Goal: Navigation & Orientation: Find specific page/section

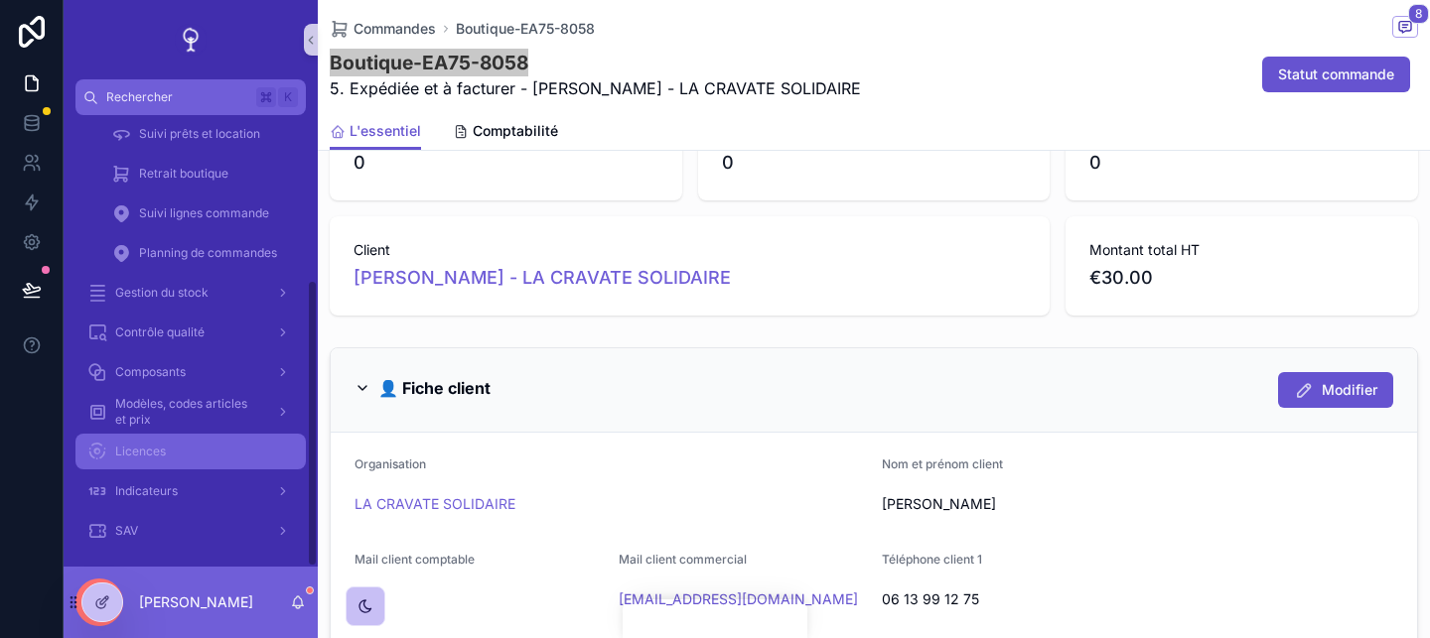
scroll to position [259, 0]
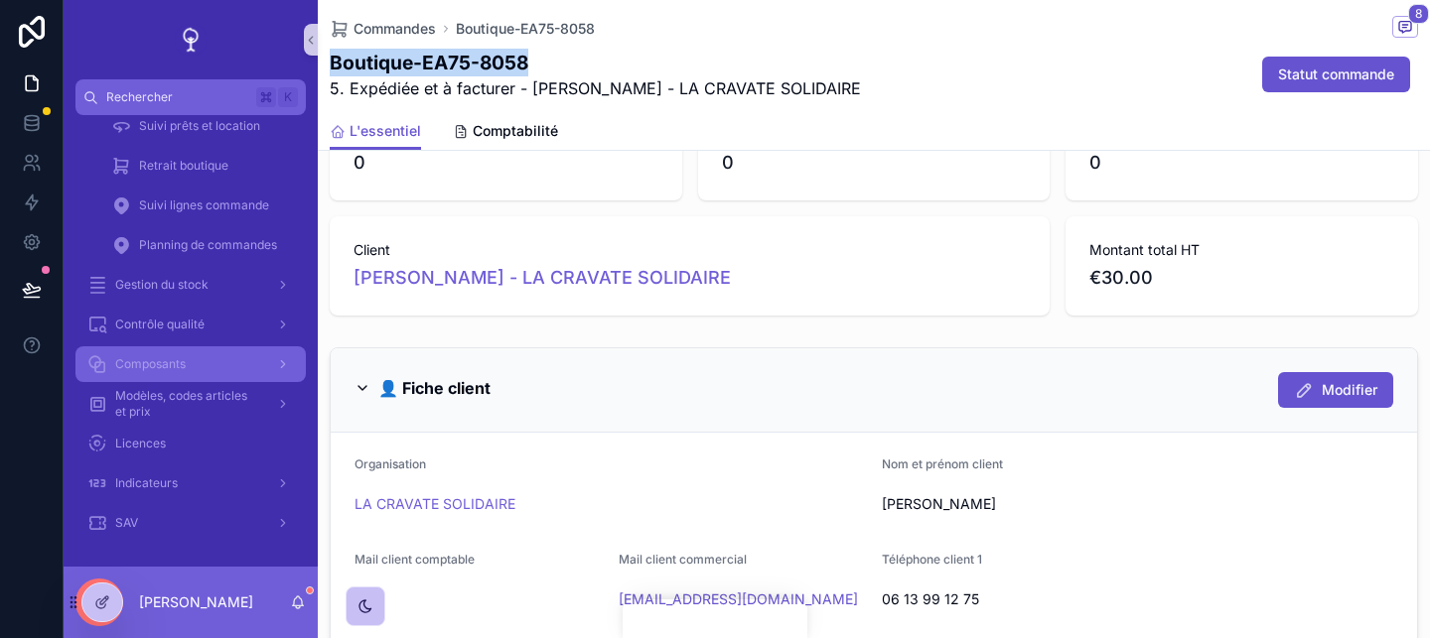
click at [200, 368] on div "Composants" at bounding box center [190, 364] width 207 height 32
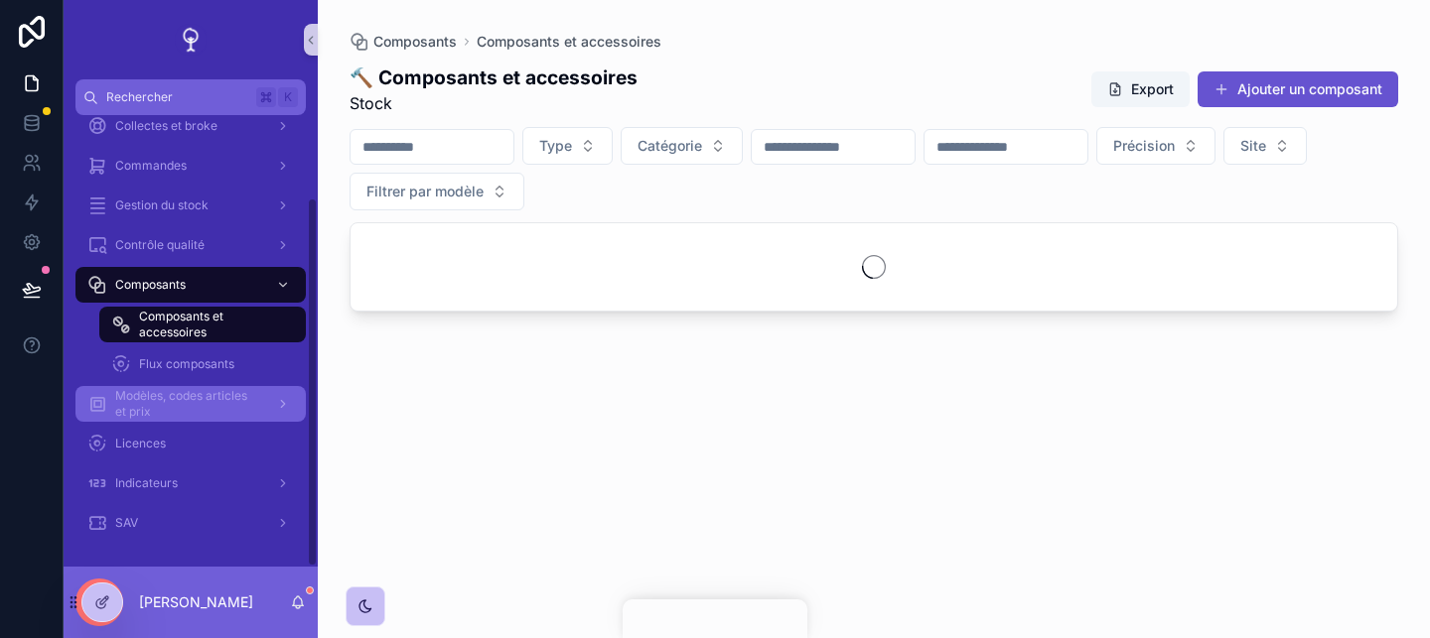
click at [215, 388] on span "Modèles, codes articles et prix" at bounding box center [187, 404] width 145 height 32
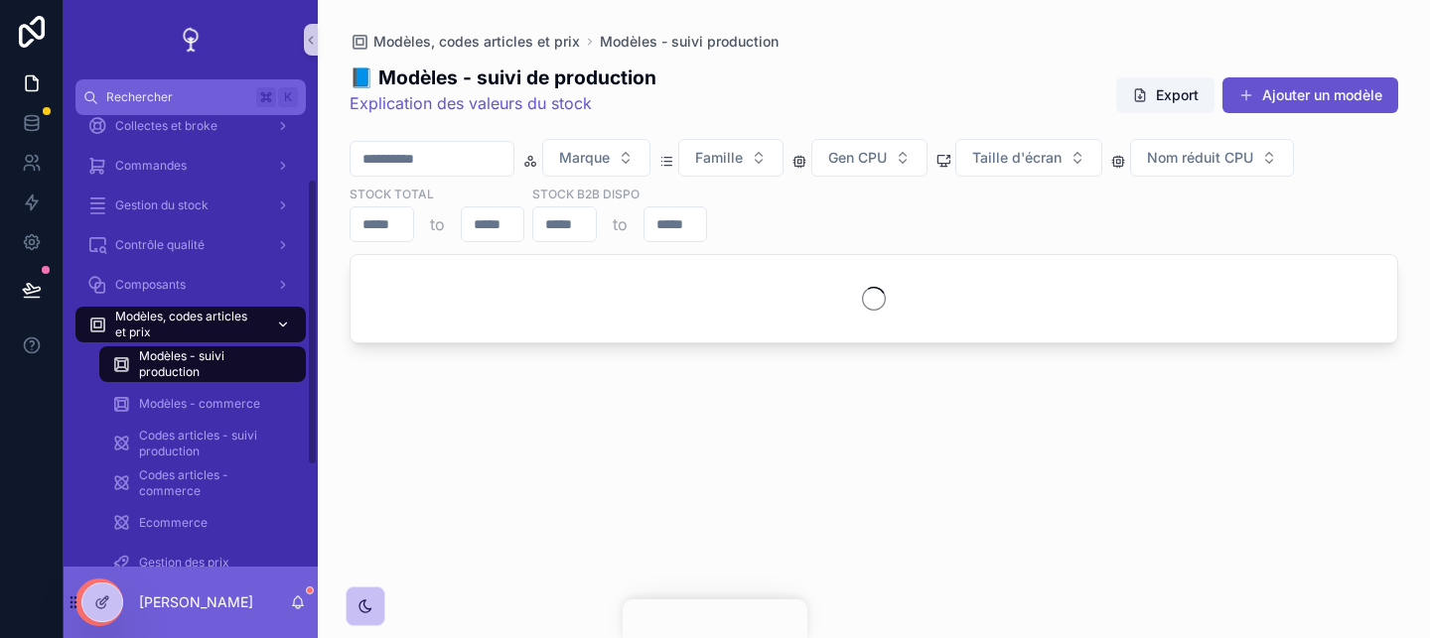
click at [215, 400] on span "Modèles - commerce" at bounding box center [199, 404] width 121 height 16
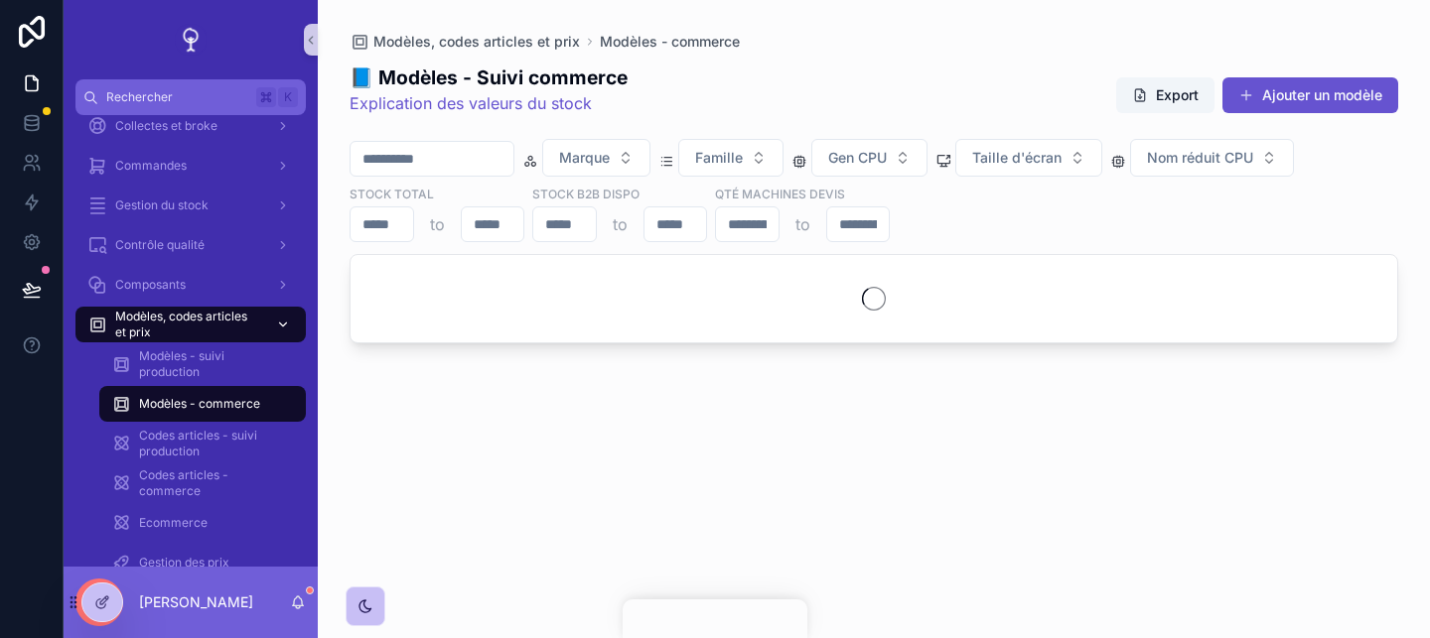
click at [201, 316] on span "Modèles, codes articles et prix" at bounding box center [187, 325] width 145 height 32
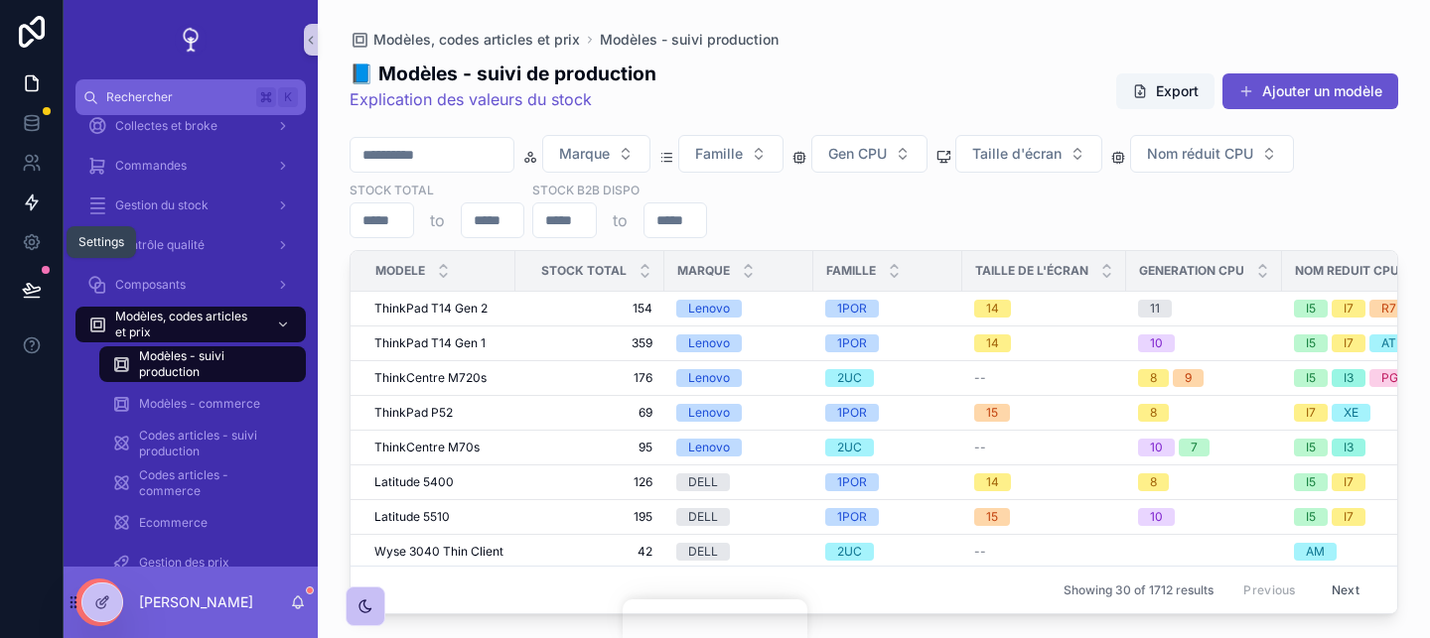
click at [39, 190] on link at bounding box center [31, 203] width 63 height 40
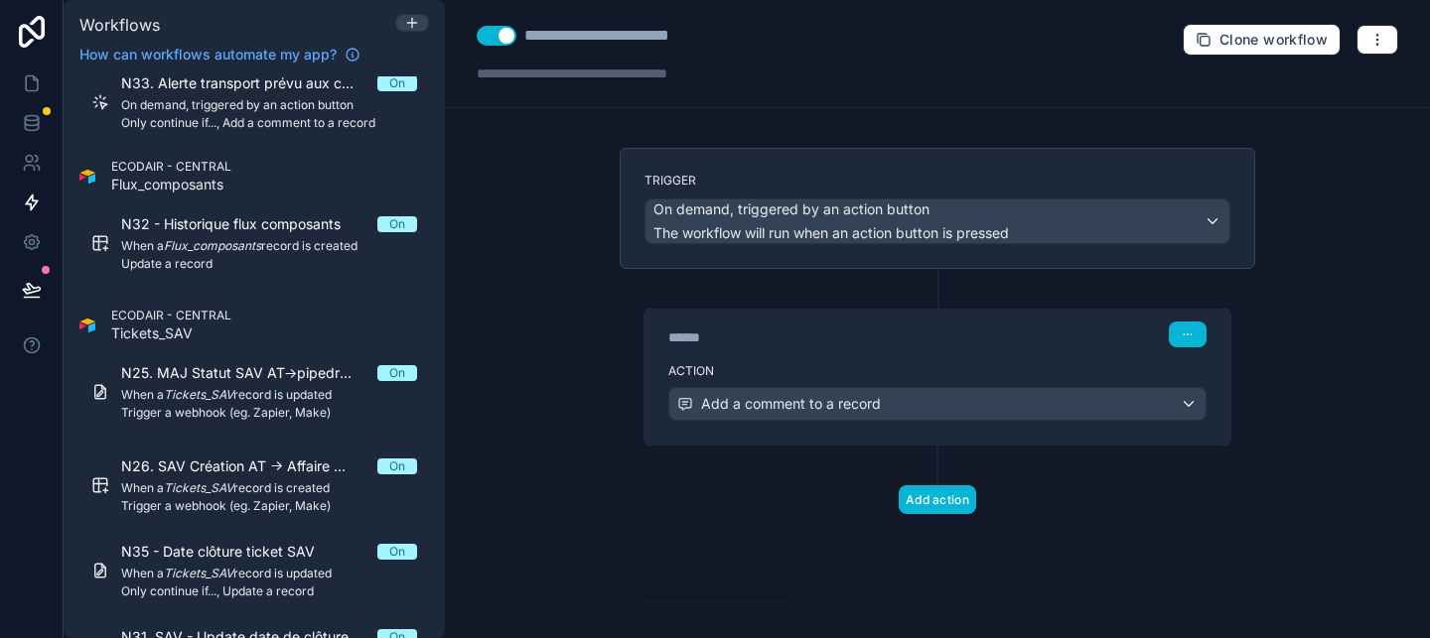
scroll to position [3122, 0]
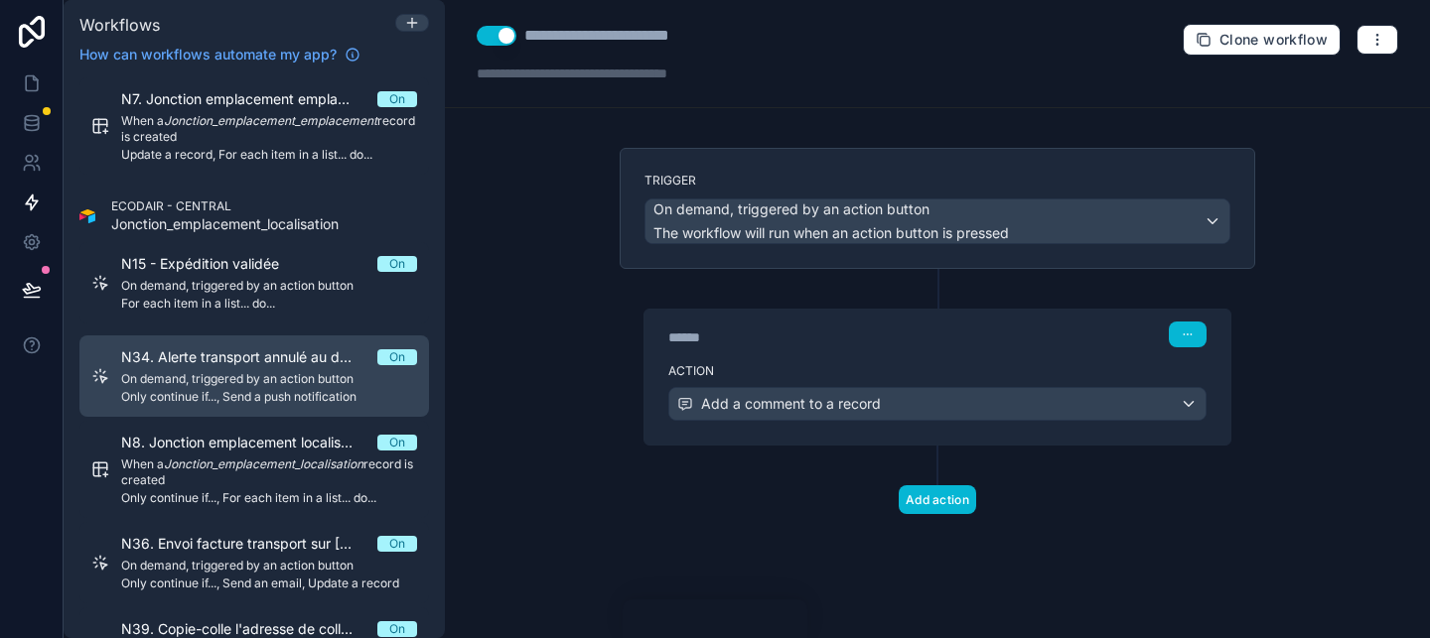
click at [313, 363] on span "N34. Alerte transport annulé au demandeur de transport" at bounding box center [249, 357] width 256 height 20
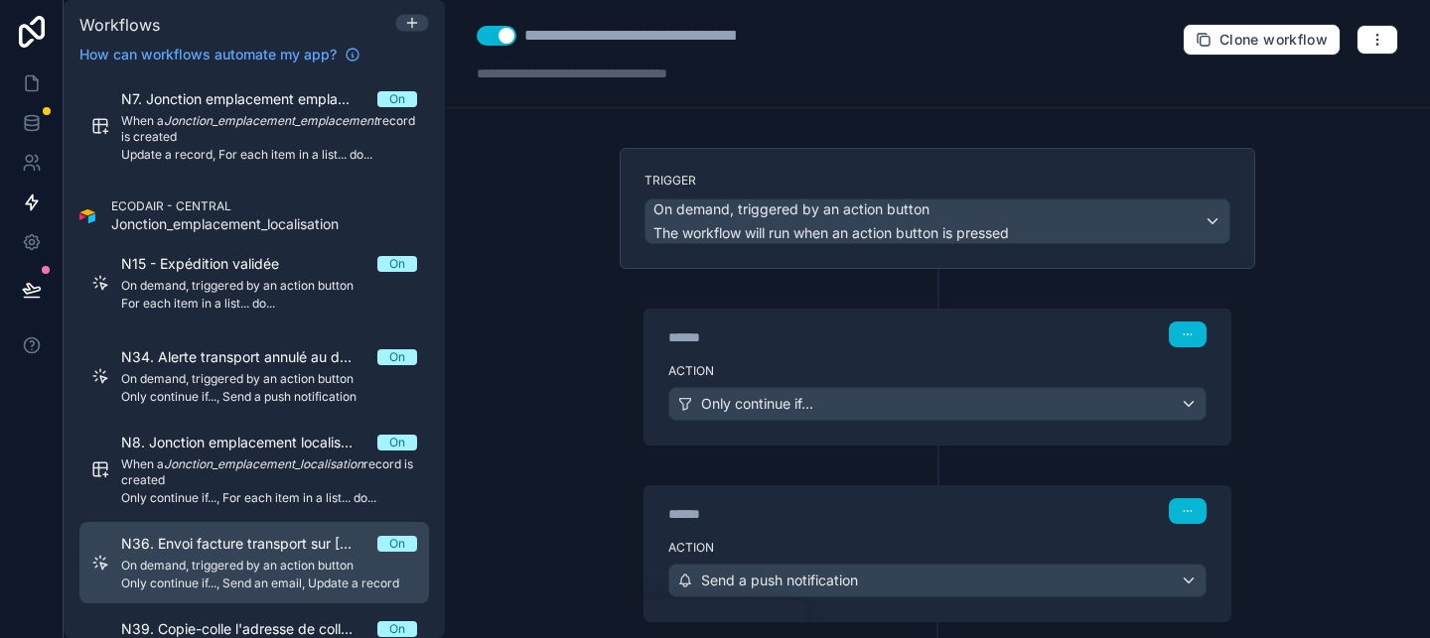
click at [318, 580] on span "Only continue if..., Send an email, Update a record" at bounding box center [269, 584] width 296 height 16
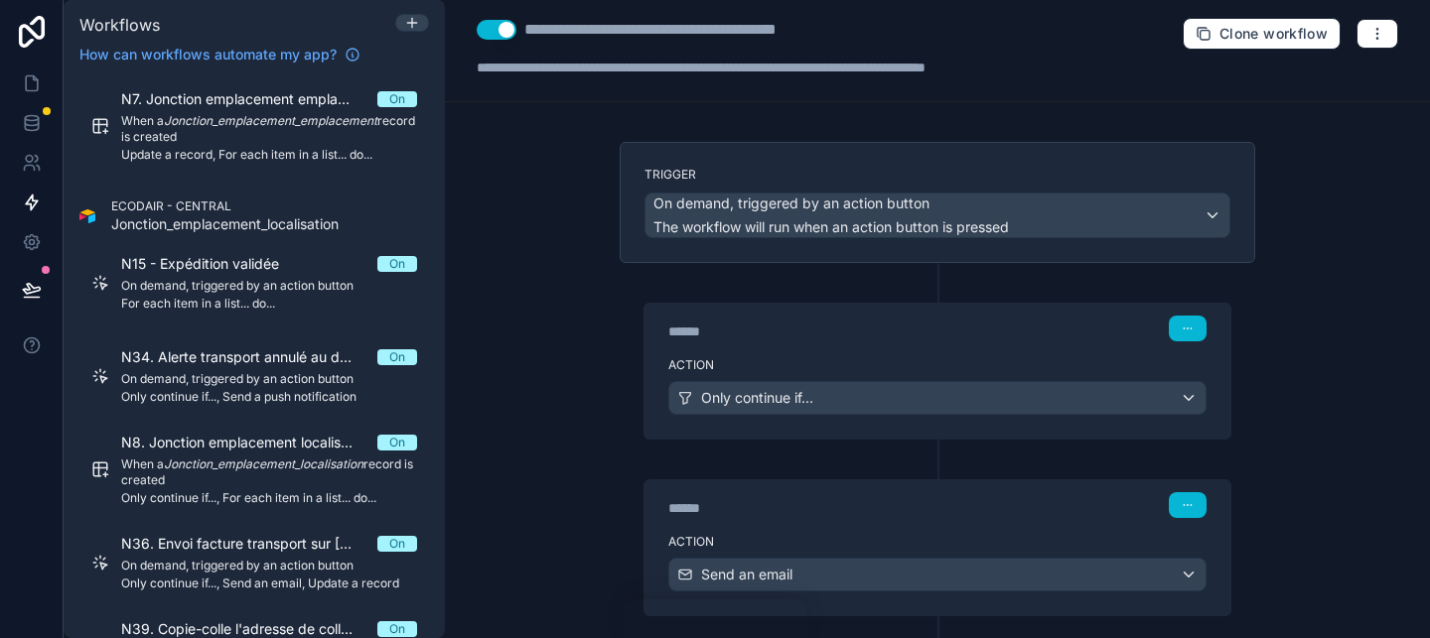
scroll to position [17, 0]
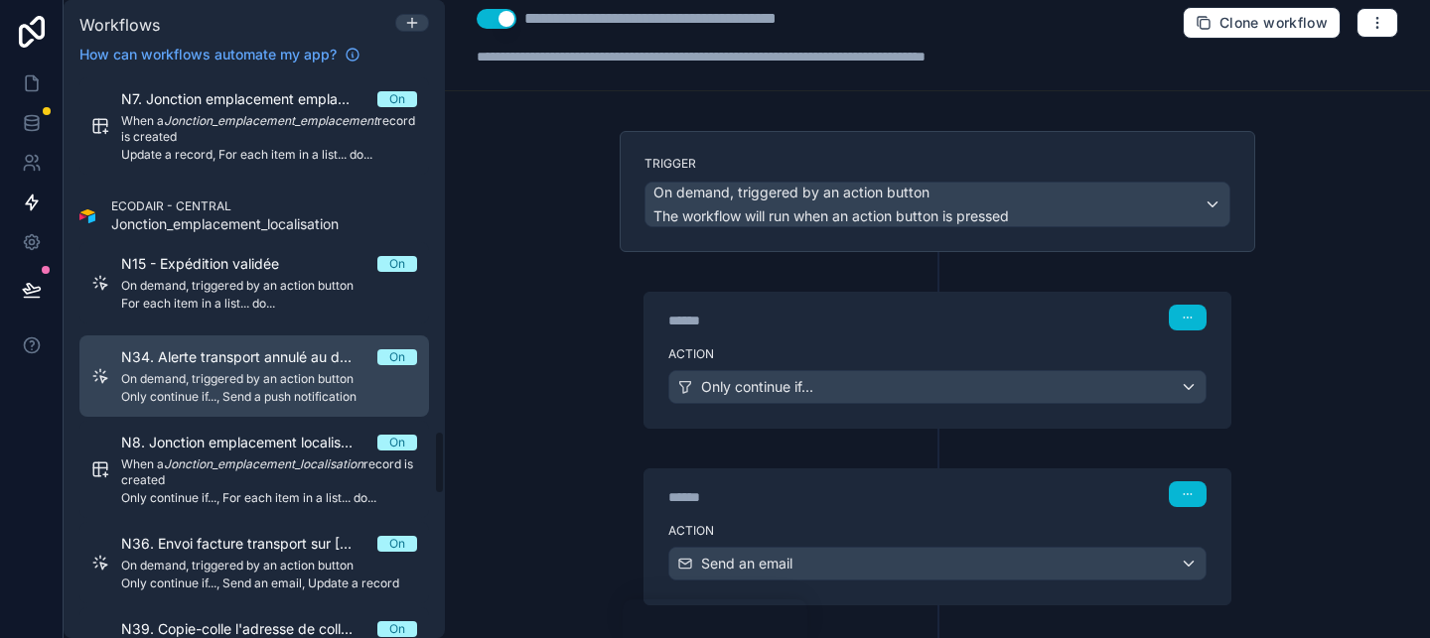
click at [214, 362] on span "N34. Alerte transport annulé au demandeur de transport" at bounding box center [249, 357] width 256 height 20
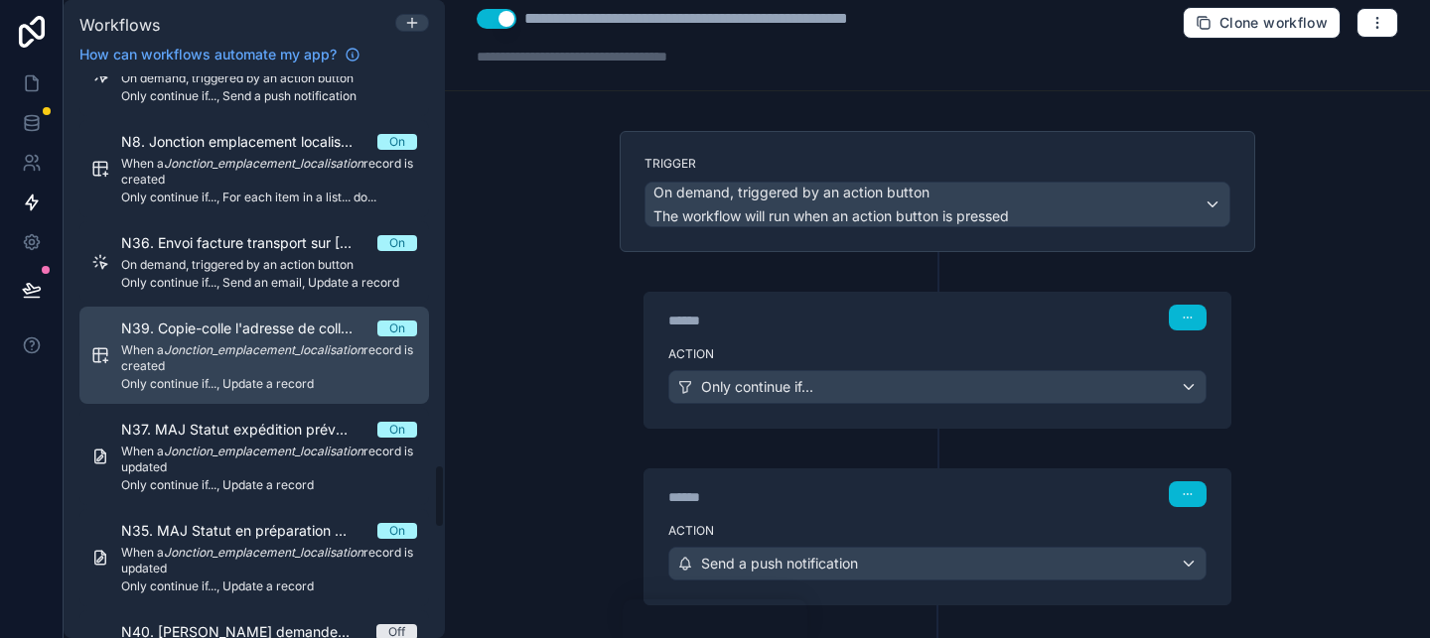
scroll to position [3969, 0]
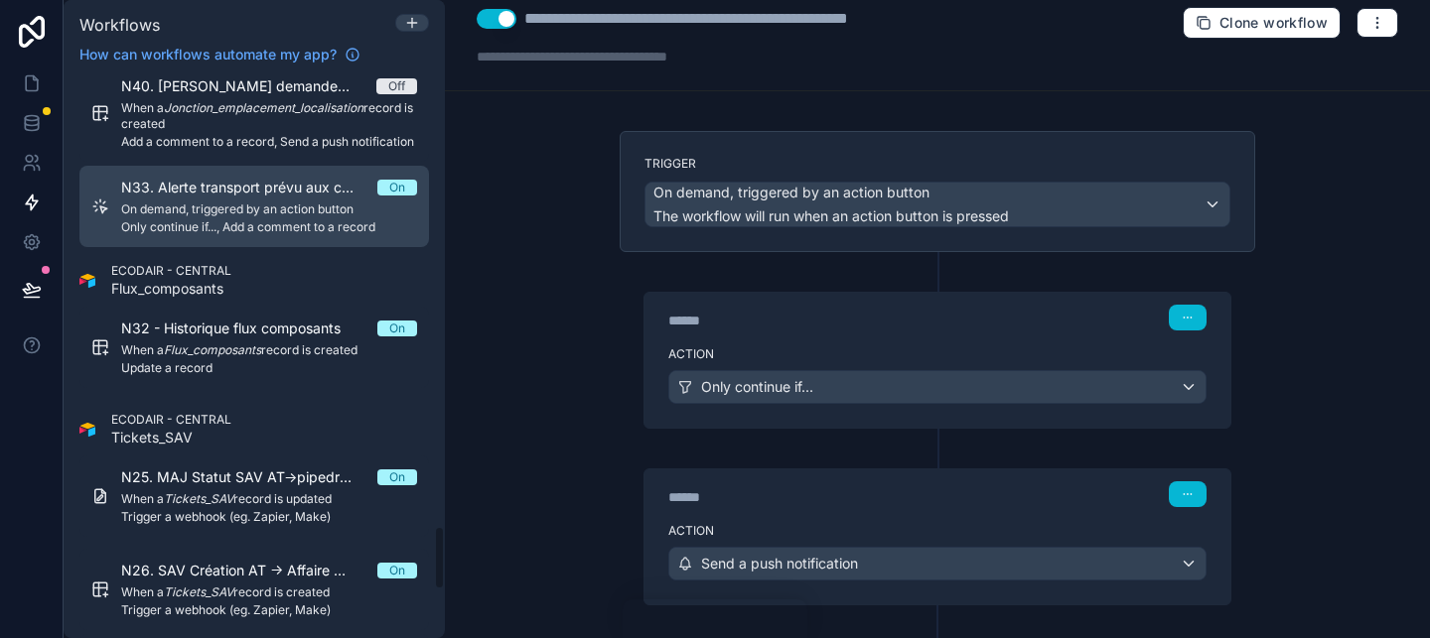
click at [309, 204] on span "On demand, triggered by an action button" at bounding box center [269, 210] width 296 height 16
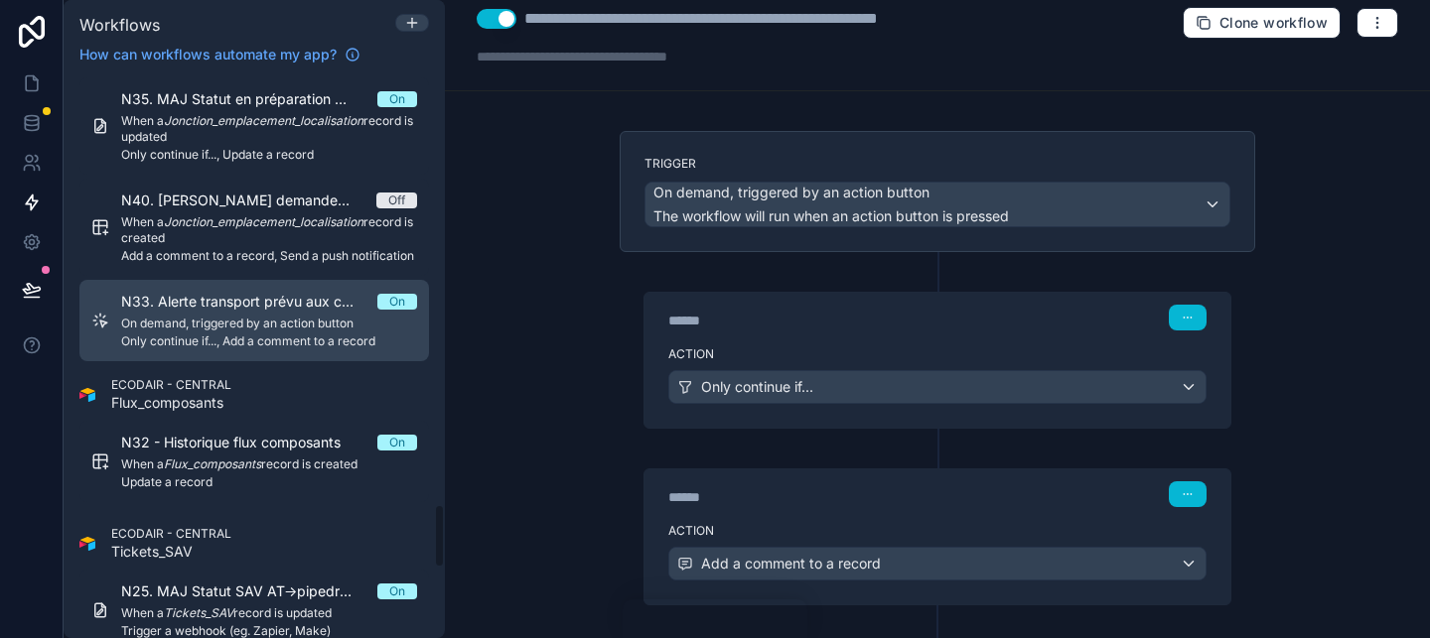
scroll to position [3754, 0]
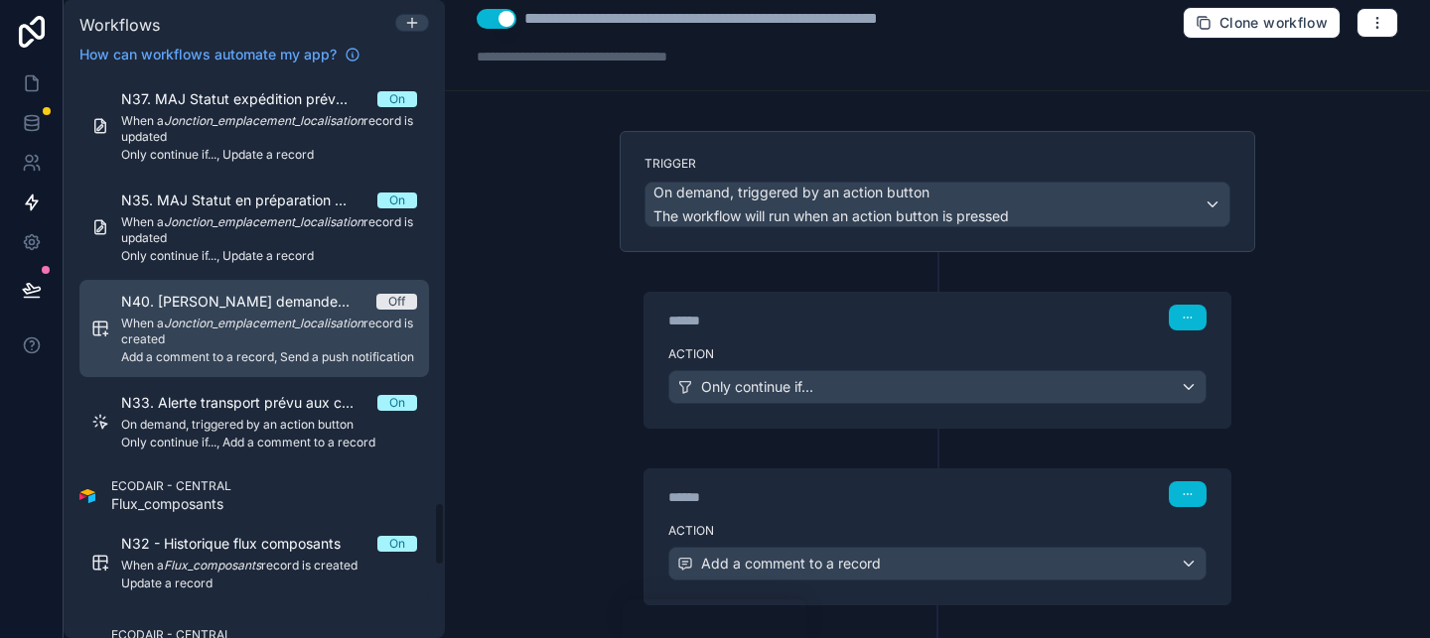
click at [325, 321] on em "Jonction_emplacement_localisation" at bounding box center [264, 323] width 200 height 15
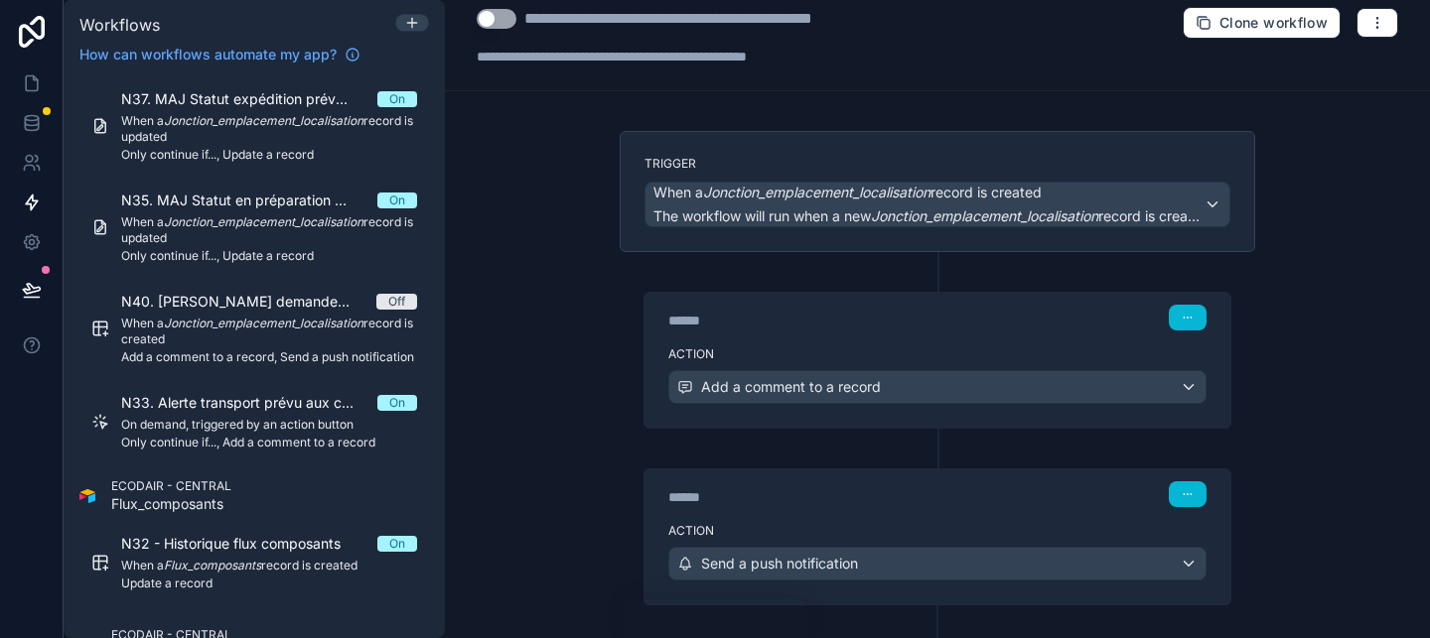
click at [922, 500] on div "******" at bounding box center [817, 497] width 298 height 20
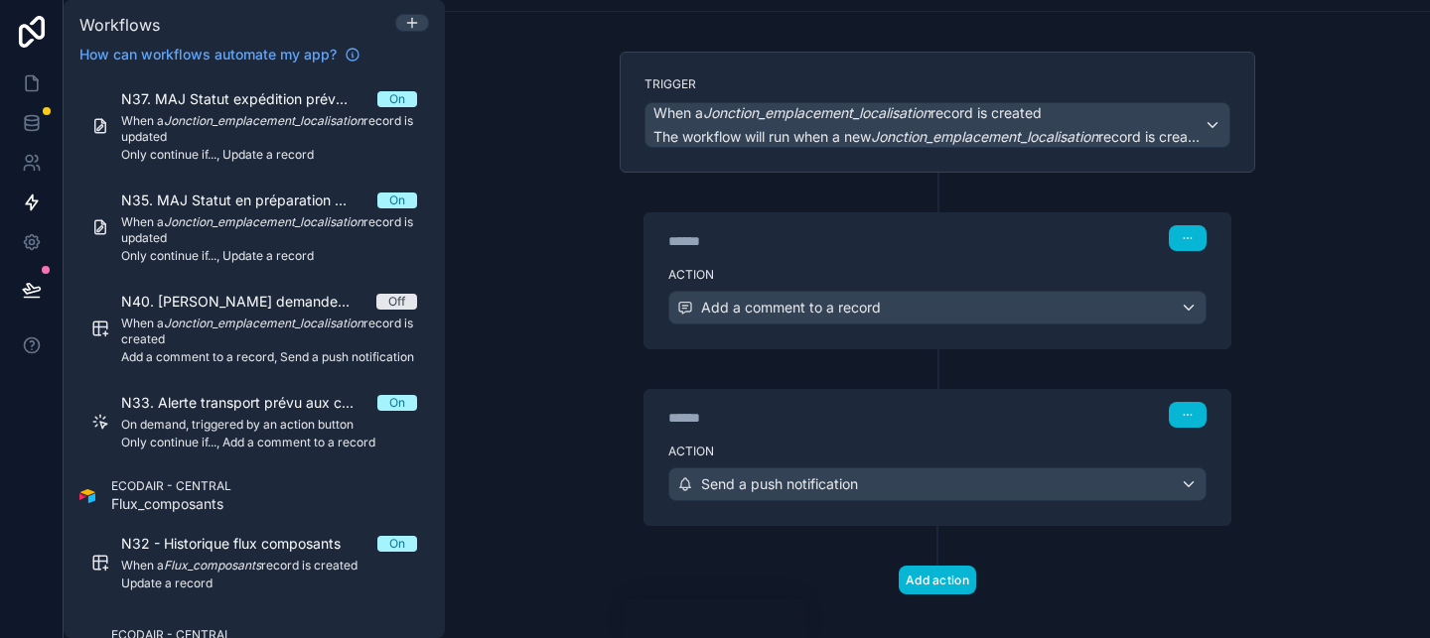
scroll to position [115, 0]
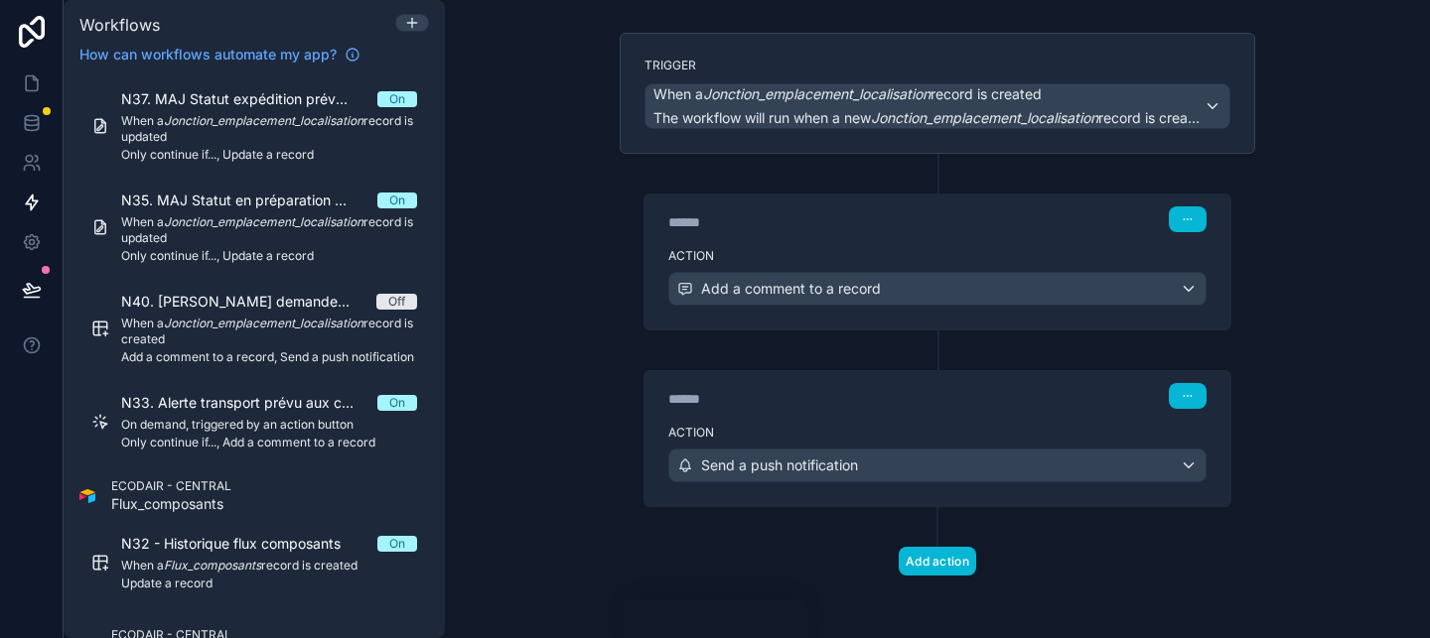
click at [660, 456] on div "Action Send a push notification" at bounding box center [937, 461] width 586 height 89
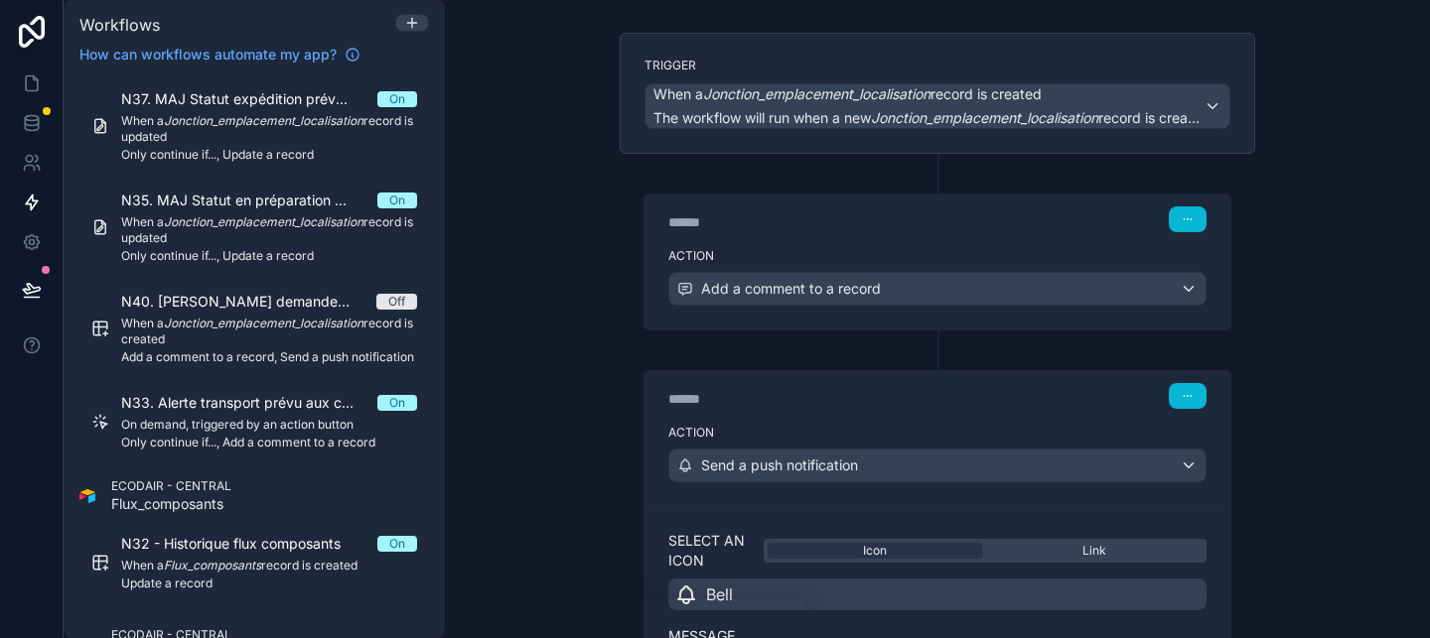
click at [810, 383] on div "****** Step 2" at bounding box center [937, 396] width 538 height 26
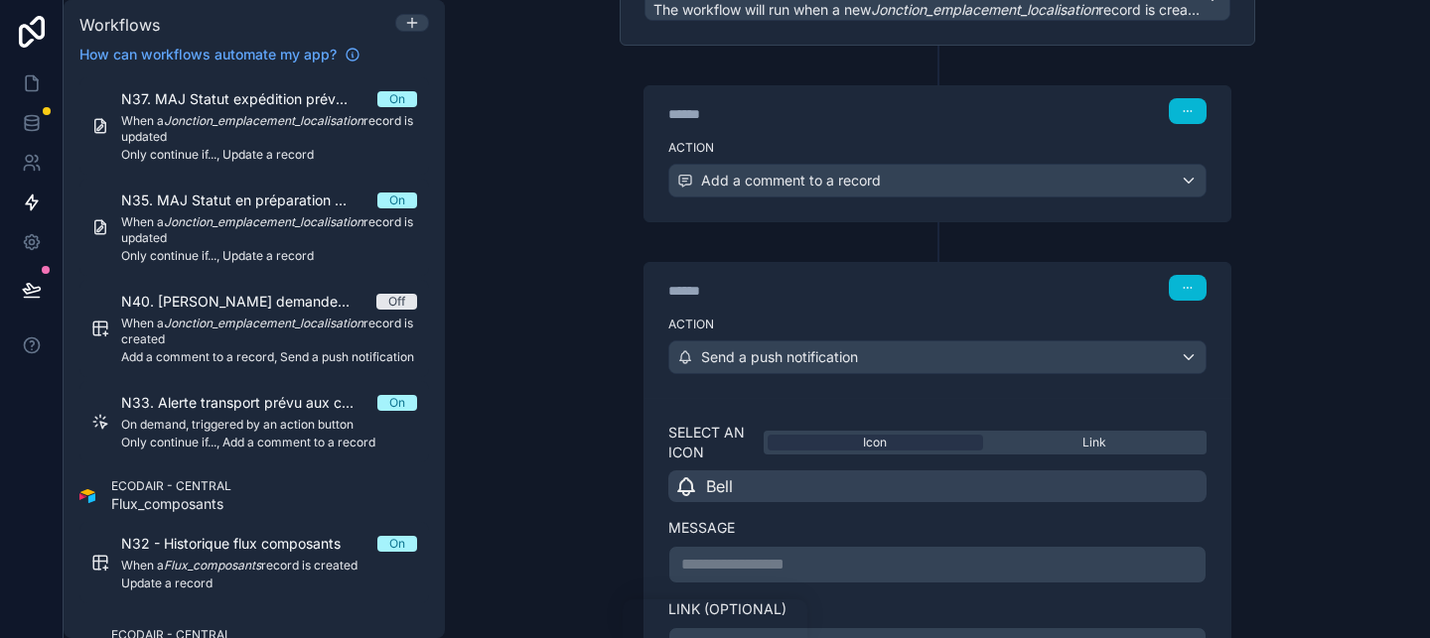
scroll to position [222, 0]
click at [809, 126] on div "****** Step 1" at bounding box center [937, 110] width 586 height 46
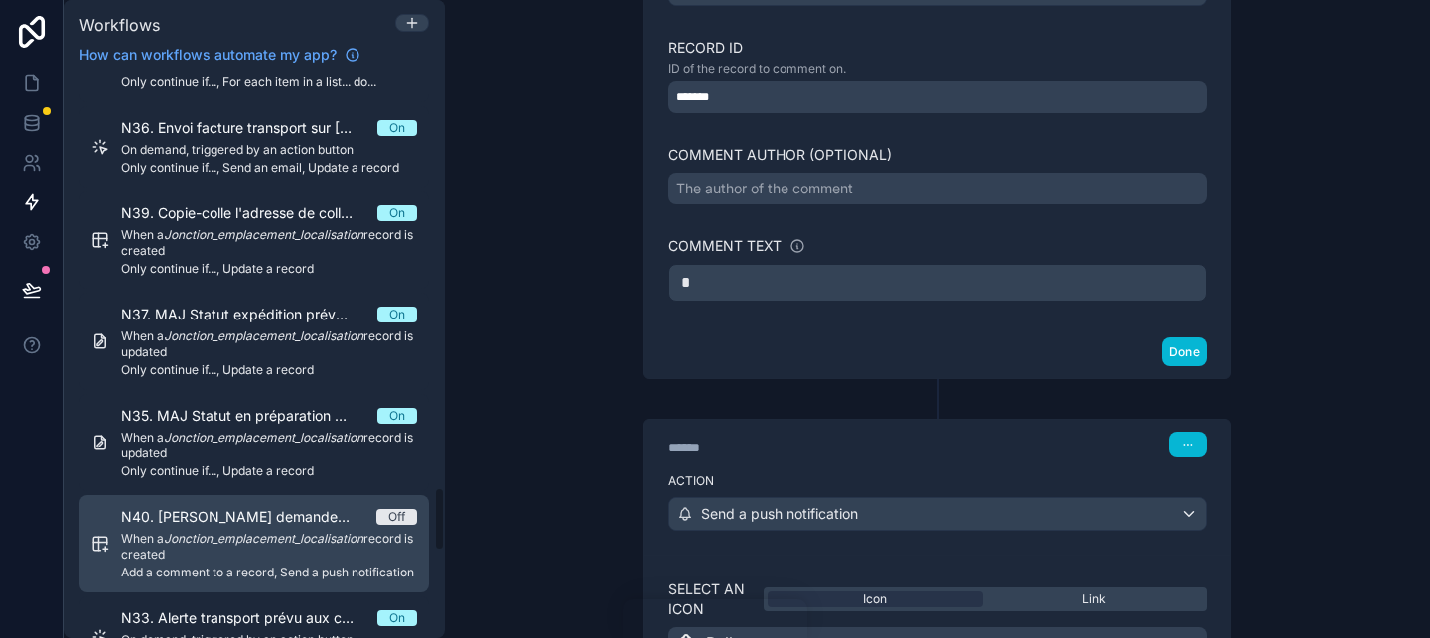
scroll to position [3711, 0]
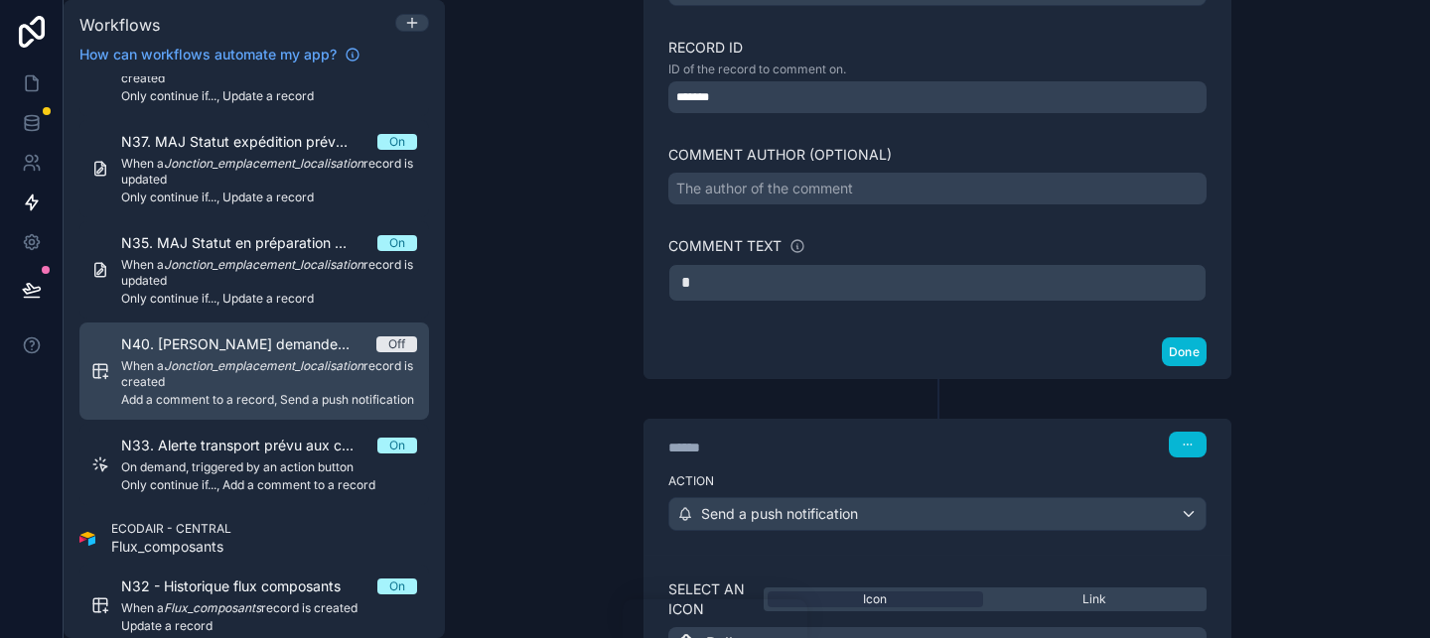
click at [334, 340] on span "N40. [PERSON_NAME] demande de transport à [PERSON_NAME] / [PERSON_NAME]" at bounding box center [248, 345] width 255 height 20
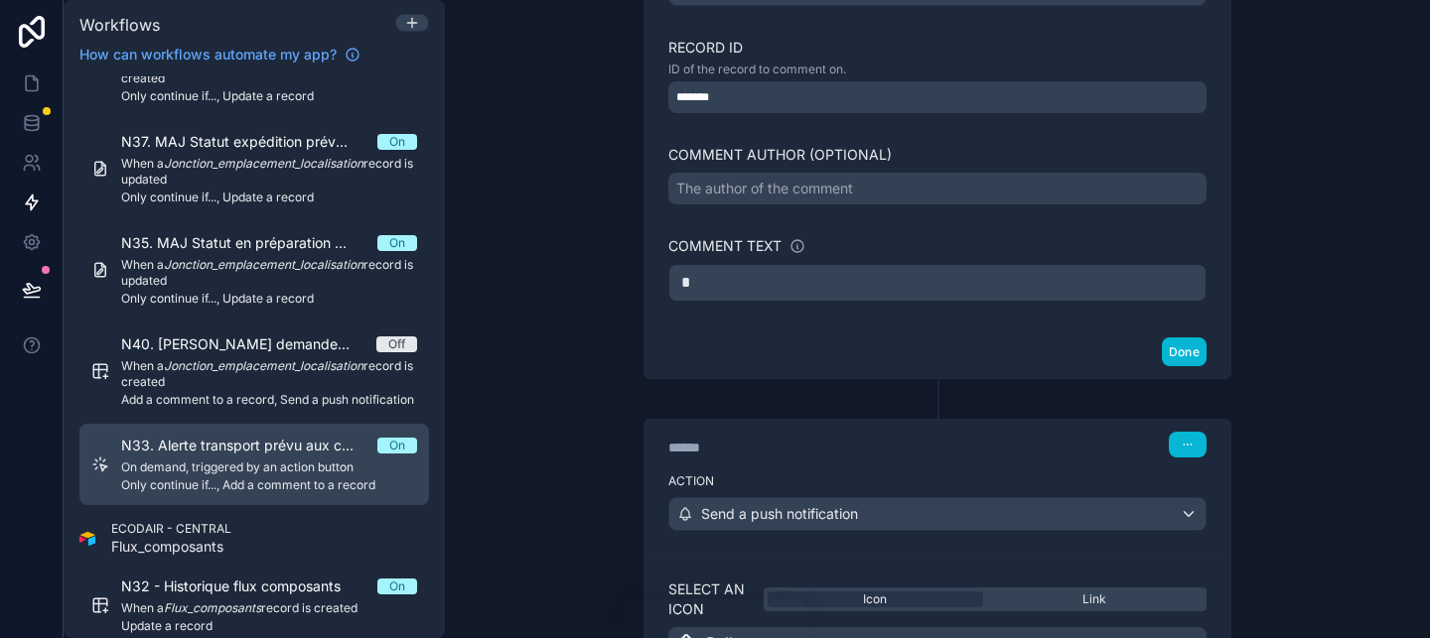
click at [334, 456] on div "N33. Alerte transport prévu aux commercial + respo de site On On demand, trigge…" at bounding box center [269, 465] width 296 height 58
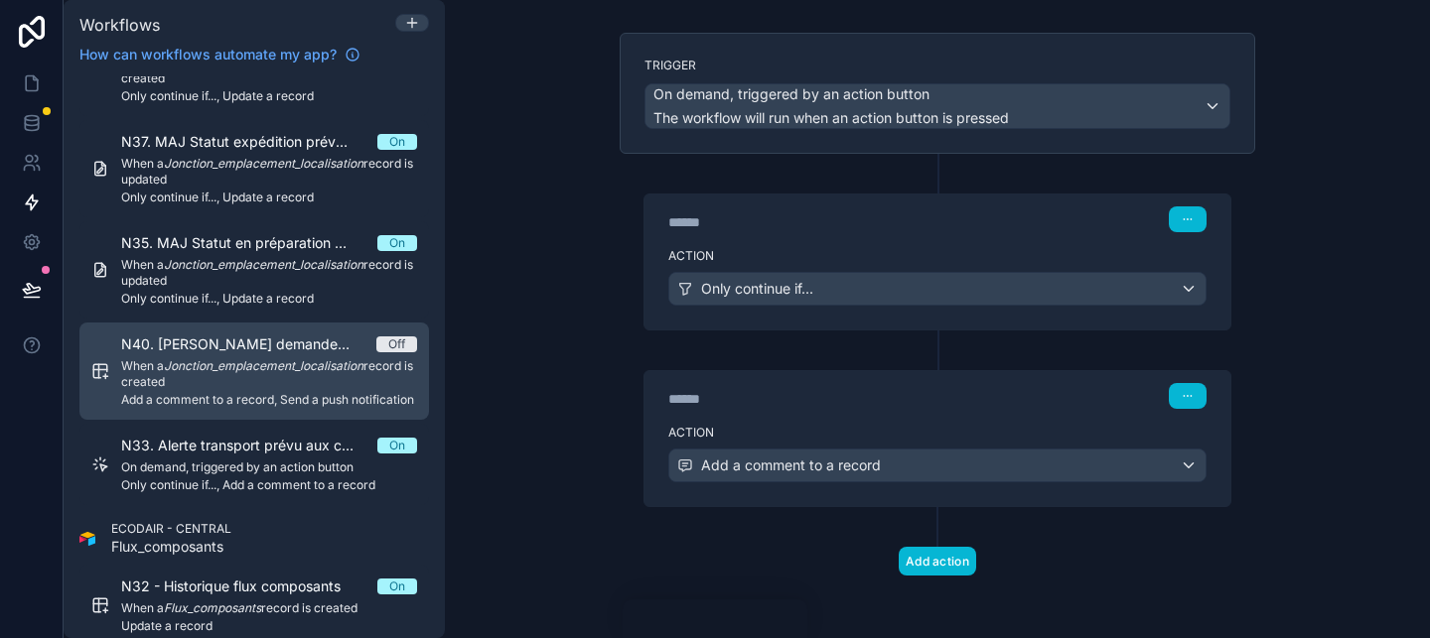
click at [346, 342] on span "N40. [PERSON_NAME] demande de transport à [PERSON_NAME] / [PERSON_NAME]" at bounding box center [248, 345] width 255 height 20
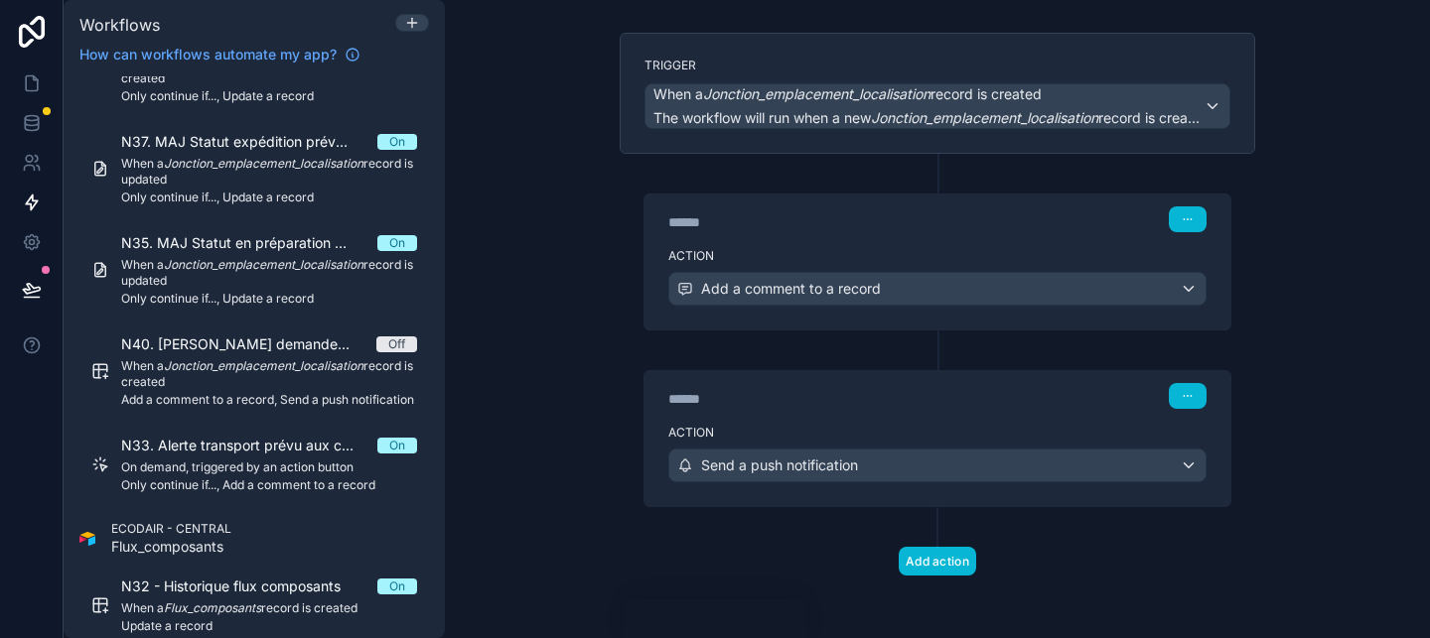
click at [803, 238] on div "****** Step 1" at bounding box center [937, 218] width 586 height 46
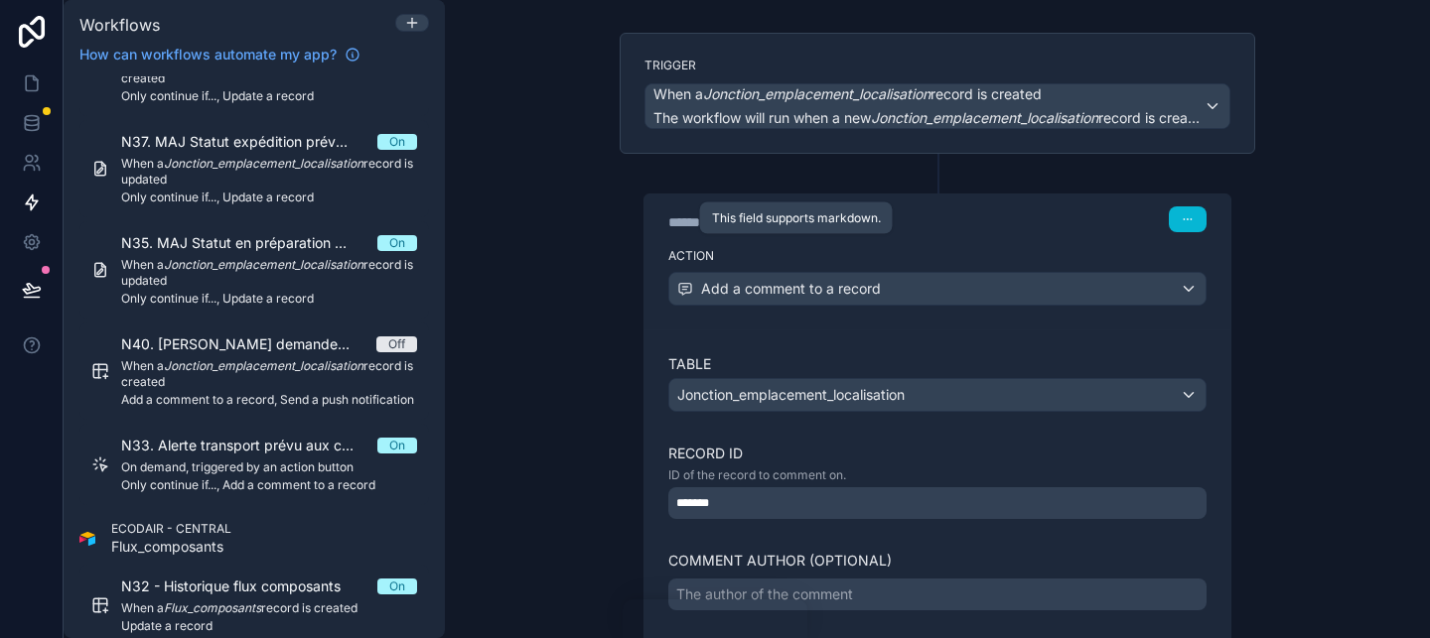
scroll to position [521, 0]
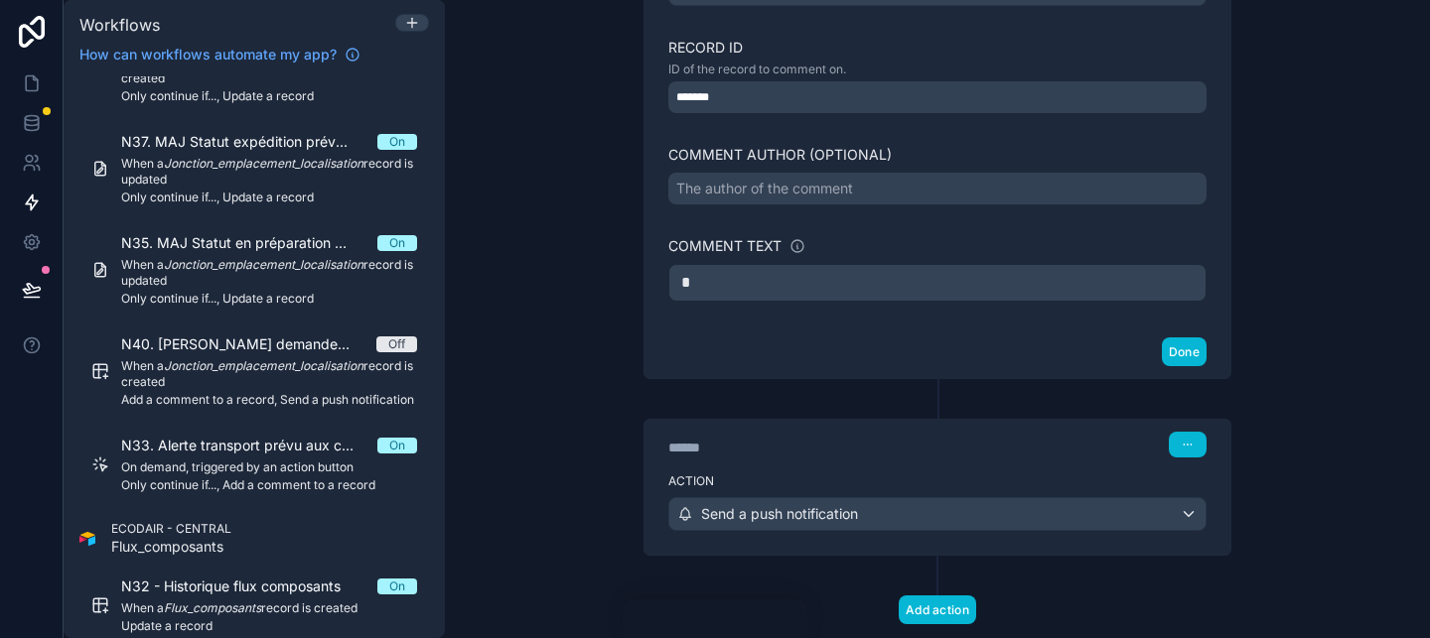
click at [836, 456] on div "******" at bounding box center [817, 448] width 298 height 20
click at [577, 484] on div "**********" at bounding box center [937, 319] width 985 height 638
click at [729, 487] on label "Action" at bounding box center [937, 482] width 538 height 16
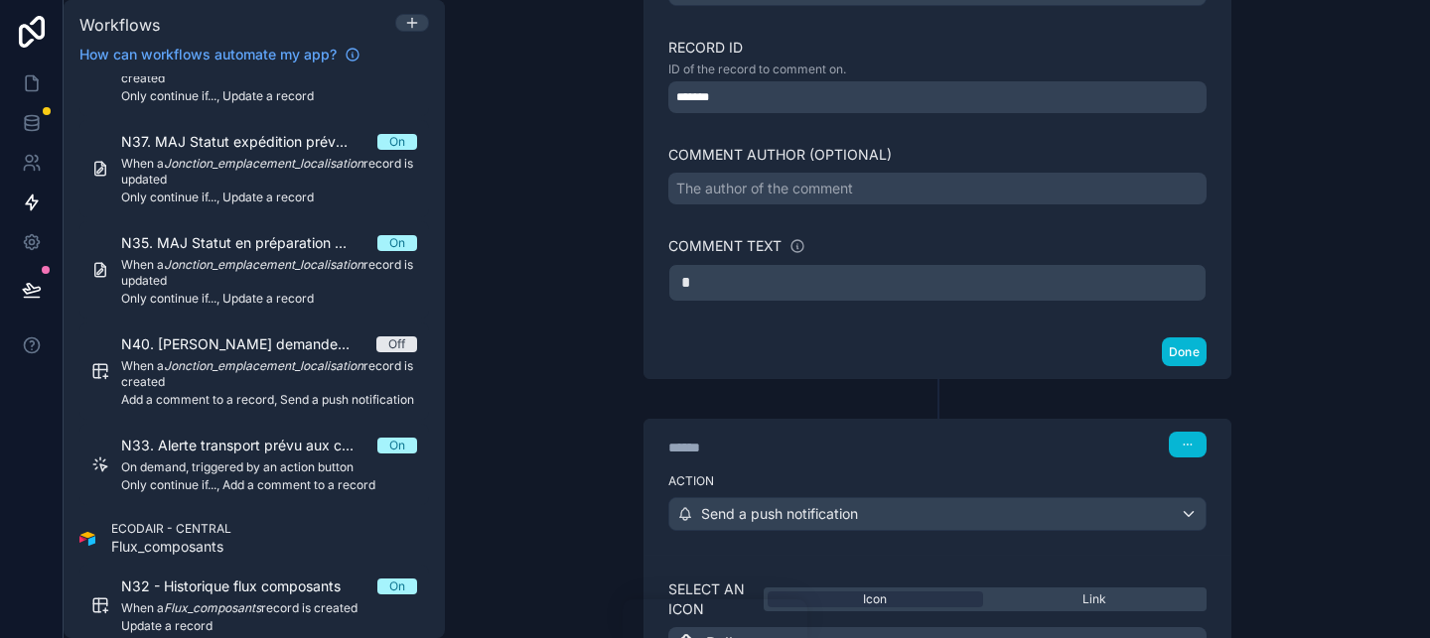
click at [729, 487] on label "Action" at bounding box center [937, 482] width 538 height 16
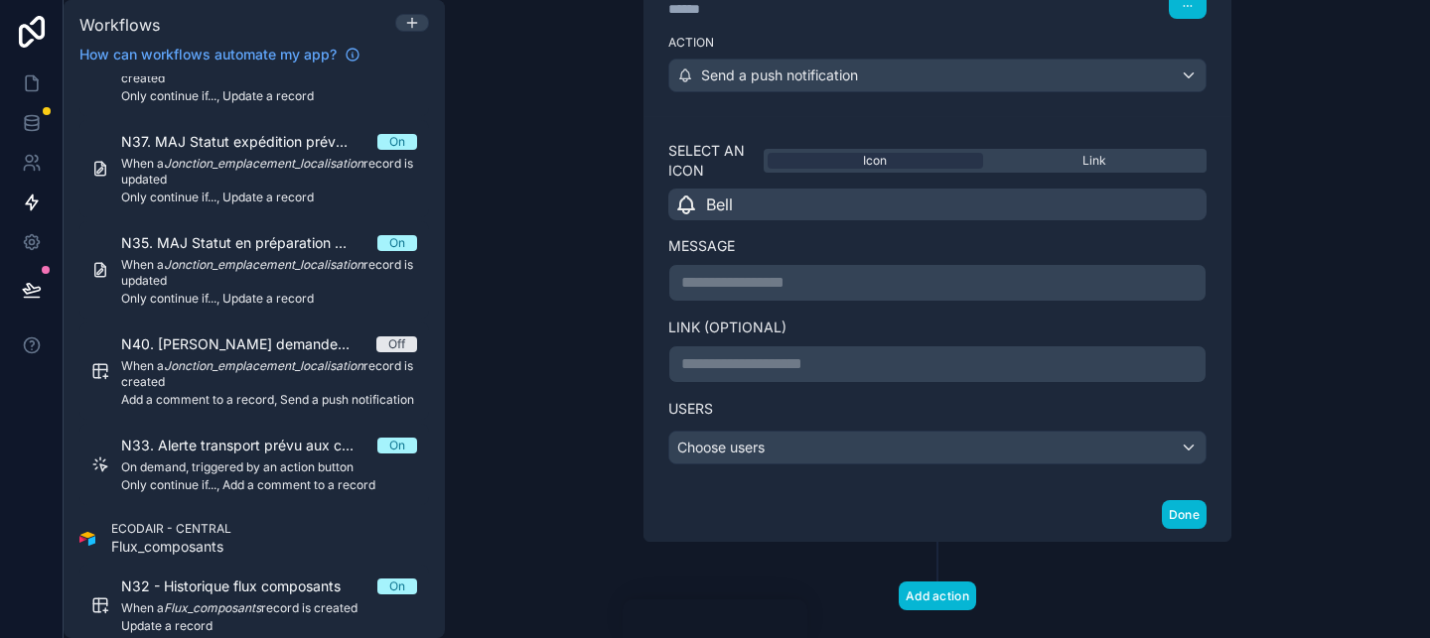
scroll to position [995, 0]
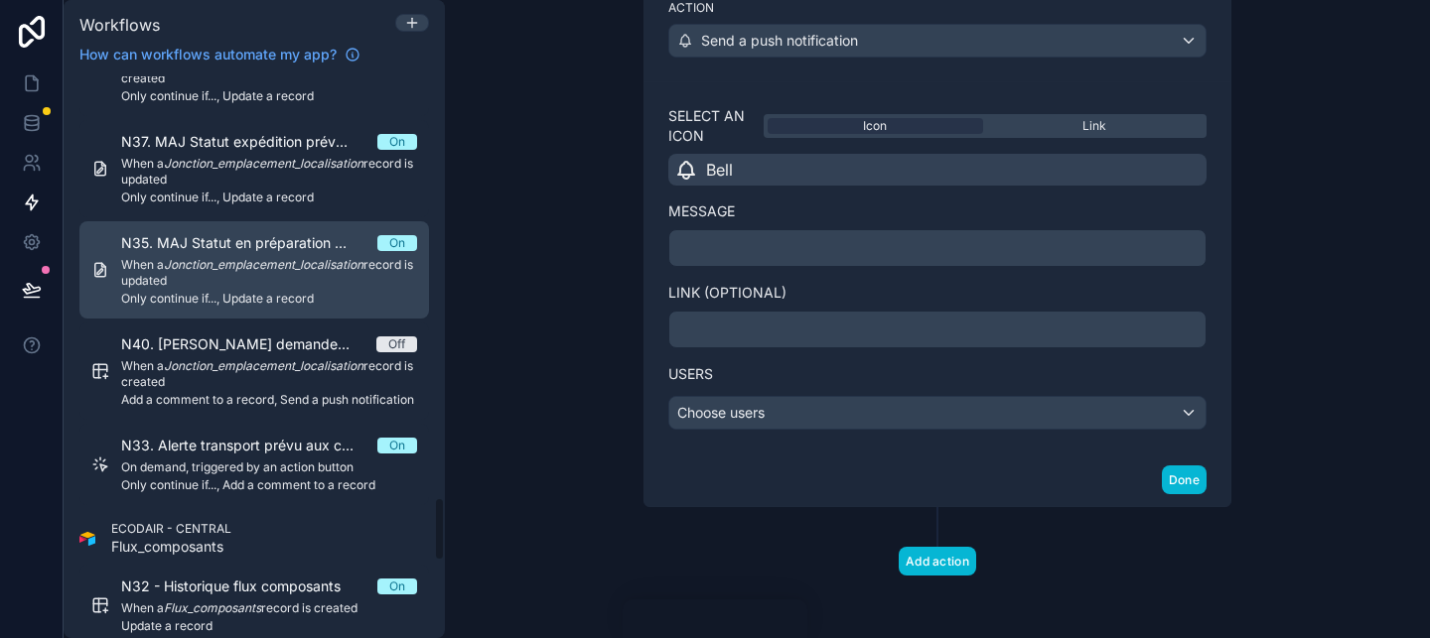
click at [350, 242] on span "N35. MAJ Statut en préparation -> Envoyé" at bounding box center [249, 243] width 256 height 20
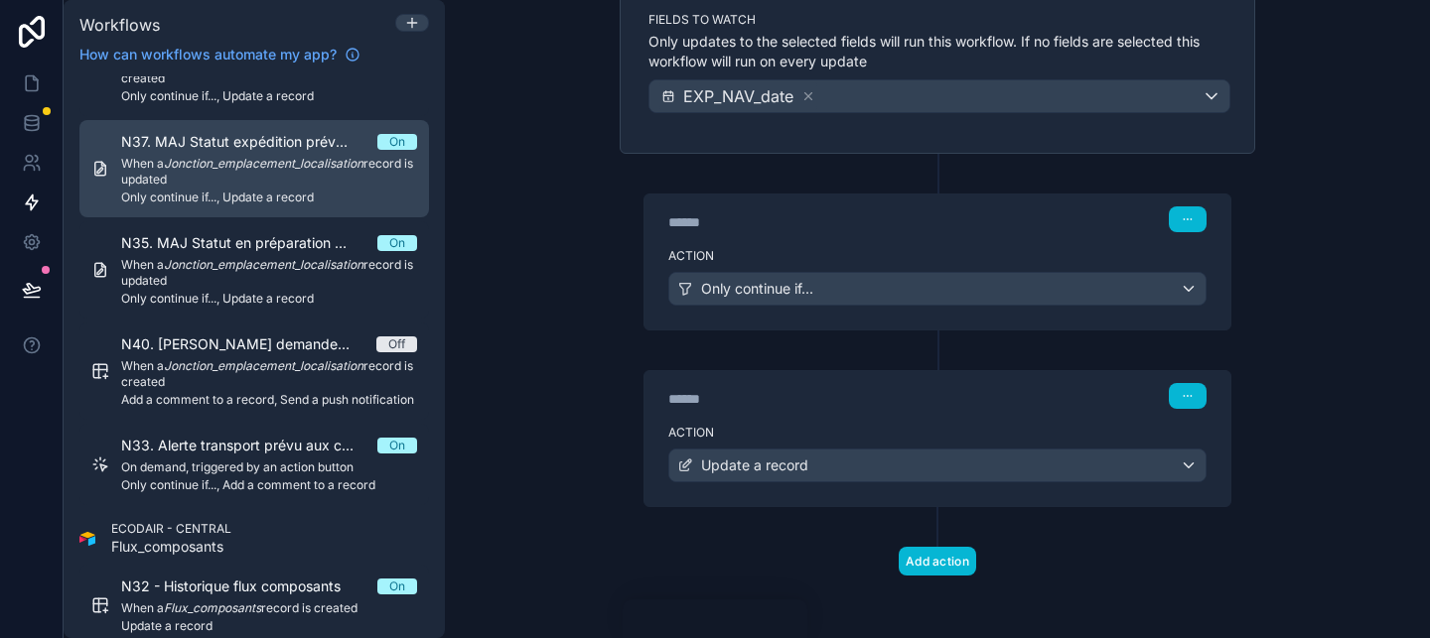
click at [342, 158] on em "Jonction_emplacement_localisation" at bounding box center [264, 163] width 200 height 15
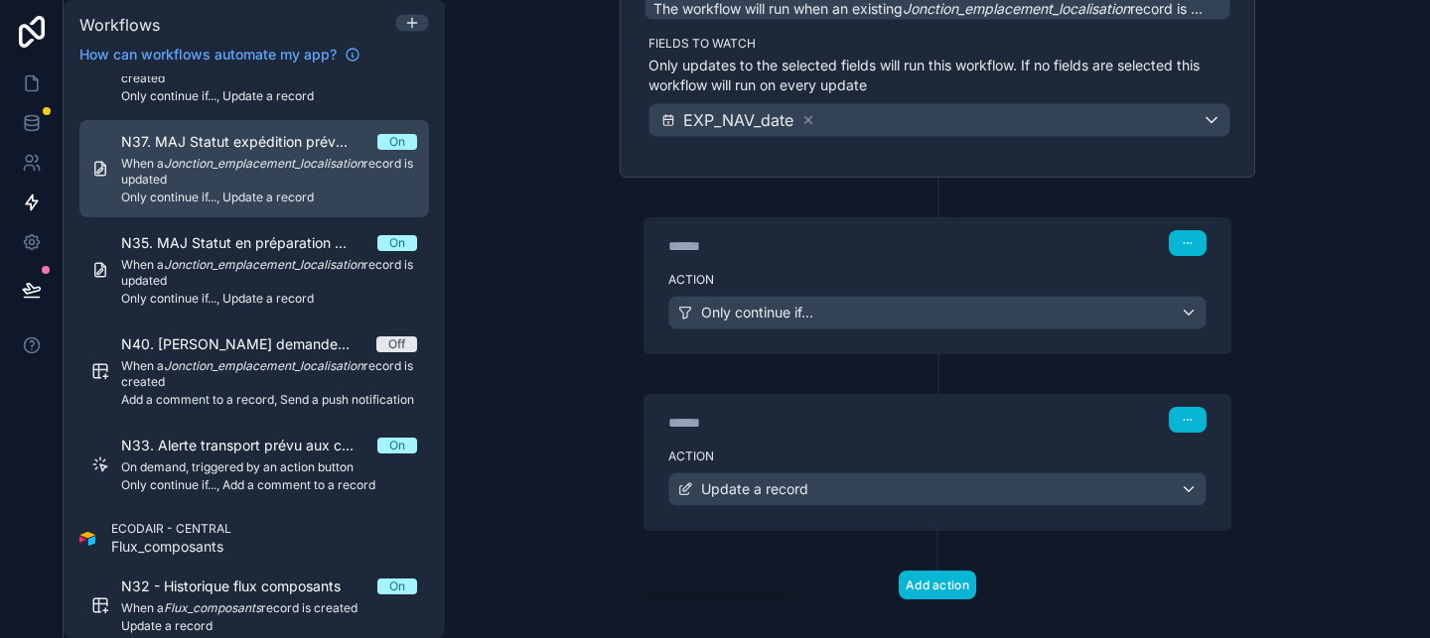
scroll to position [248, 0]
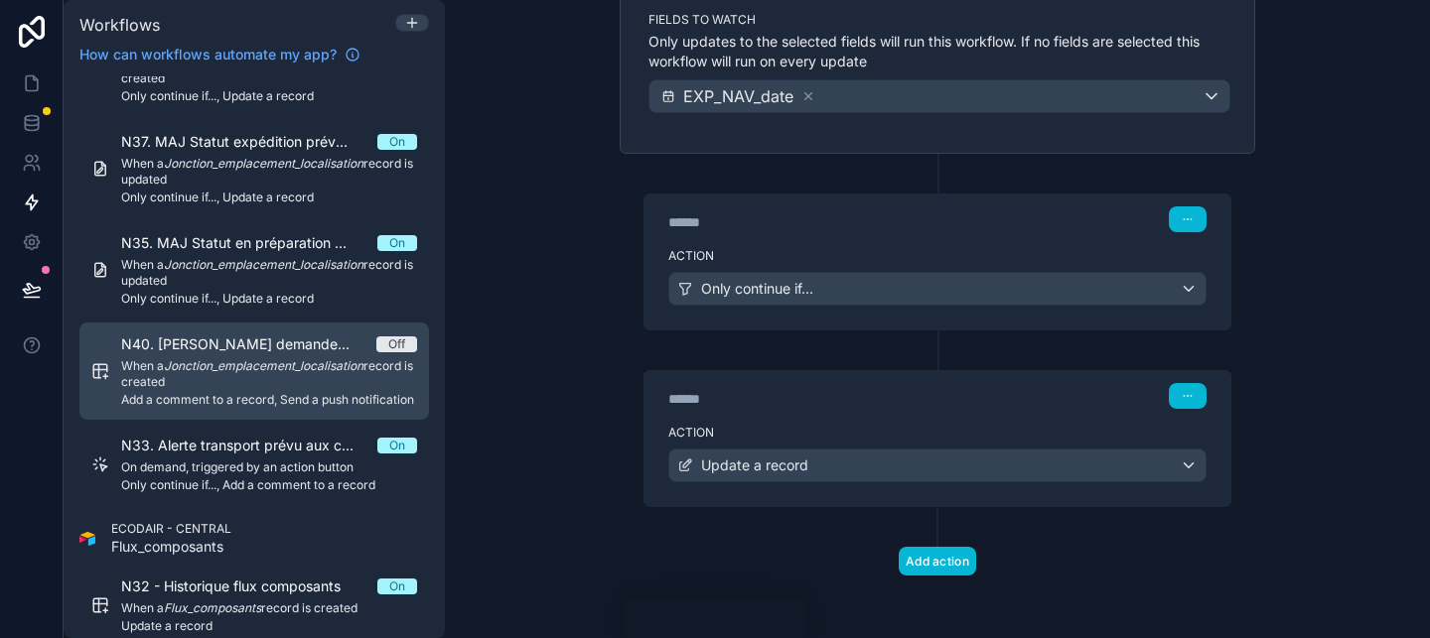
click at [338, 366] on em "Jonction_emplacement_localisation" at bounding box center [264, 365] width 200 height 15
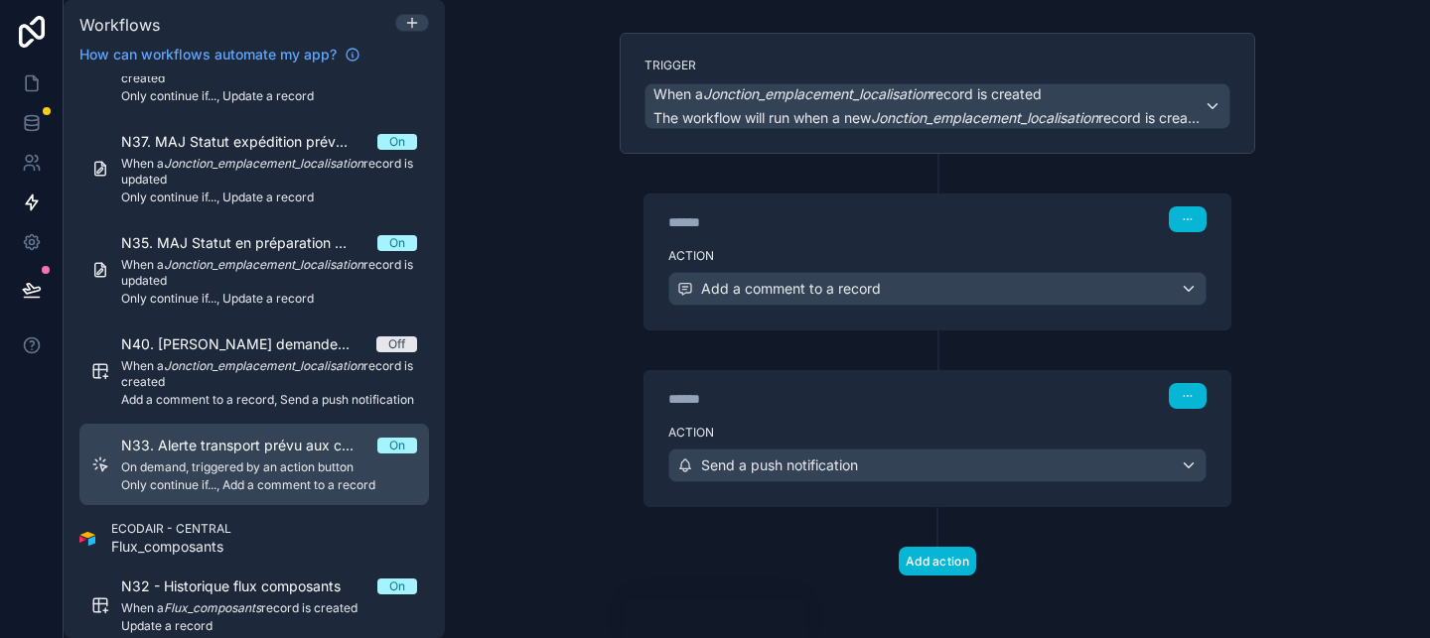
click at [310, 452] on span "N33. Alerte transport prévu aux commercial + respo de site" at bounding box center [249, 446] width 256 height 20
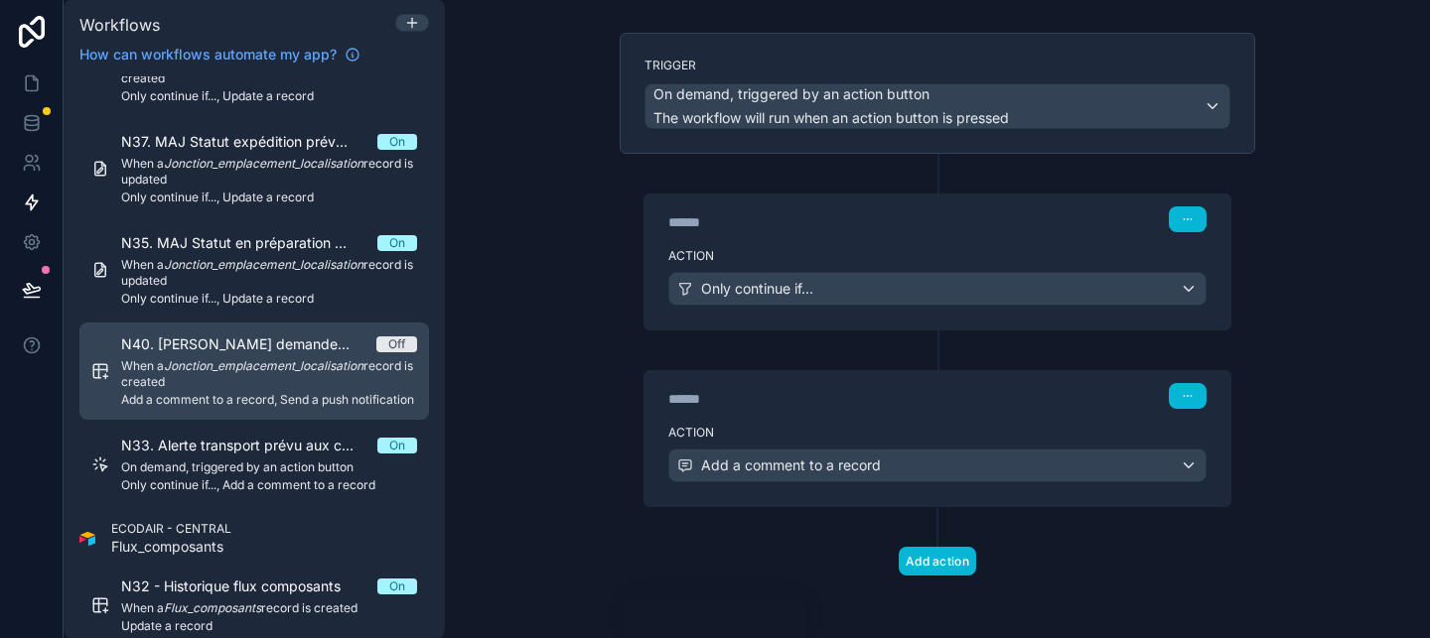
click at [317, 387] on span "When a Jonction_emplacement_localisation record is created" at bounding box center [269, 374] width 296 height 32
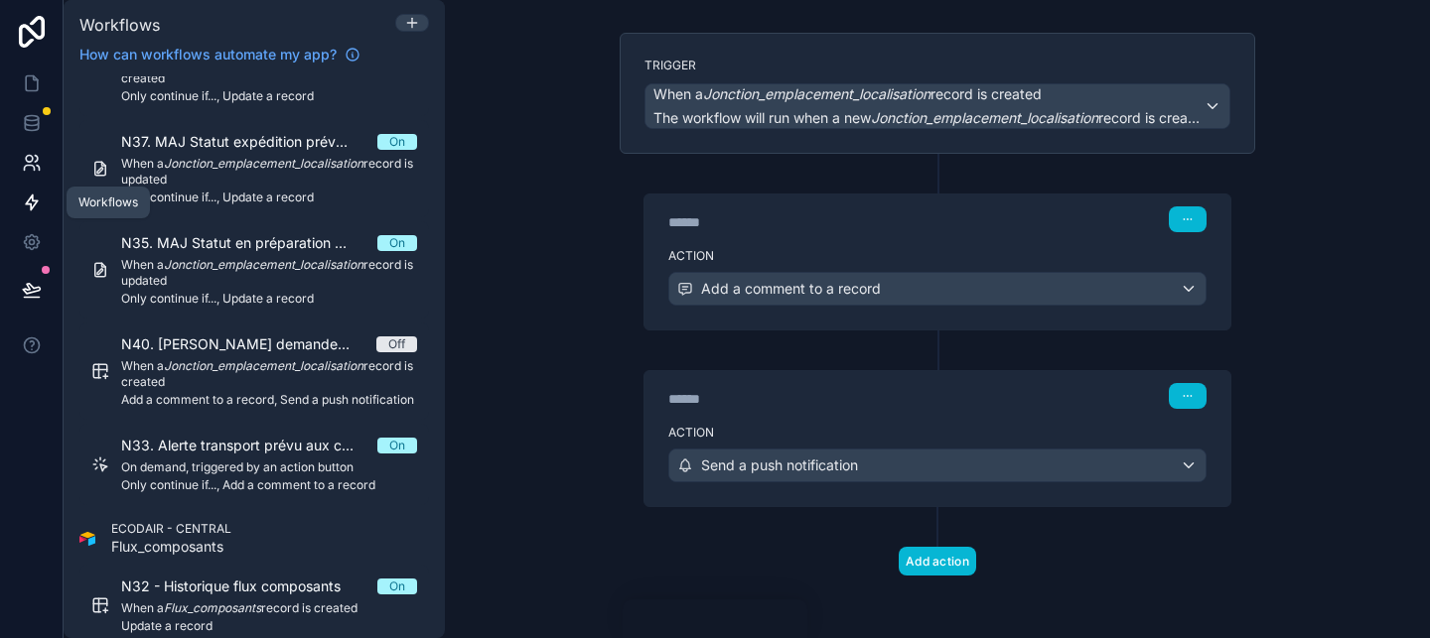
click at [35, 182] on link at bounding box center [31, 163] width 63 height 40
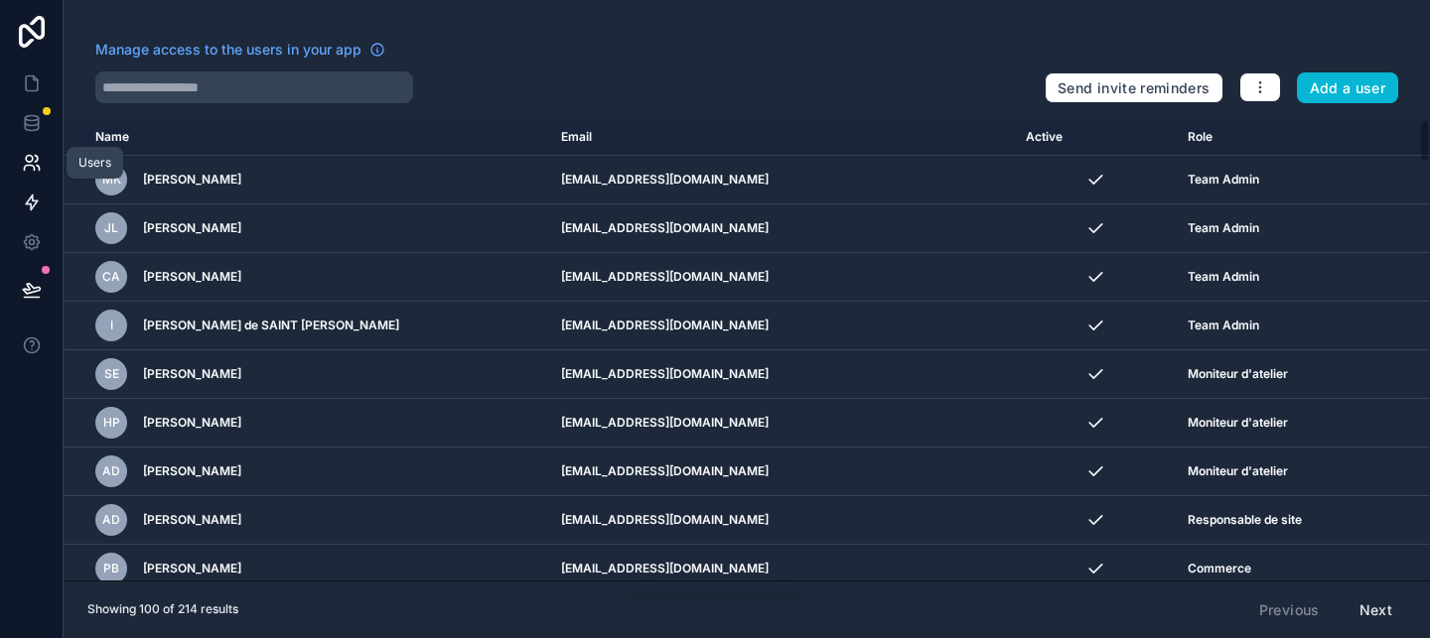
click at [34, 208] on icon at bounding box center [32, 203] width 20 height 20
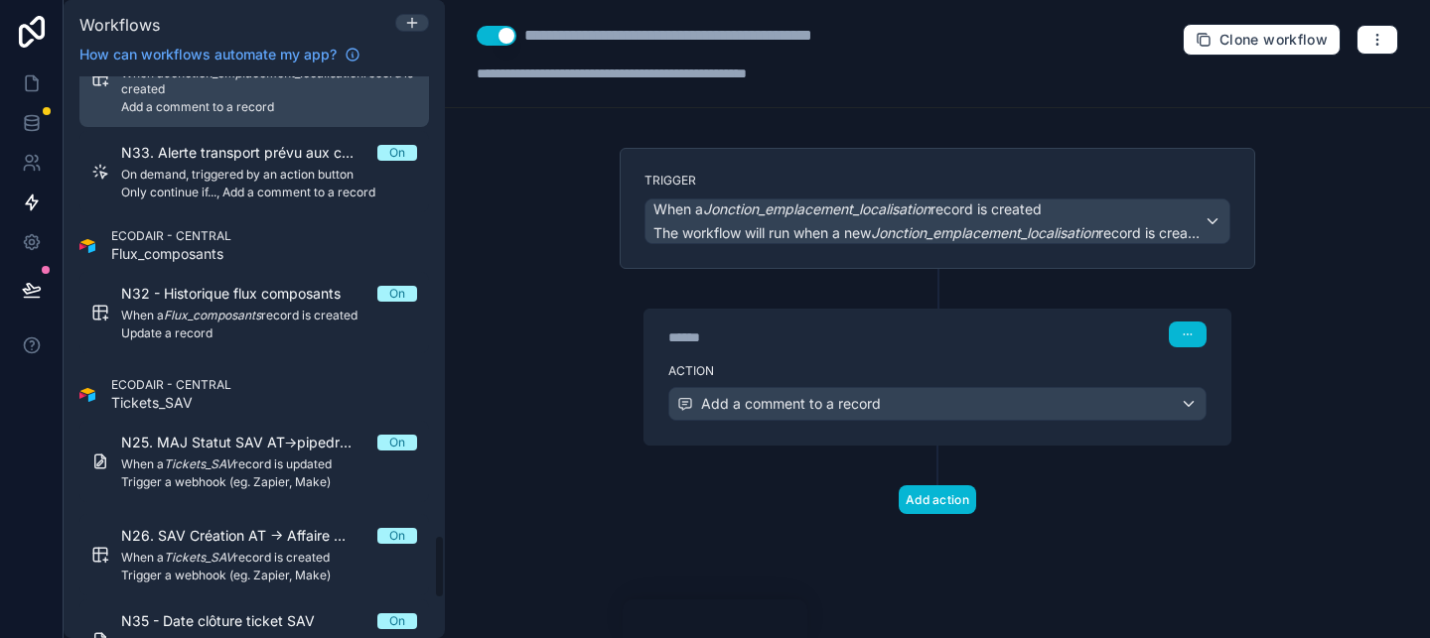
scroll to position [4048, 0]
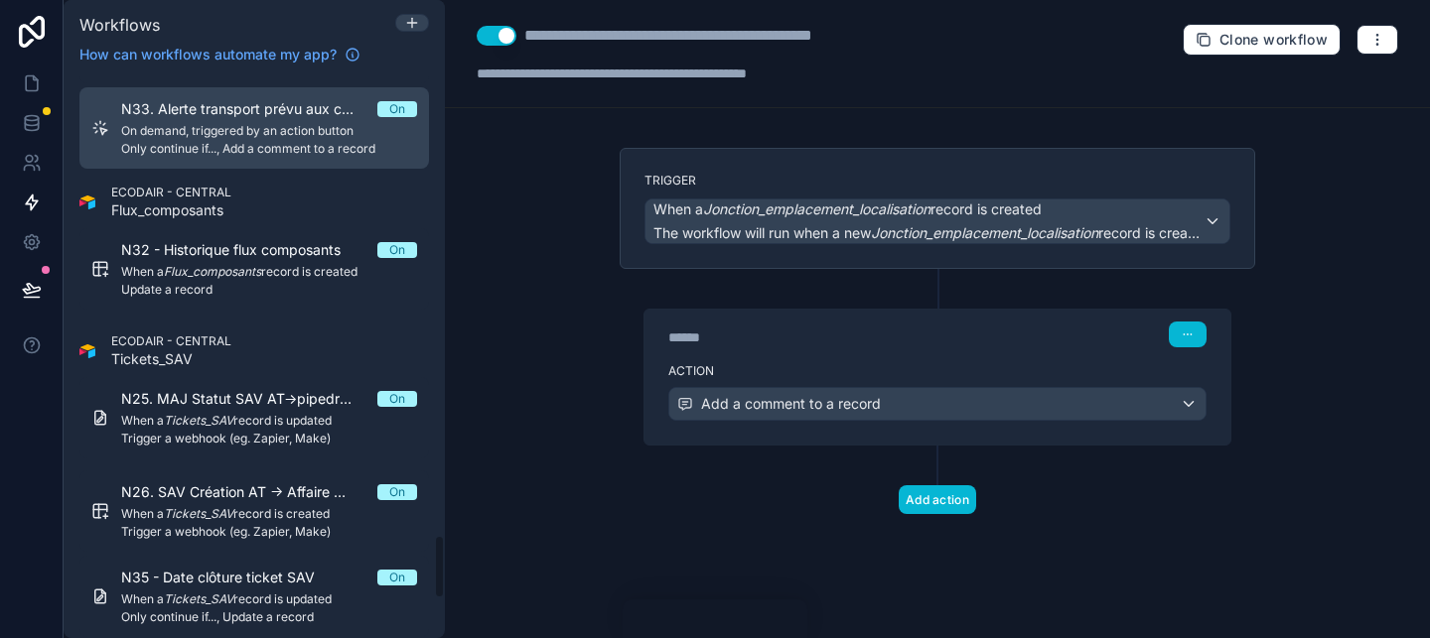
click at [312, 149] on span "Only continue if..., Add a comment to a record" at bounding box center [269, 149] width 296 height 16
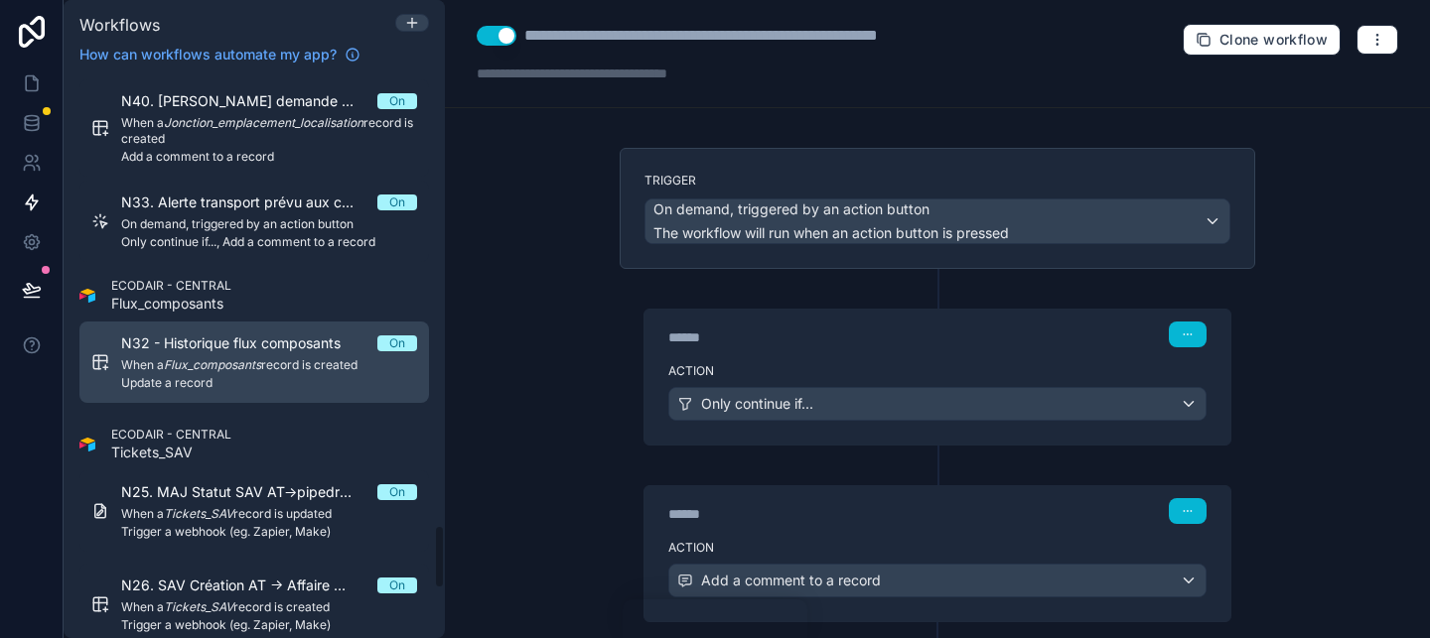
scroll to position [3840, 0]
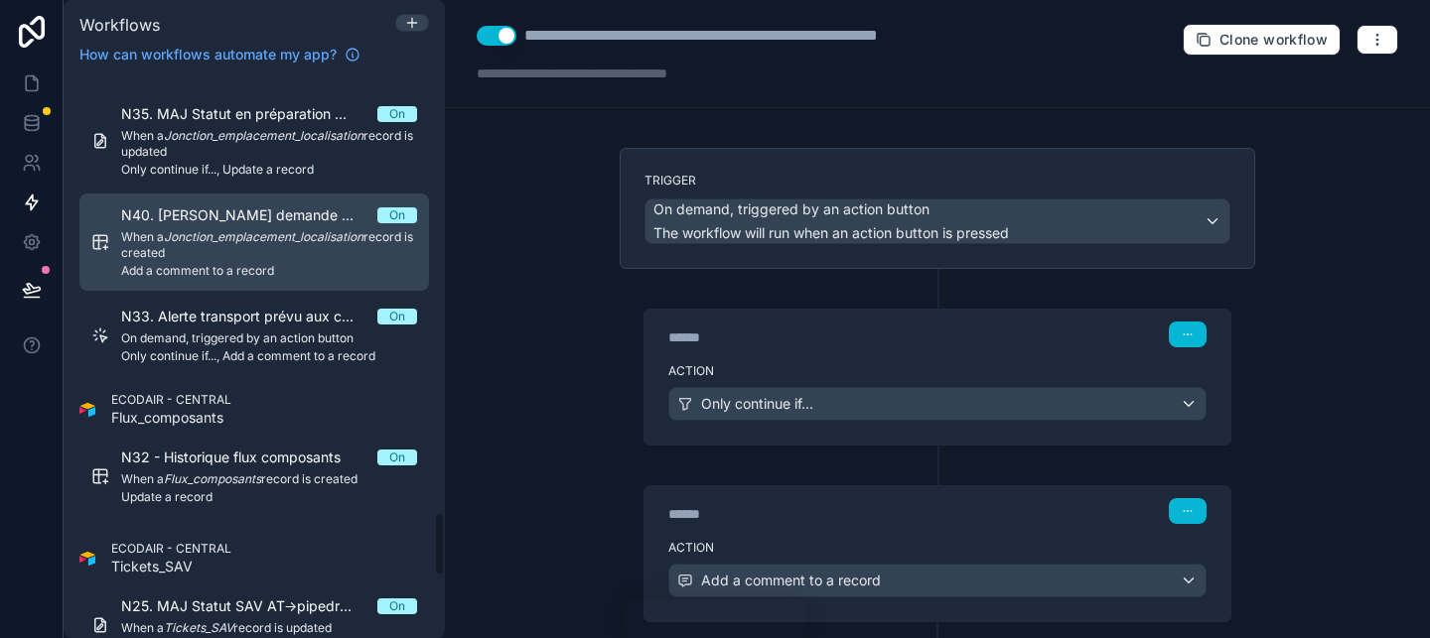
click at [324, 230] on em "Jonction_emplacement_localisation" at bounding box center [264, 236] width 200 height 15
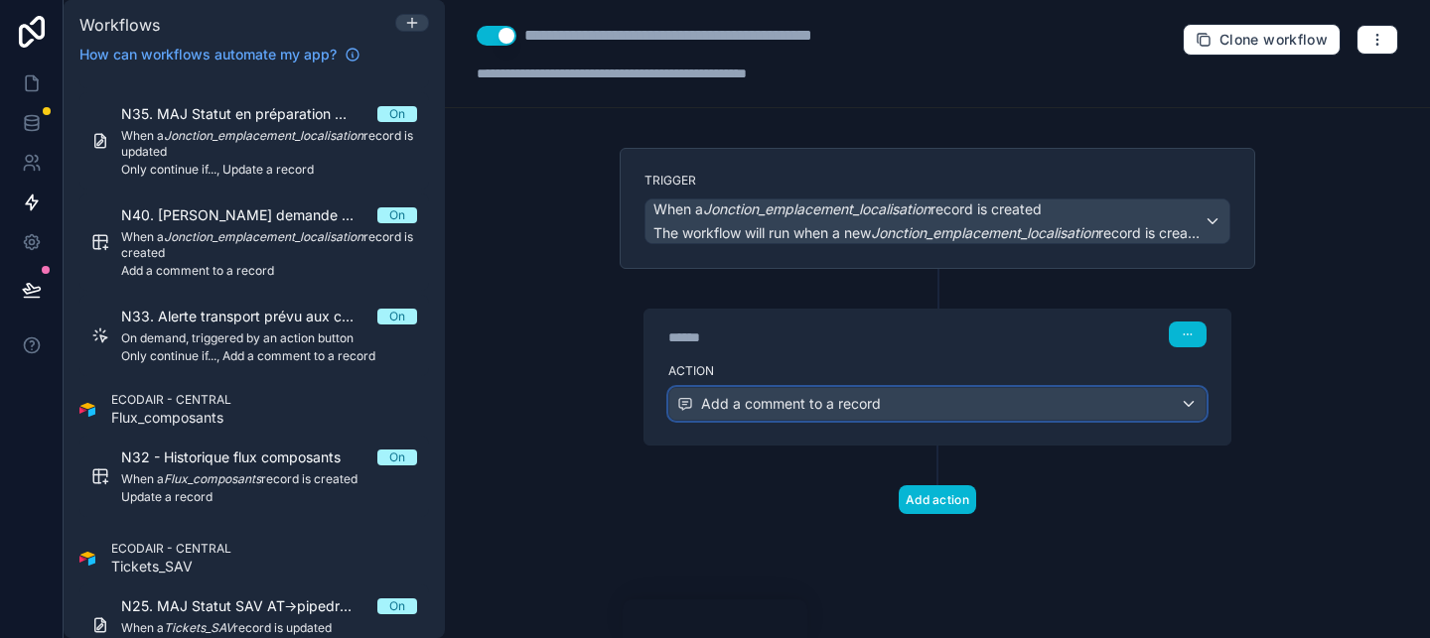
click at [847, 388] on div "Add a comment to a record" at bounding box center [937, 404] width 536 height 32
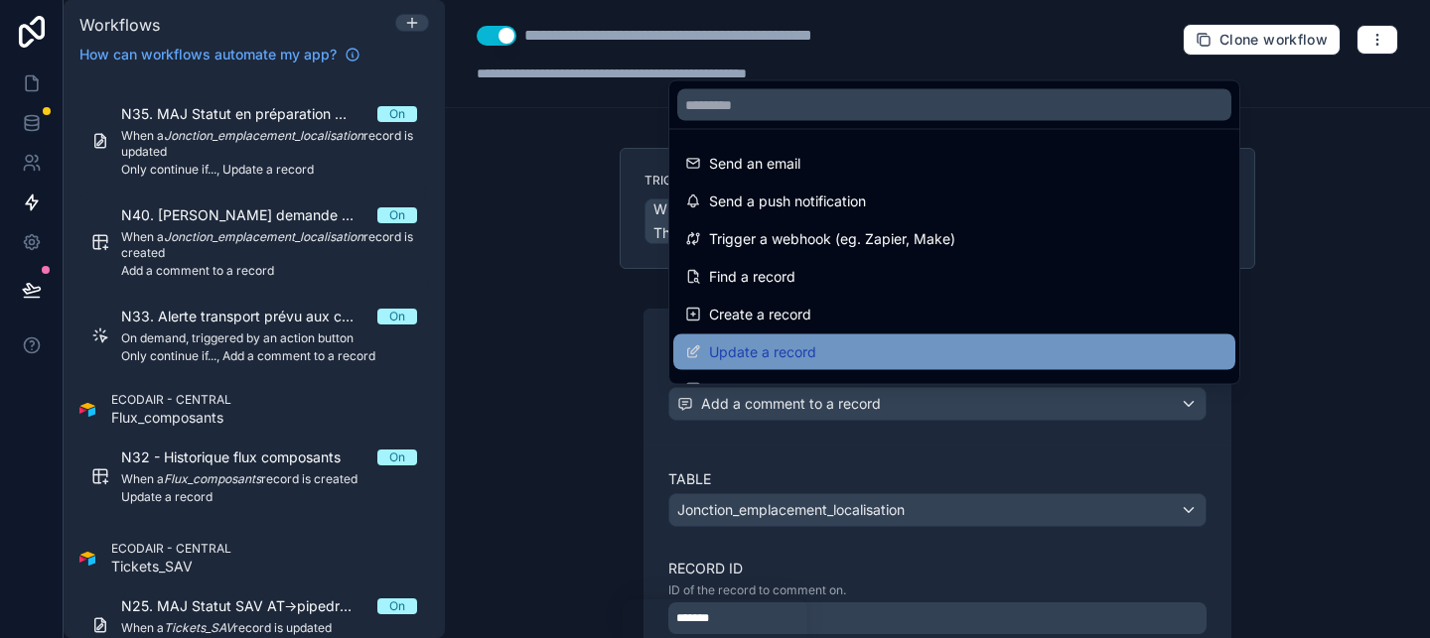
click at [840, 368] on div "Update a record" at bounding box center [954, 353] width 562 height 36
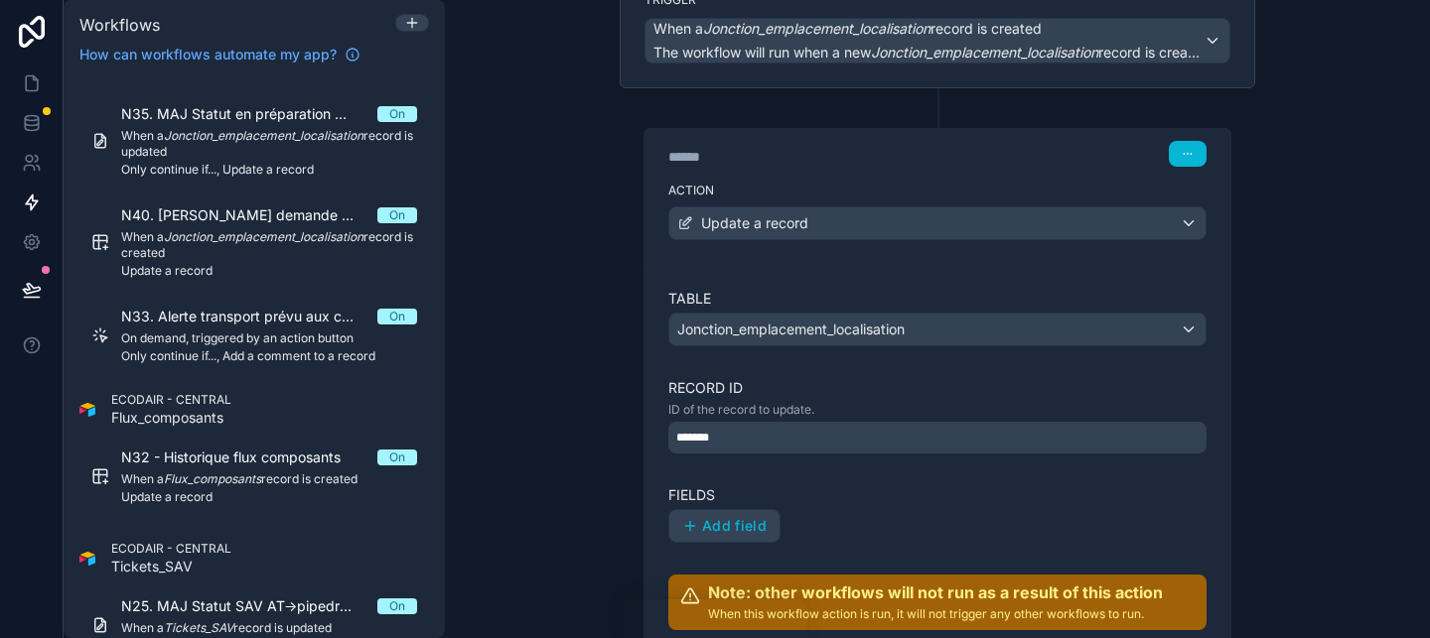
click at [606, 412] on div "Trigger When a Jonction_emplacement_localisation record is created The workflow…" at bounding box center [937, 403] width 667 height 873
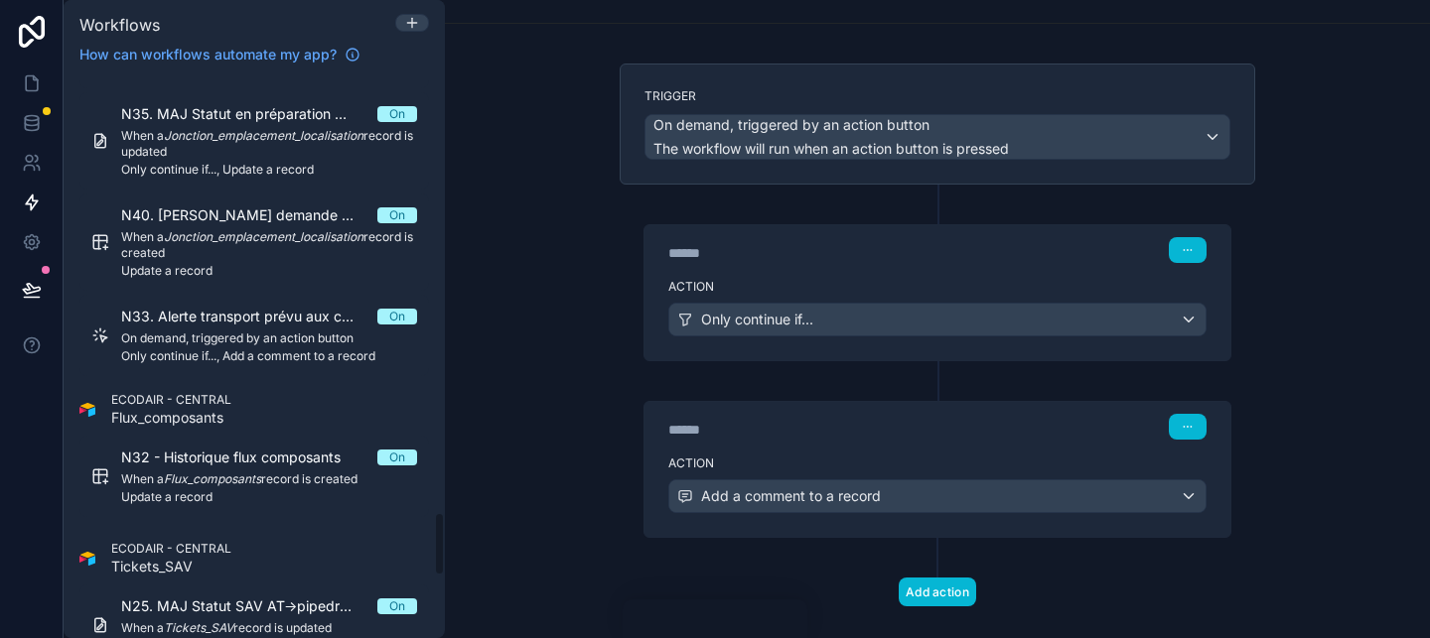
scroll to position [115, 0]
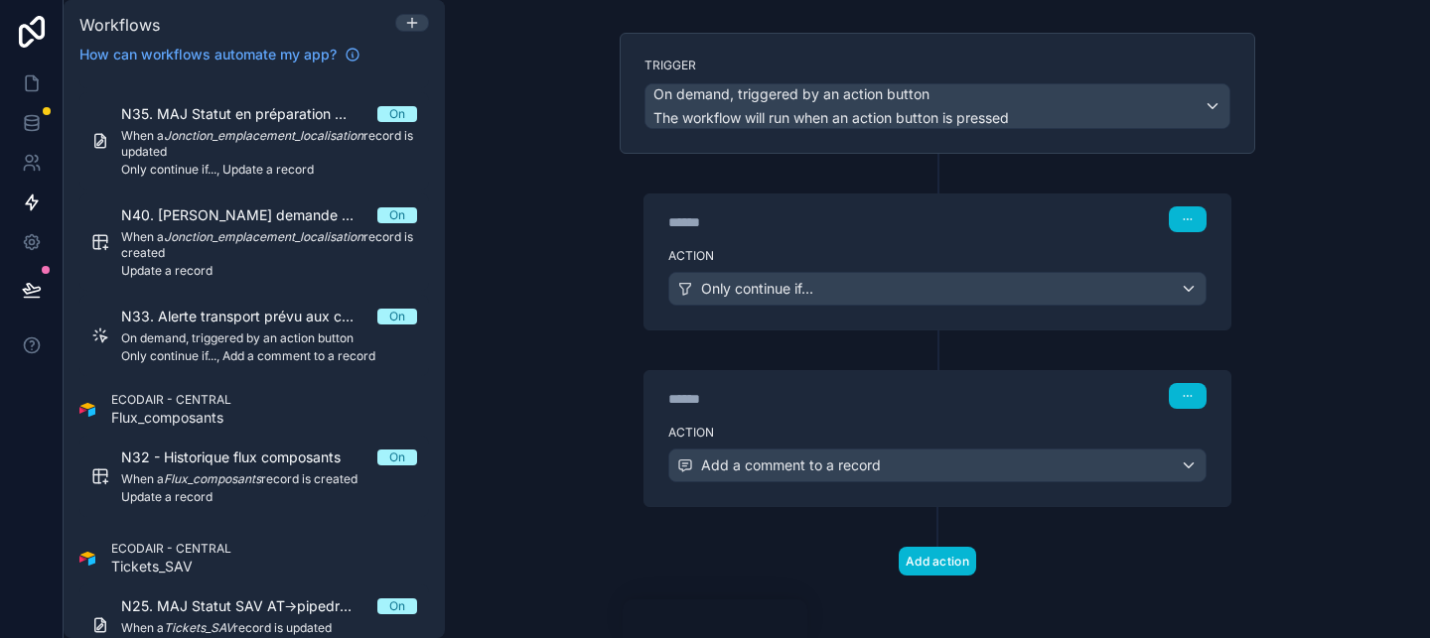
click at [721, 393] on div "******" at bounding box center [817, 399] width 298 height 20
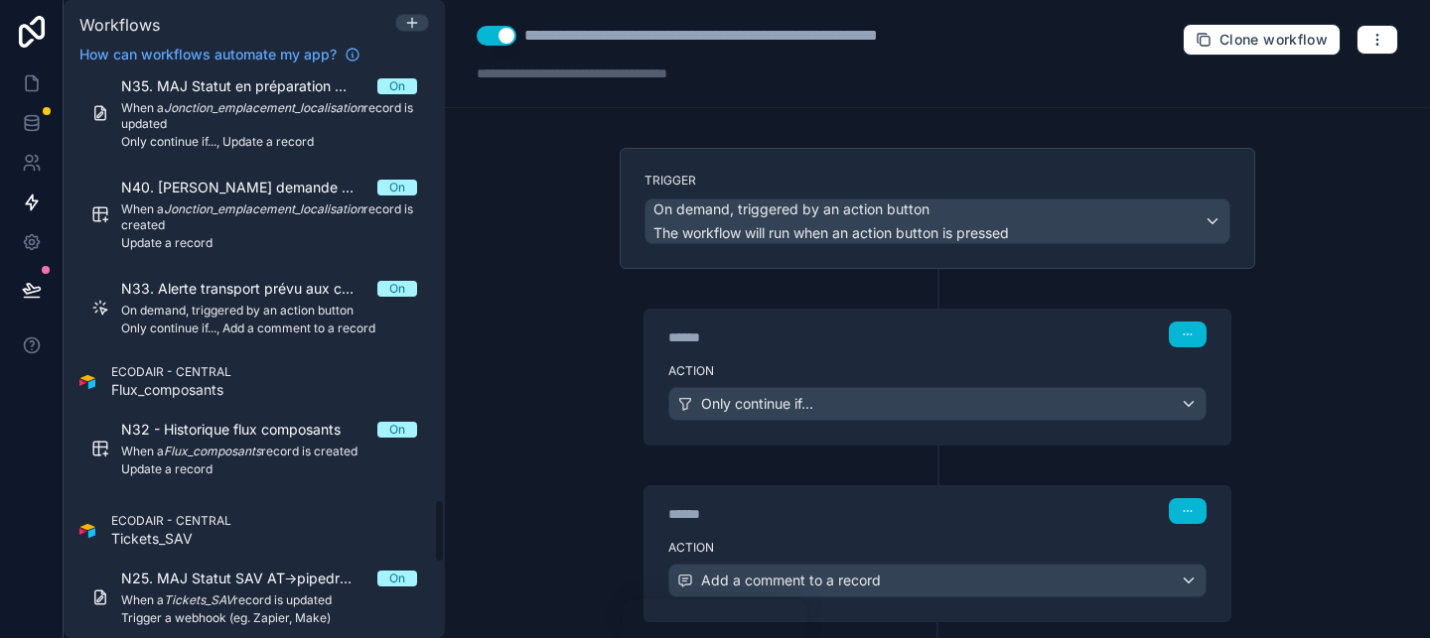
scroll to position [3732, 0]
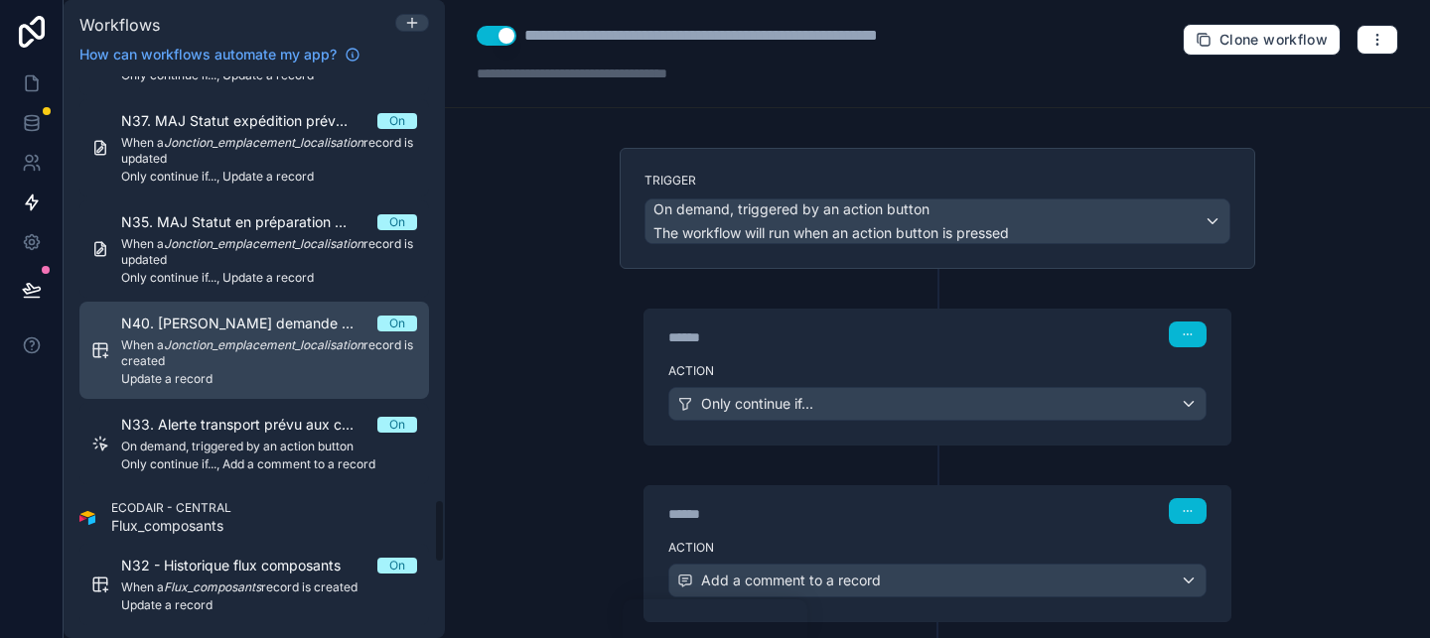
click at [316, 326] on span "N40. [PERSON_NAME] demande de transport à [PERSON_NAME] / [PERSON_NAME]" at bounding box center [249, 324] width 256 height 20
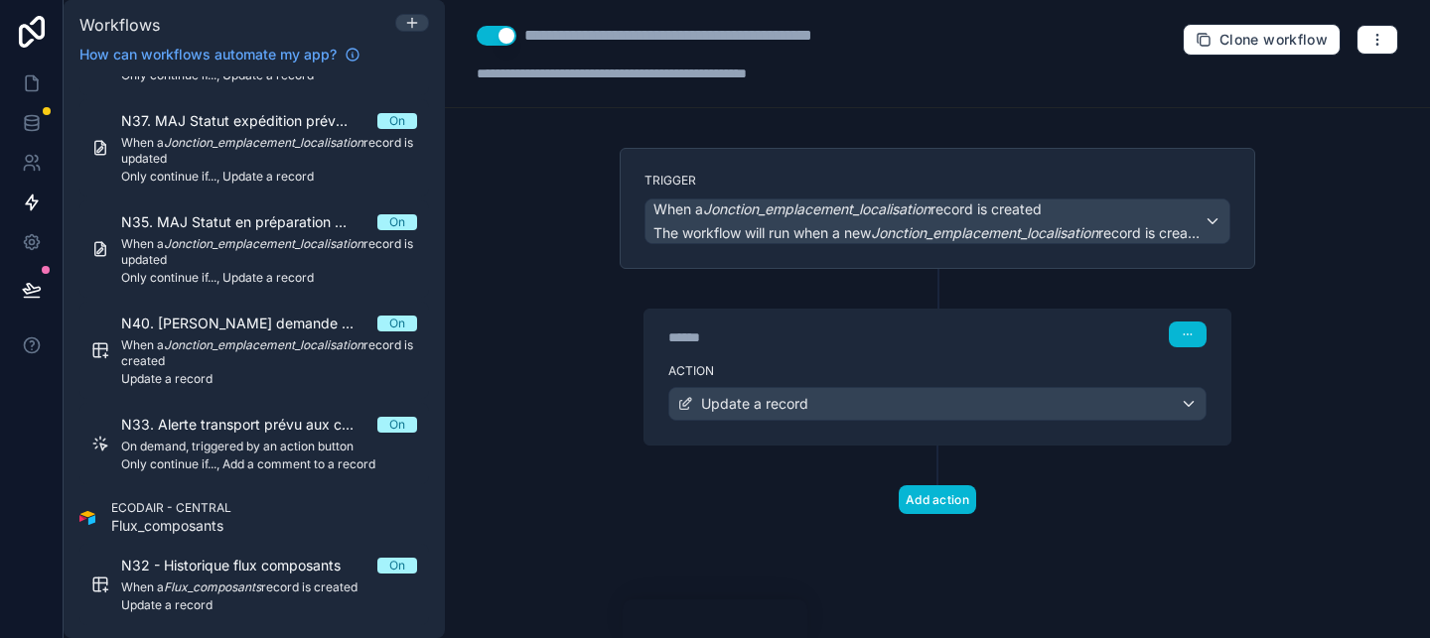
click at [779, 363] on label "Action" at bounding box center [937, 371] width 538 height 16
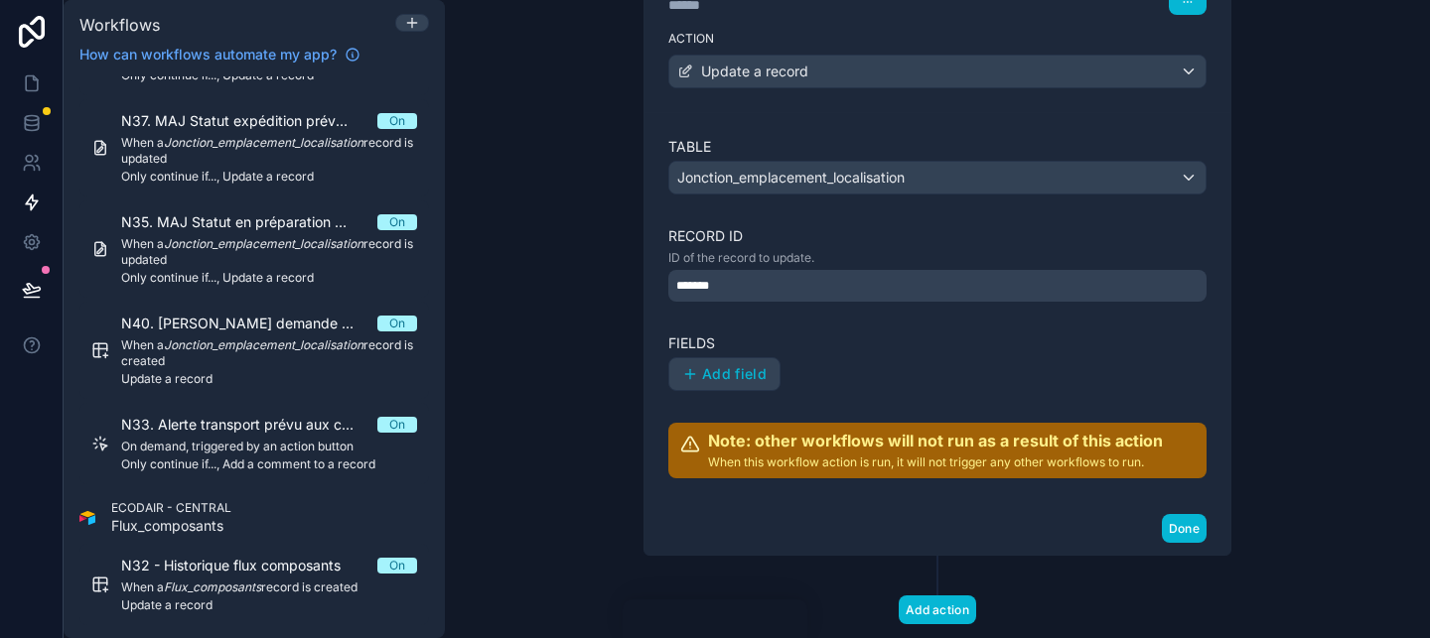
scroll to position [381, 0]
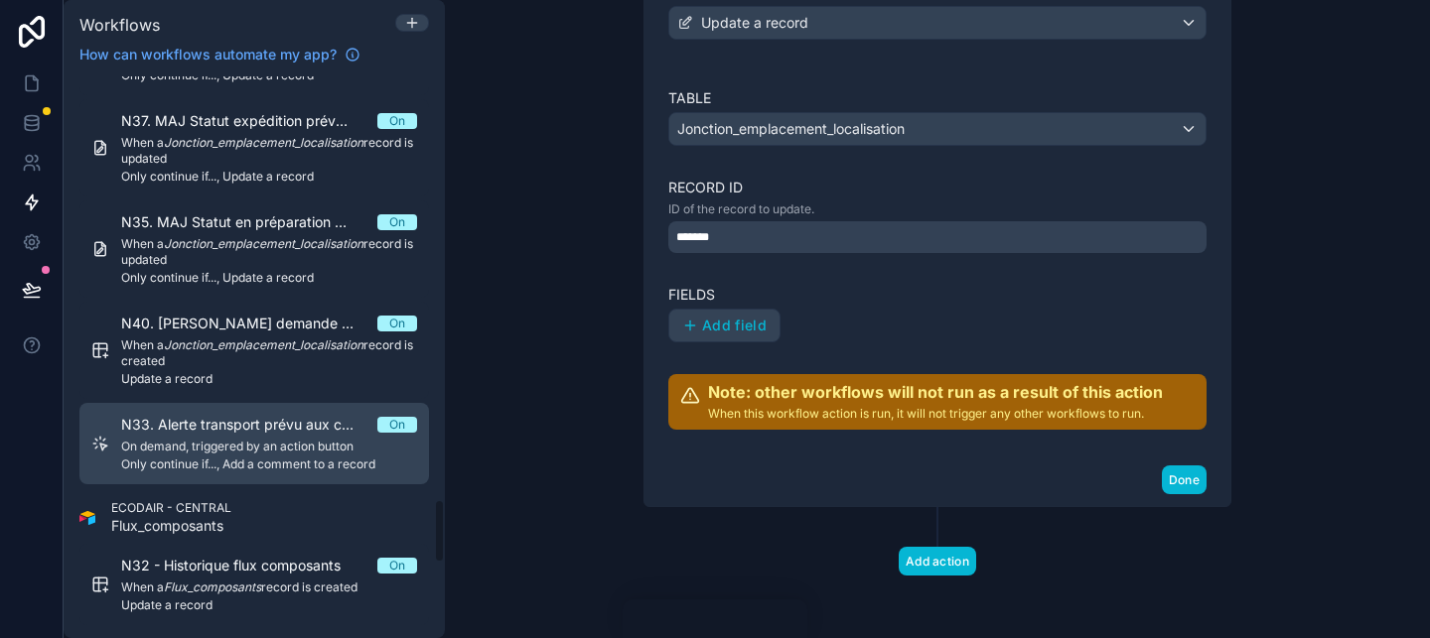
click at [306, 403] on link "N33. Alerte transport prévu aux commercial + respo de site On On demand, trigge…" at bounding box center [253, 443] width 349 height 81
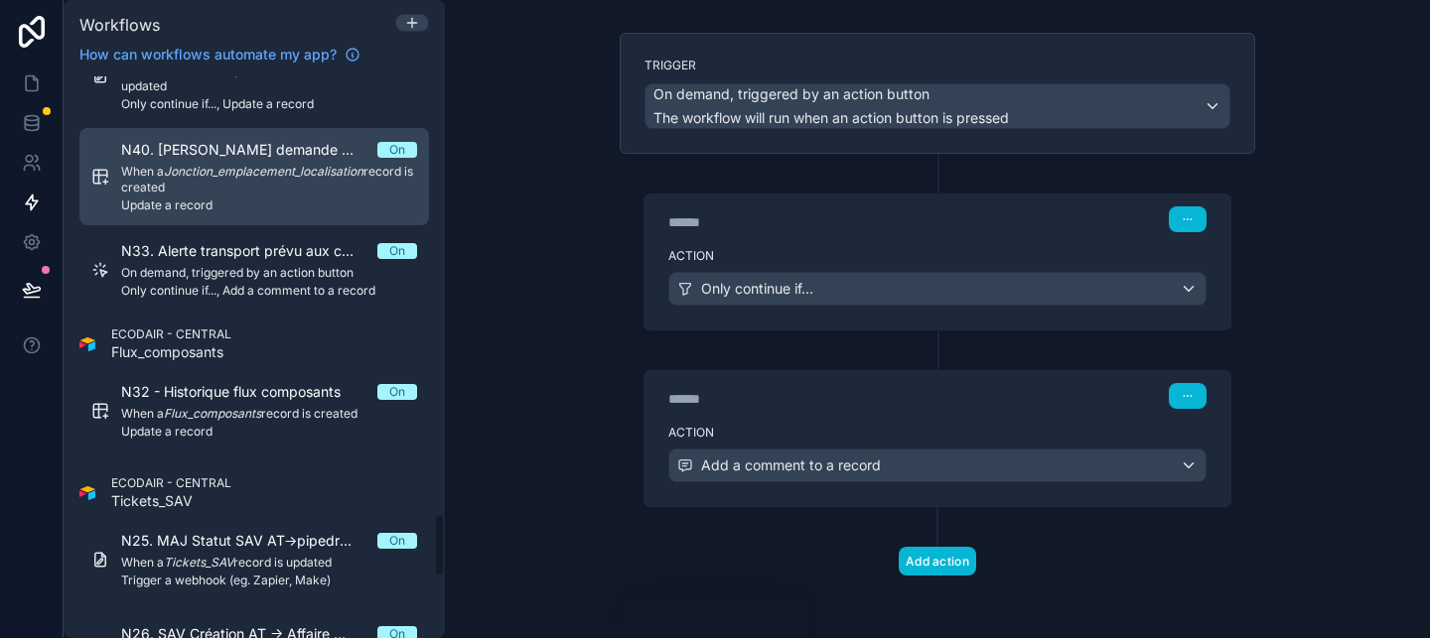
scroll to position [3922, 0]
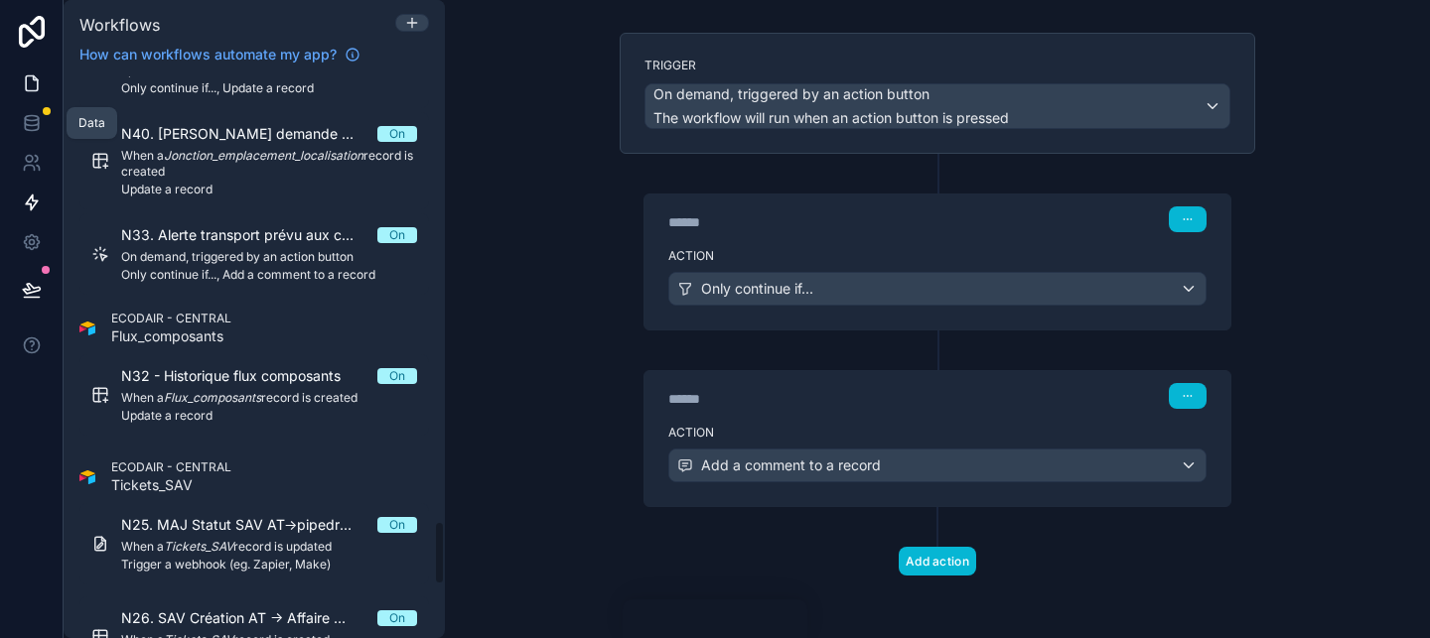
click at [29, 75] on icon at bounding box center [32, 83] width 20 height 20
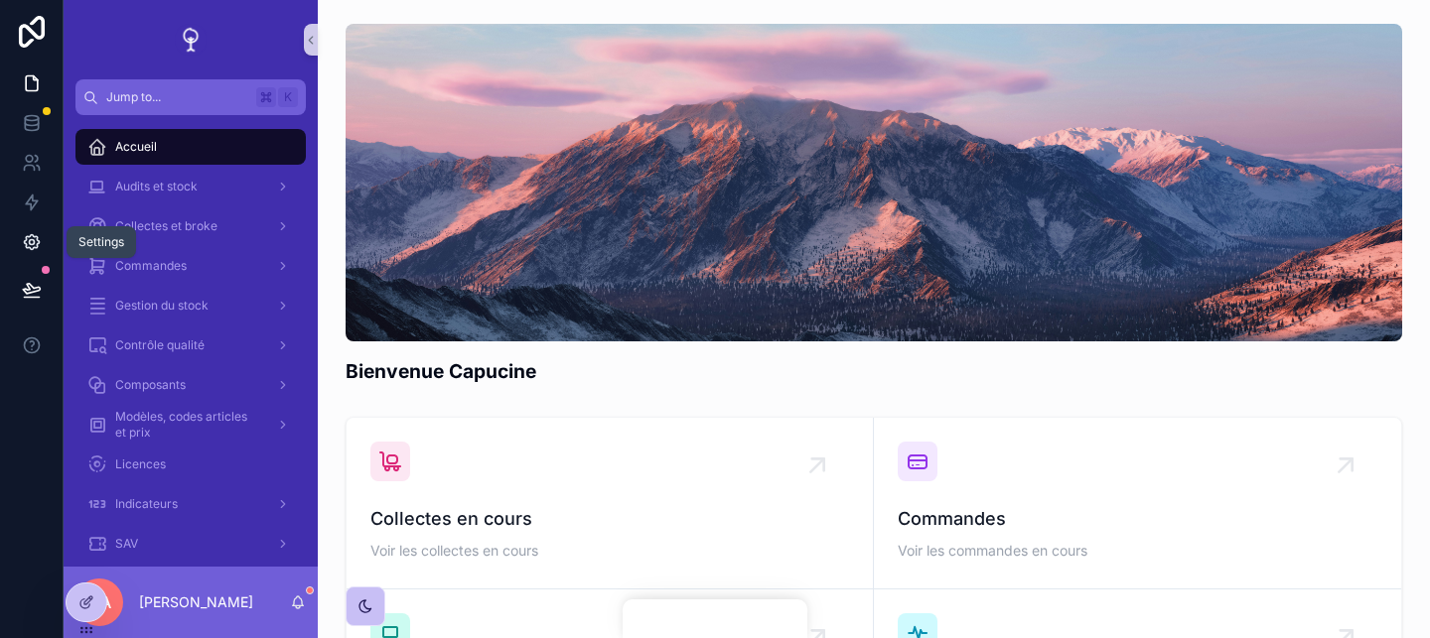
click at [32, 240] on icon at bounding box center [31, 242] width 5 height 5
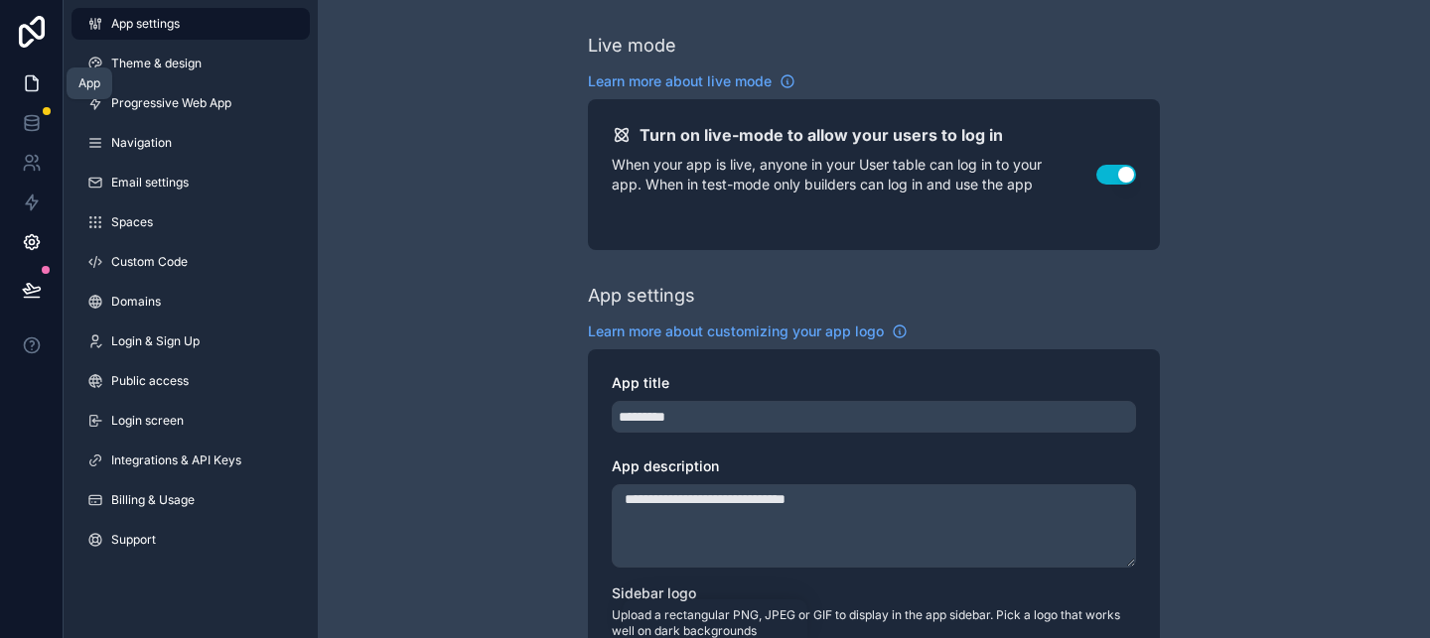
click at [39, 82] on icon at bounding box center [32, 83] width 20 height 20
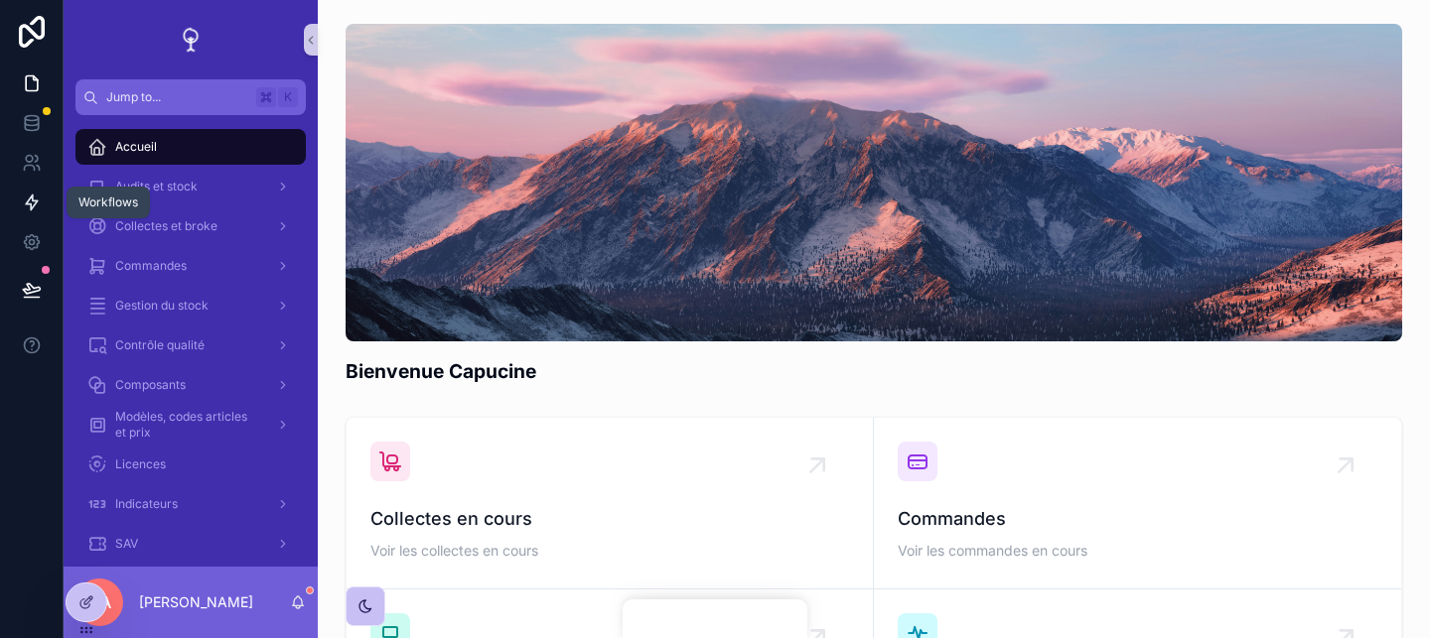
click at [34, 198] on icon at bounding box center [32, 203] width 20 height 20
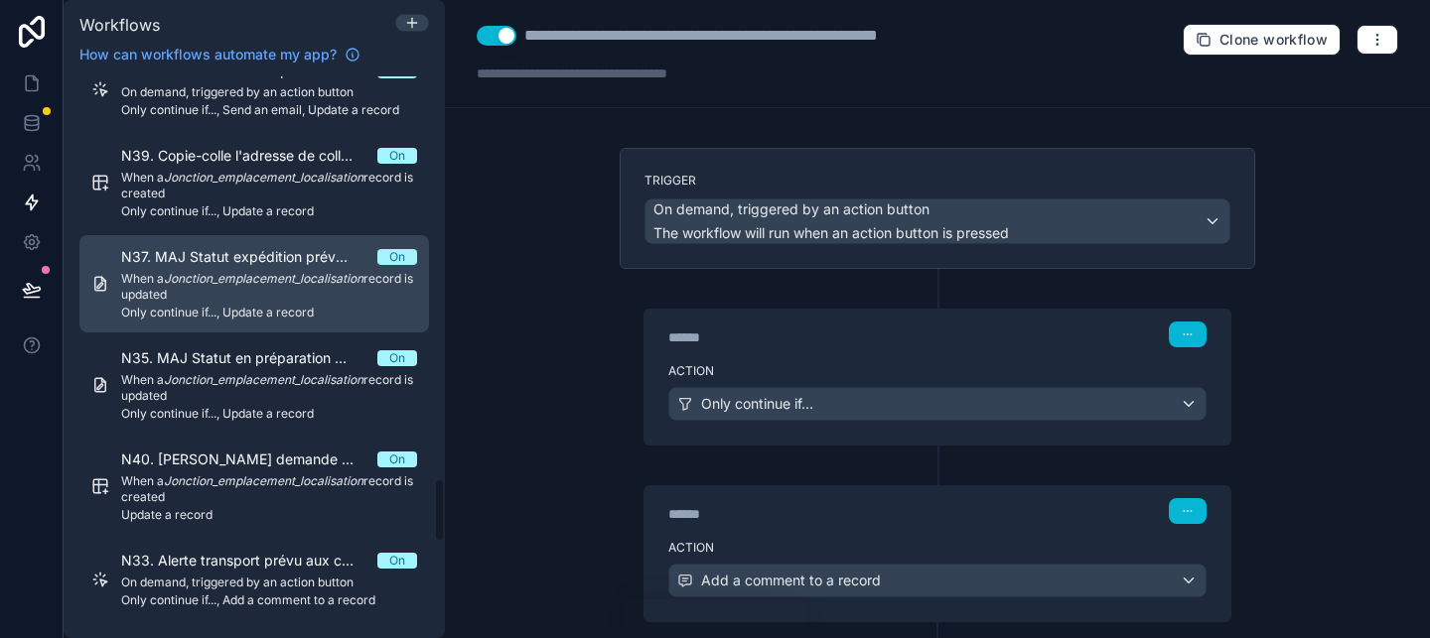
scroll to position [3638, 0]
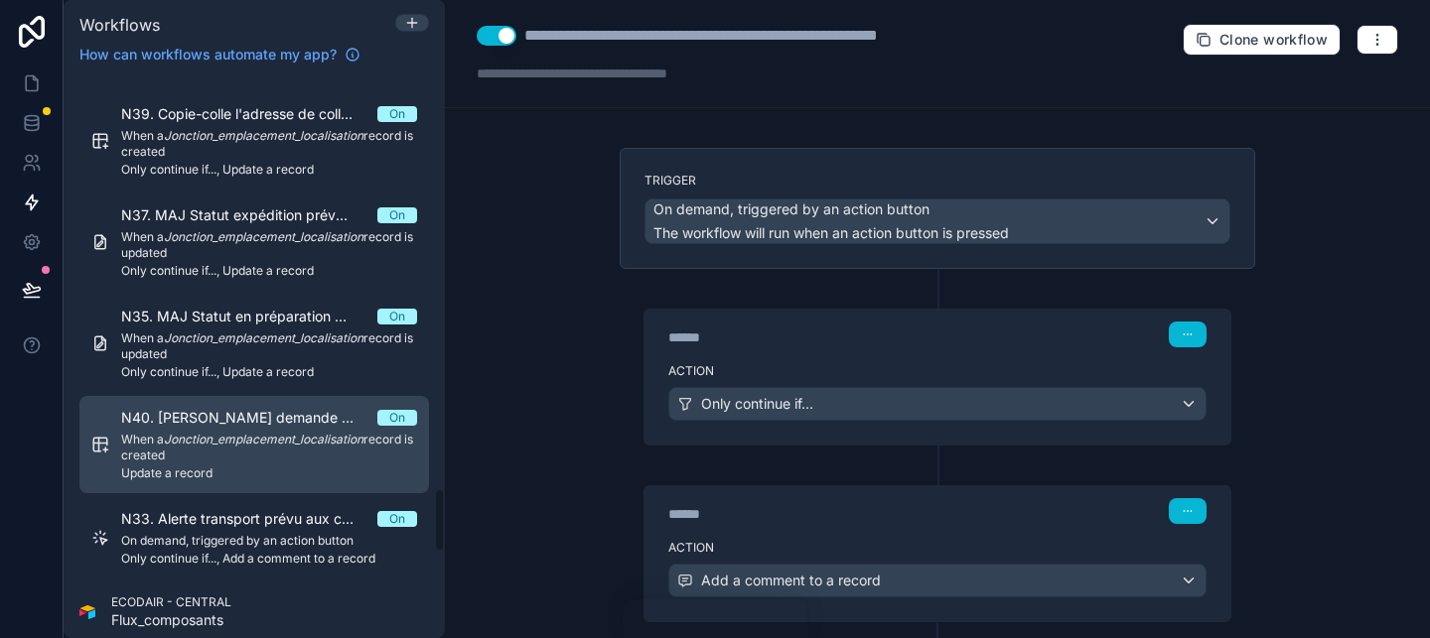
click at [293, 427] on span "N40. [PERSON_NAME] demande de transport à [PERSON_NAME] / [PERSON_NAME]" at bounding box center [249, 418] width 256 height 20
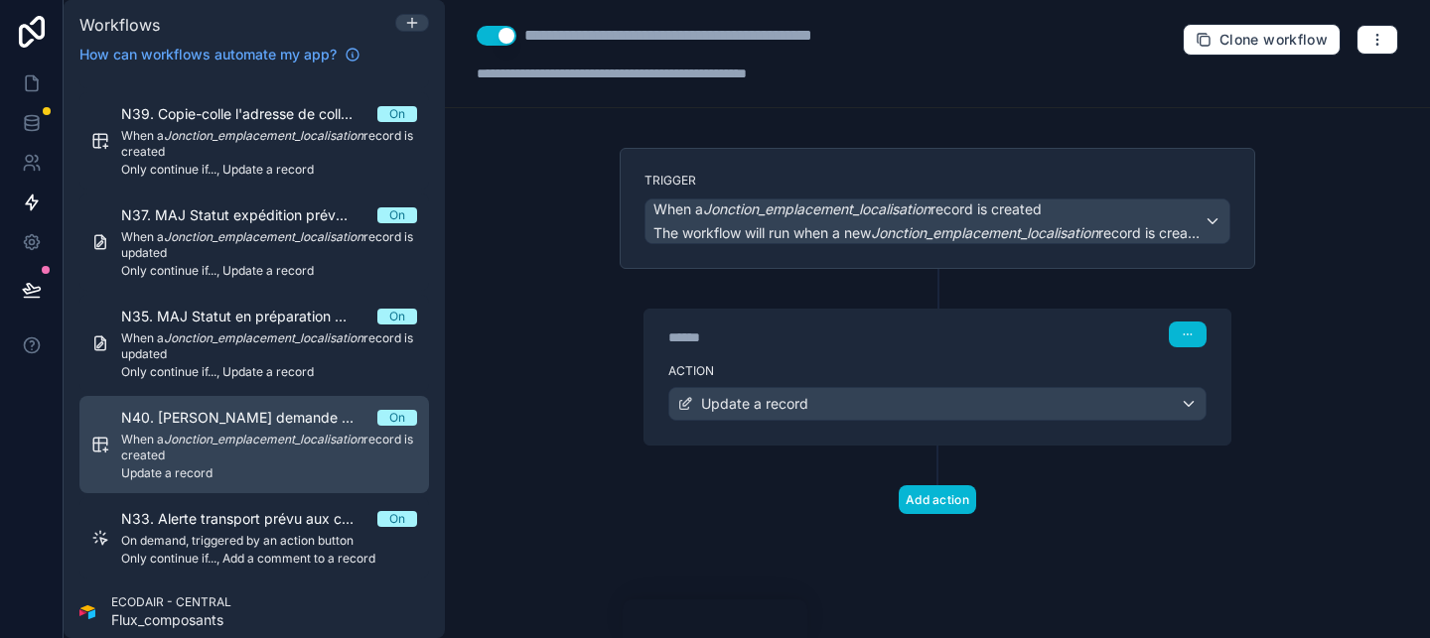
click at [293, 427] on span "N40. [PERSON_NAME] demande de transport à [PERSON_NAME] / [PERSON_NAME]" at bounding box center [249, 418] width 256 height 20
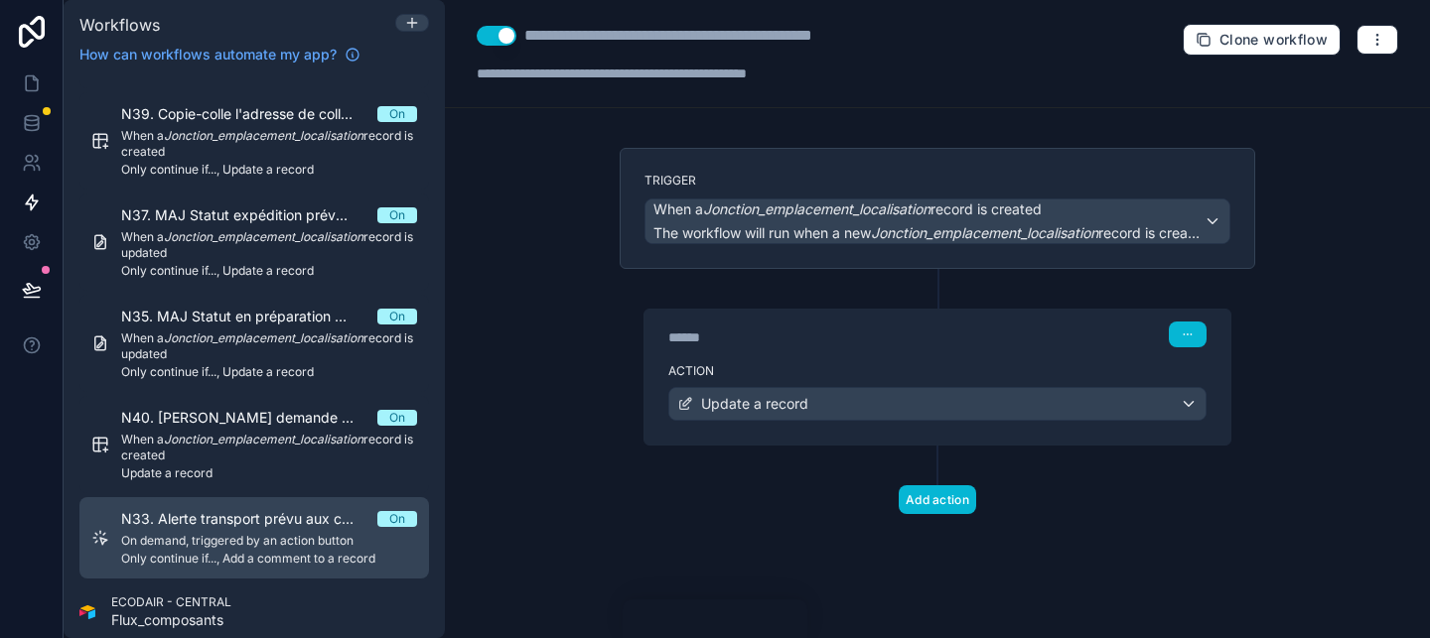
click at [296, 533] on span "On demand, triggered by an action button" at bounding box center [269, 541] width 296 height 16
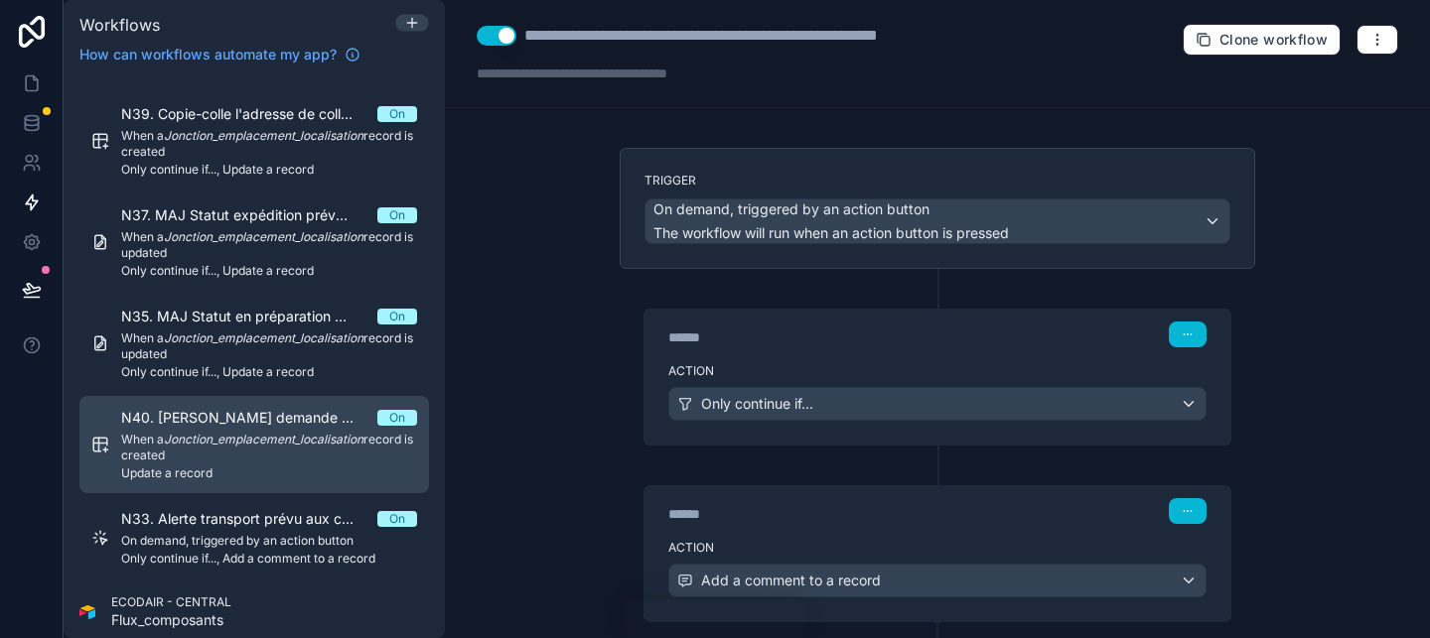
click at [297, 442] on em "Jonction_emplacement_localisation" at bounding box center [264, 439] width 200 height 15
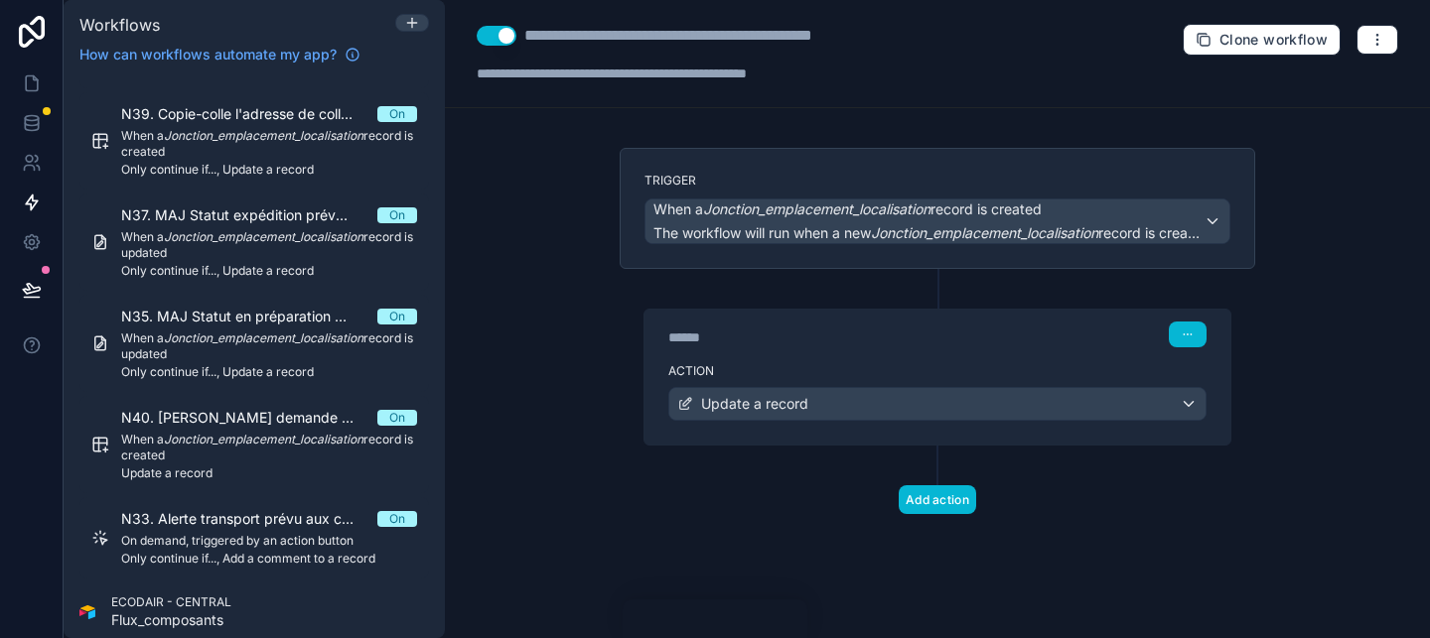
click at [797, 345] on div "******" at bounding box center [817, 338] width 298 height 20
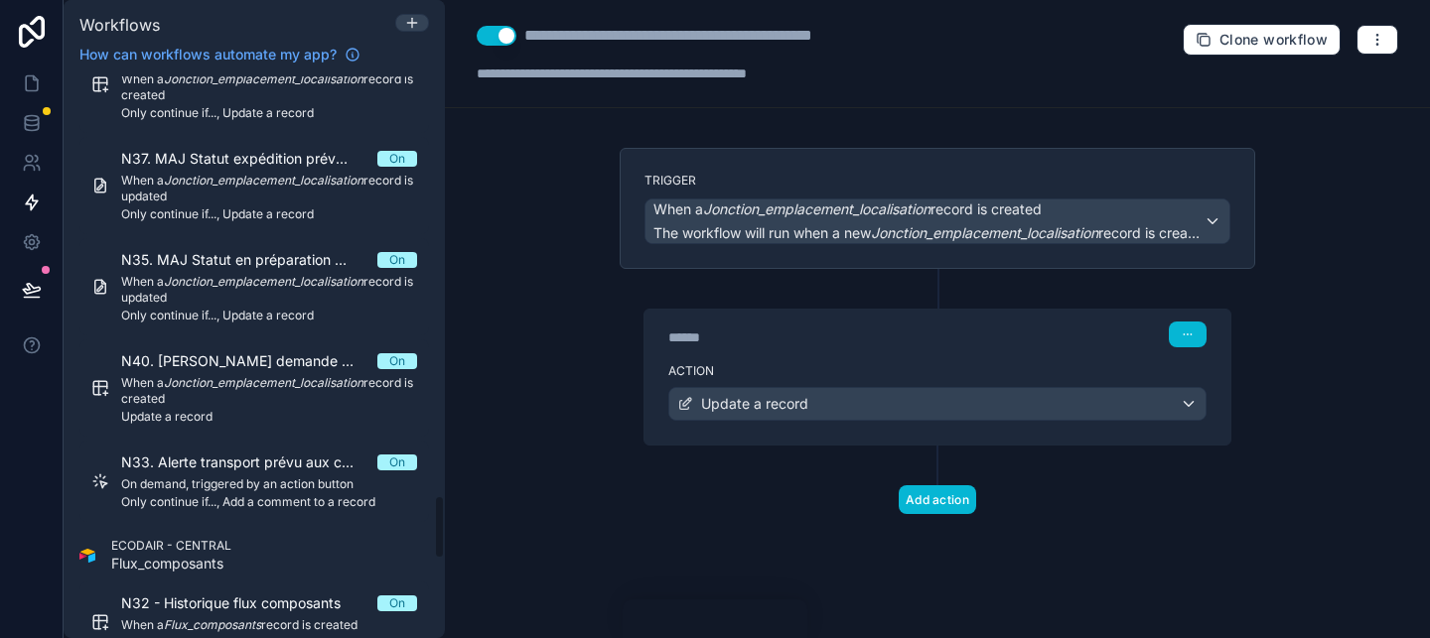
click at [791, 343] on div "******" at bounding box center [817, 338] width 298 height 20
click at [573, 365] on div "**********" at bounding box center [937, 319] width 985 height 638
click at [701, 349] on div "****** Step 1" at bounding box center [937, 333] width 586 height 46
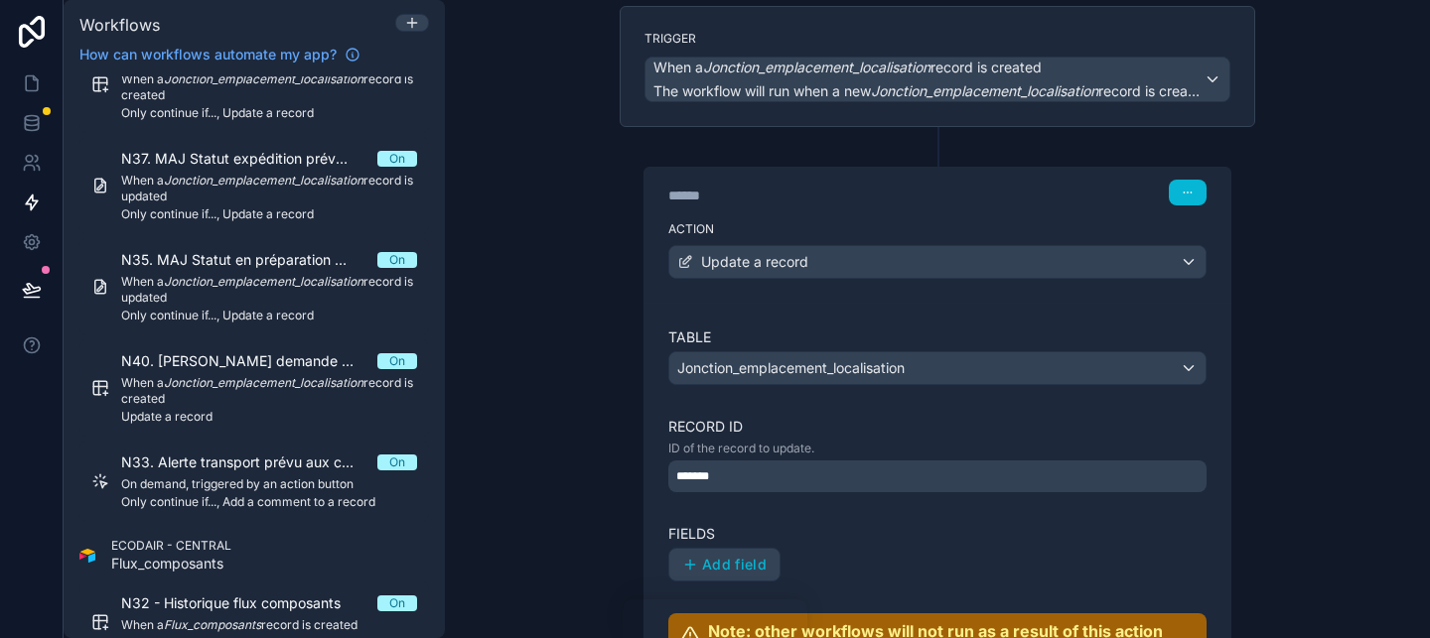
scroll to position [355, 0]
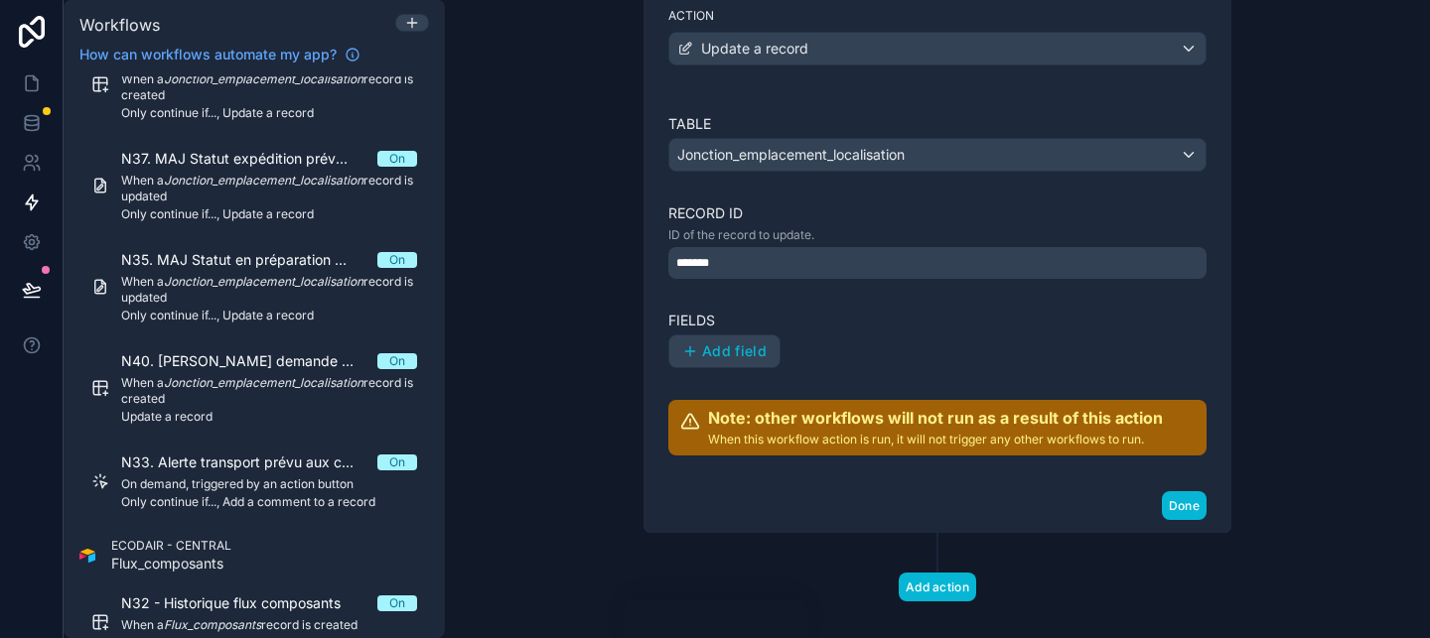
click at [554, 367] on div "**********" at bounding box center [937, 319] width 985 height 638
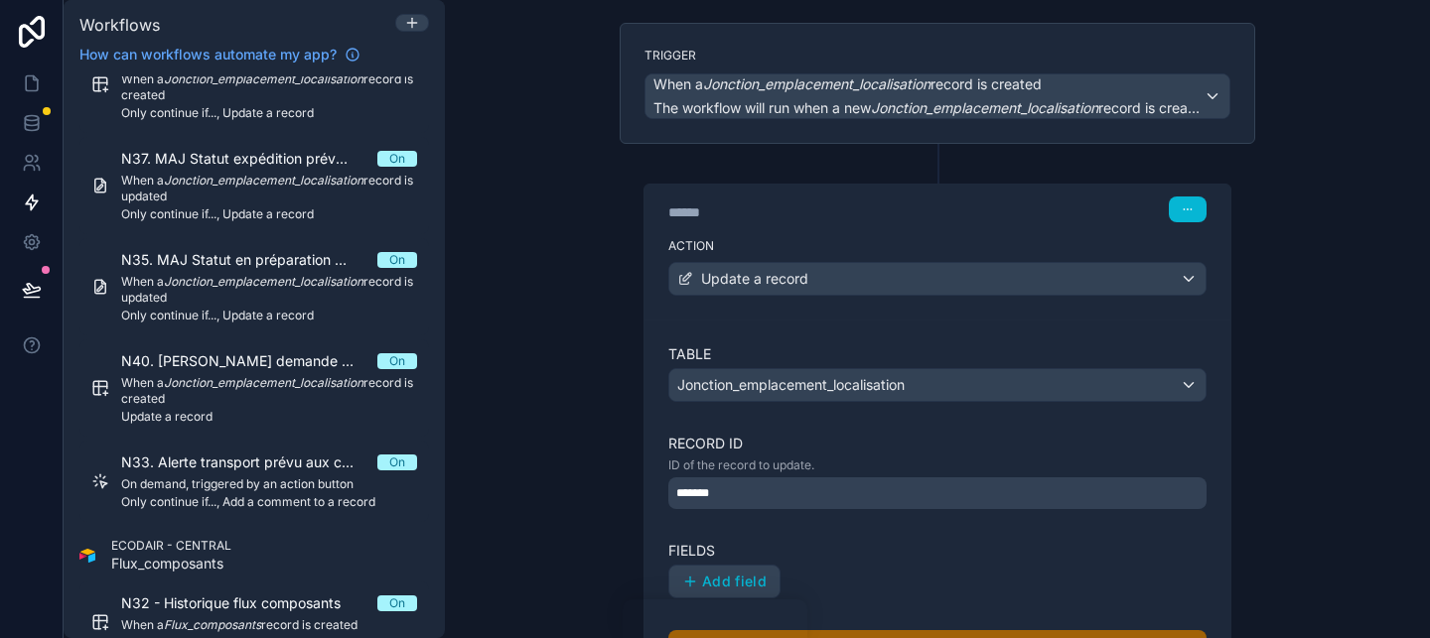
scroll to position [0, 0]
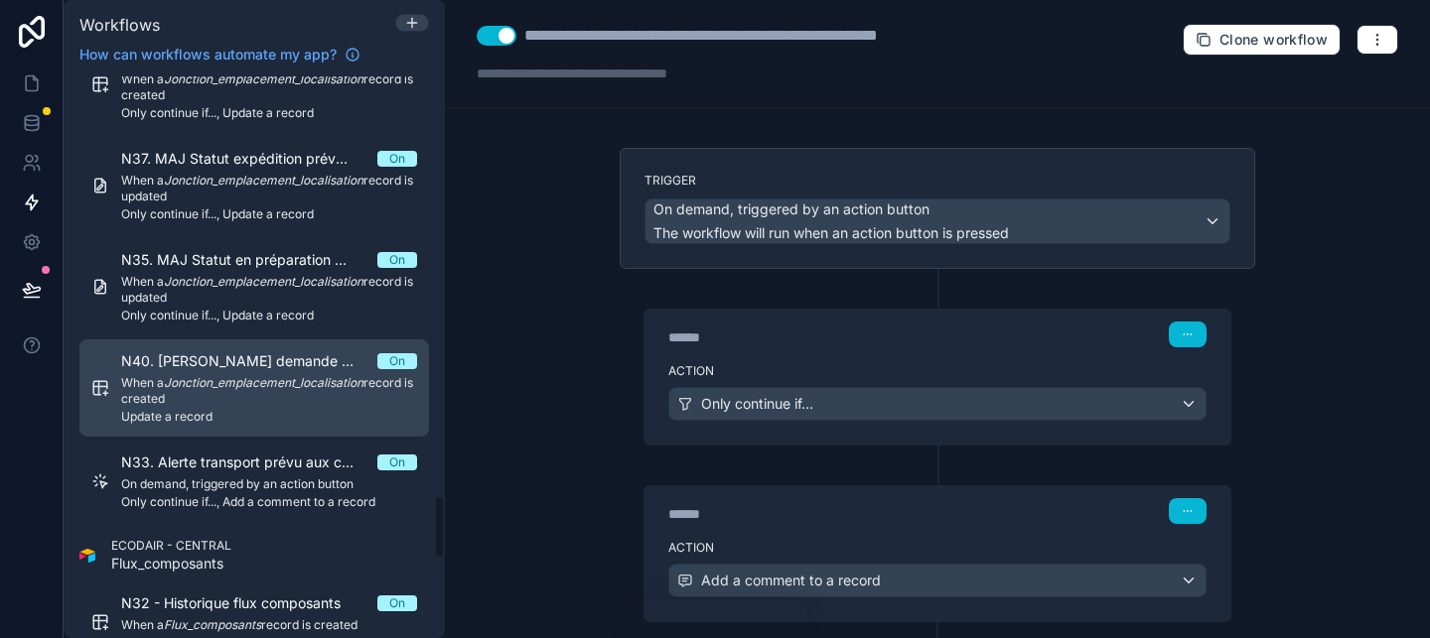
click at [235, 383] on em "Jonction_emplacement_localisation" at bounding box center [264, 382] width 200 height 15
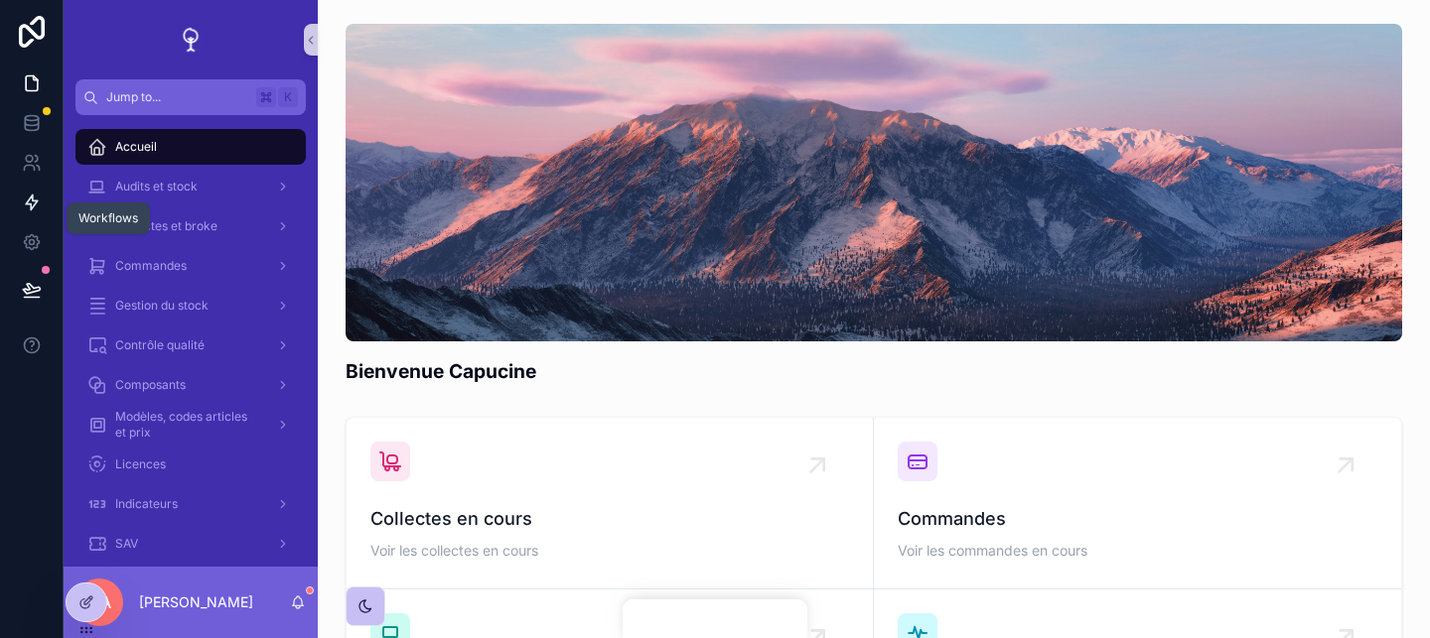
click at [39, 190] on link at bounding box center [31, 203] width 63 height 40
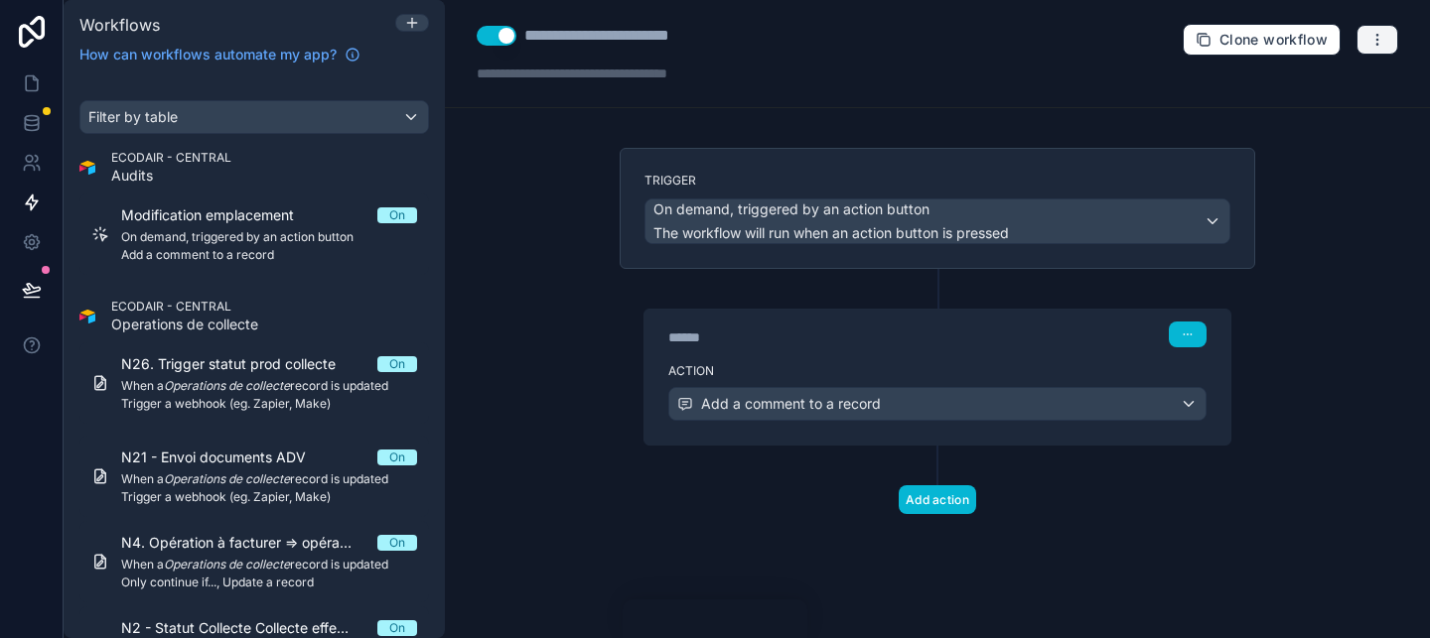
click at [1389, 39] on button "button" at bounding box center [1377, 40] width 42 height 30
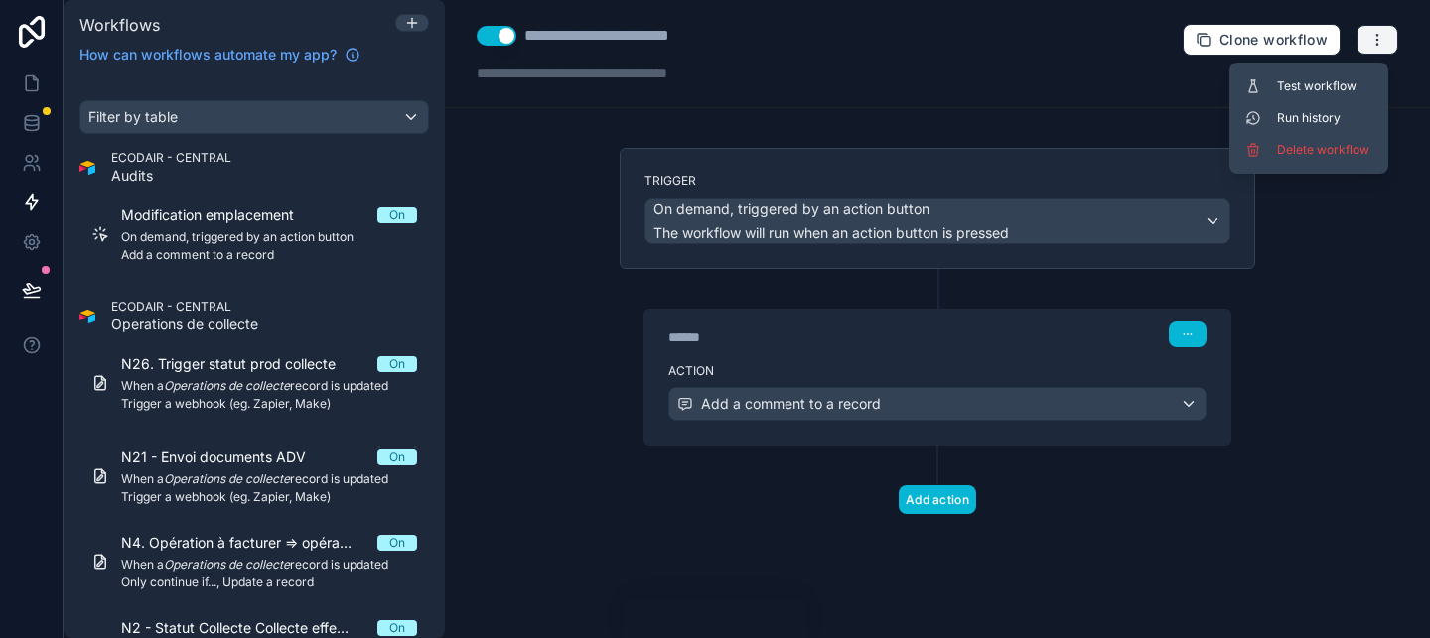
click at [1389, 39] on button "button" at bounding box center [1377, 40] width 42 height 30
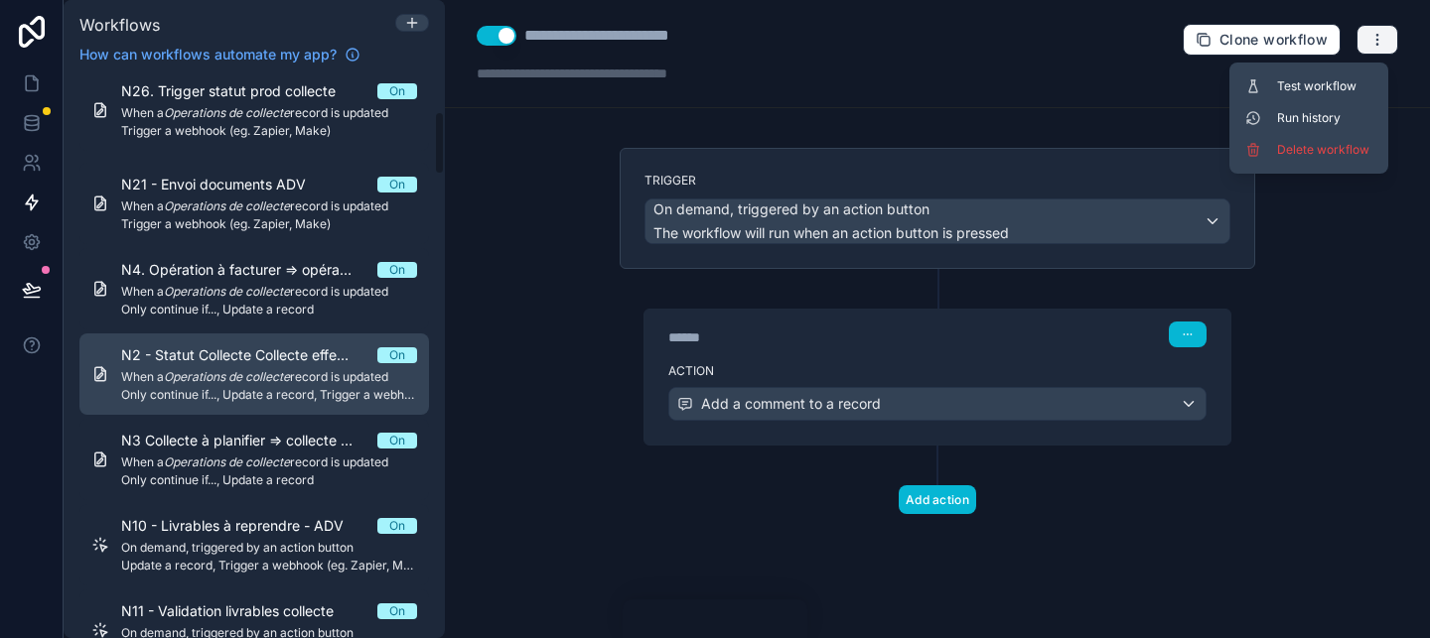
scroll to position [309, 0]
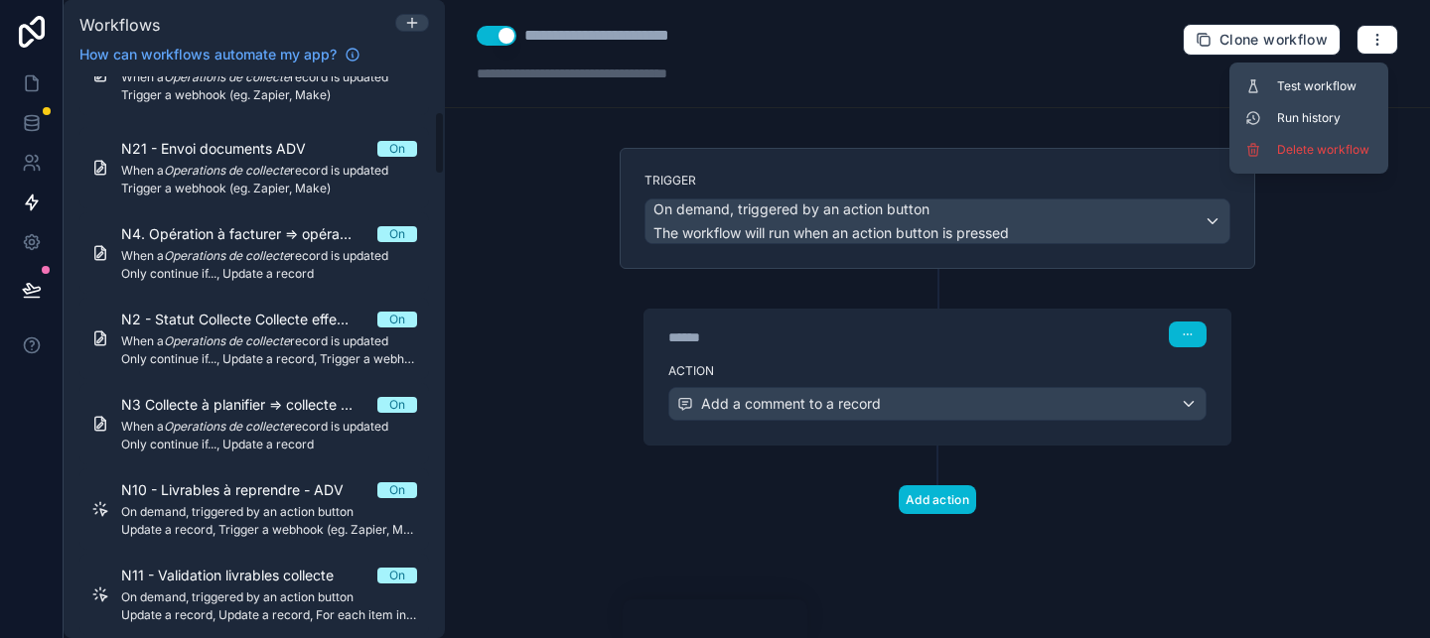
click at [500, 370] on div "**********" at bounding box center [937, 319] width 985 height 638
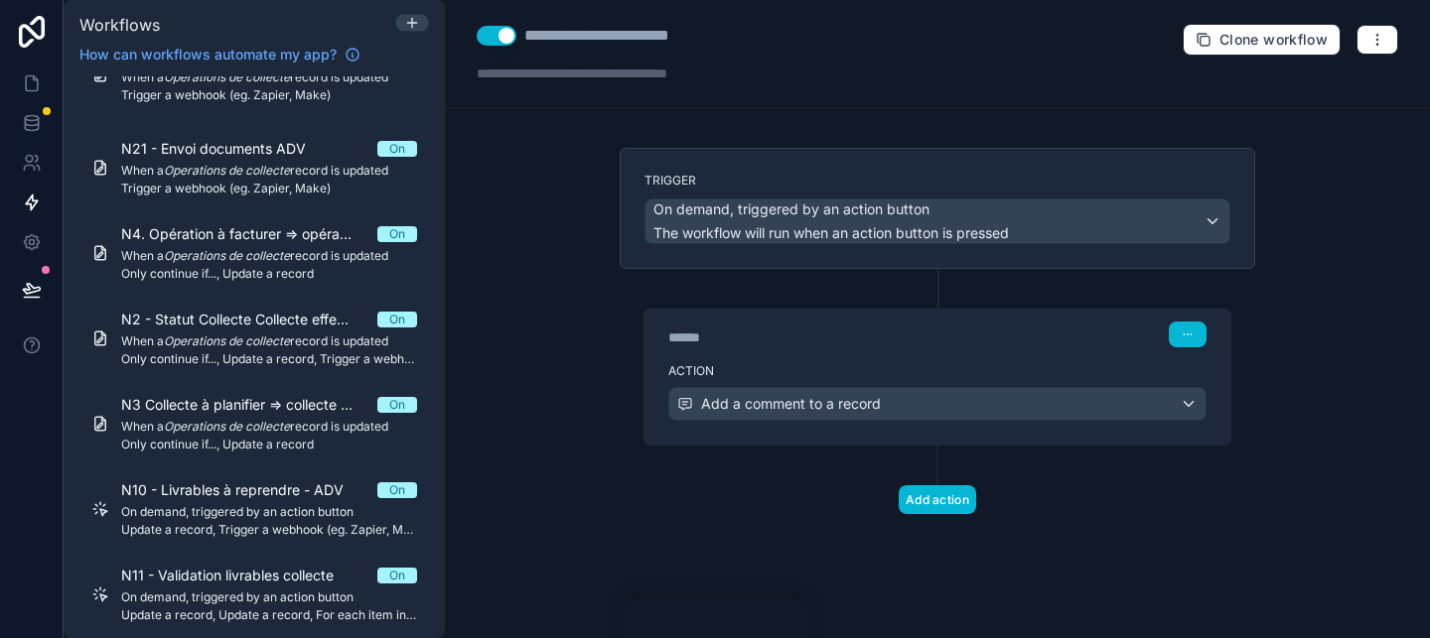
click at [762, 348] on div "****** Step 1" at bounding box center [937, 333] width 586 height 46
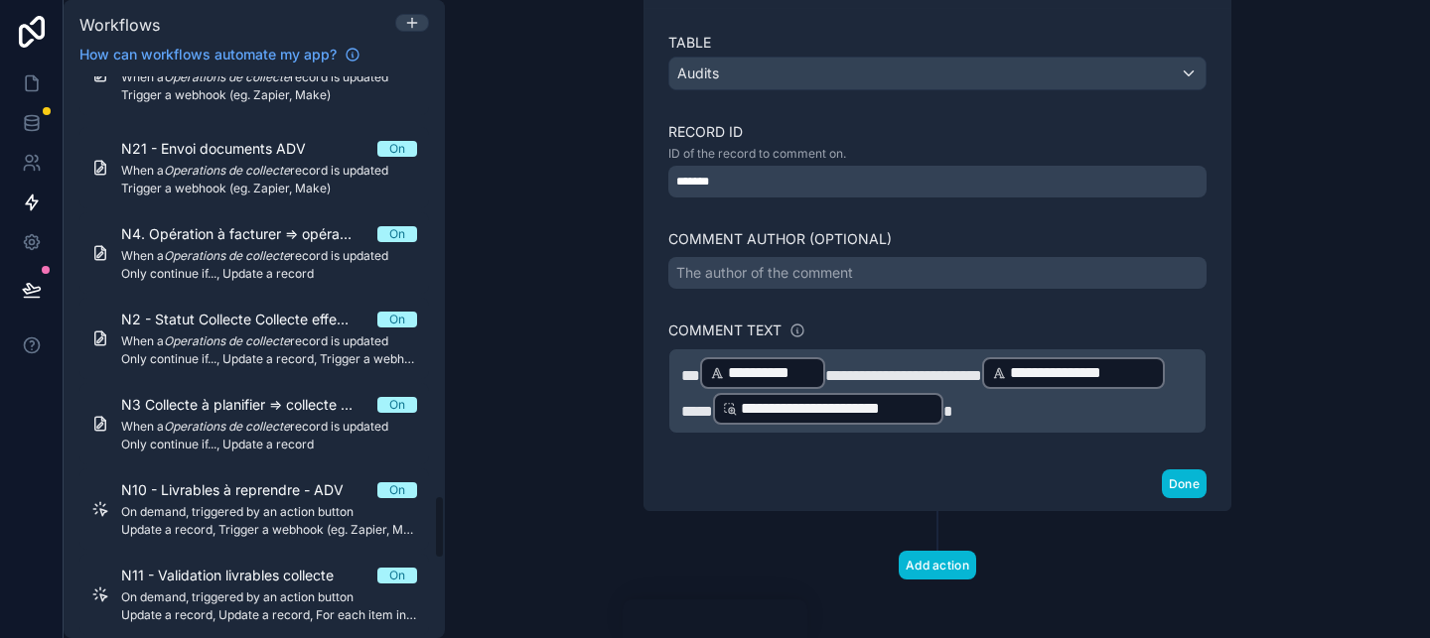
scroll to position [3698, 0]
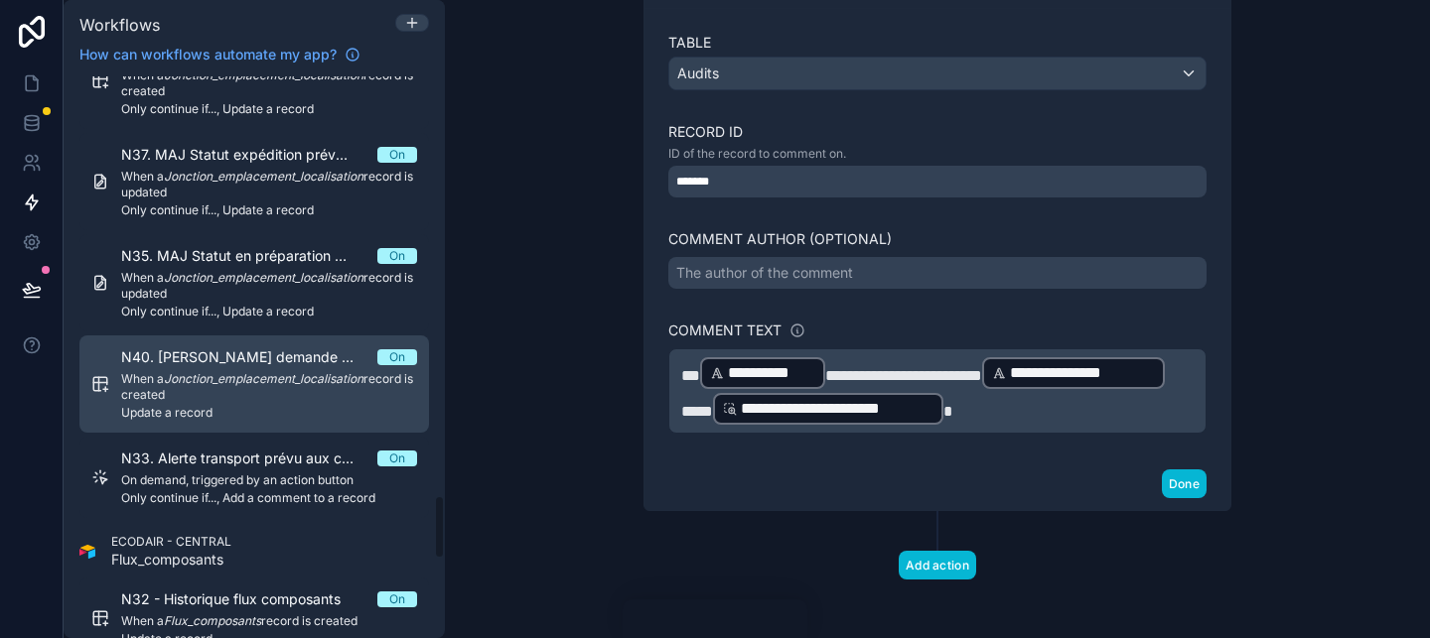
click at [302, 345] on link "N40. Alerte demande de transport à Arnaud / Joël On When a Jonction_emplacement…" at bounding box center [253, 384] width 349 height 97
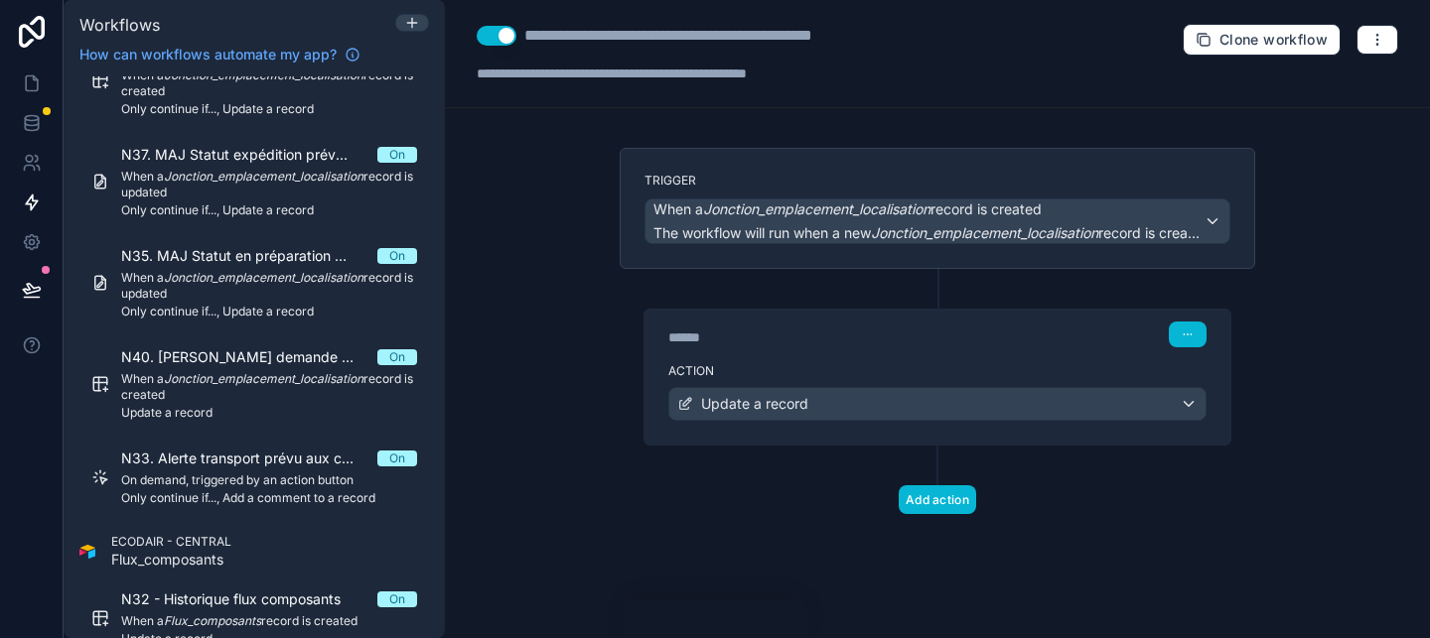
click at [861, 332] on div "******" at bounding box center [817, 338] width 298 height 20
click at [844, 316] on div "****** Step 1" at bounding box center [937, 333] width 586 height 46
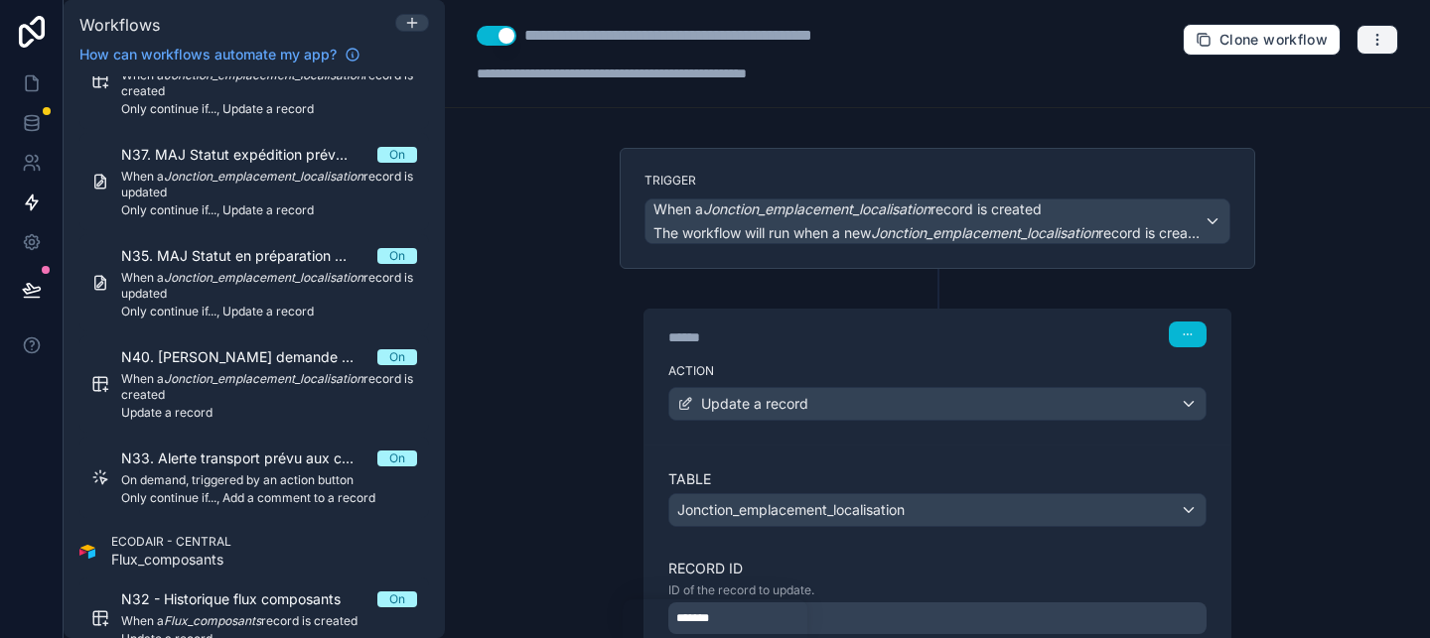
click at [1371, 39] on icon "button" at bounding box center [1377, 40] width 16 height 16
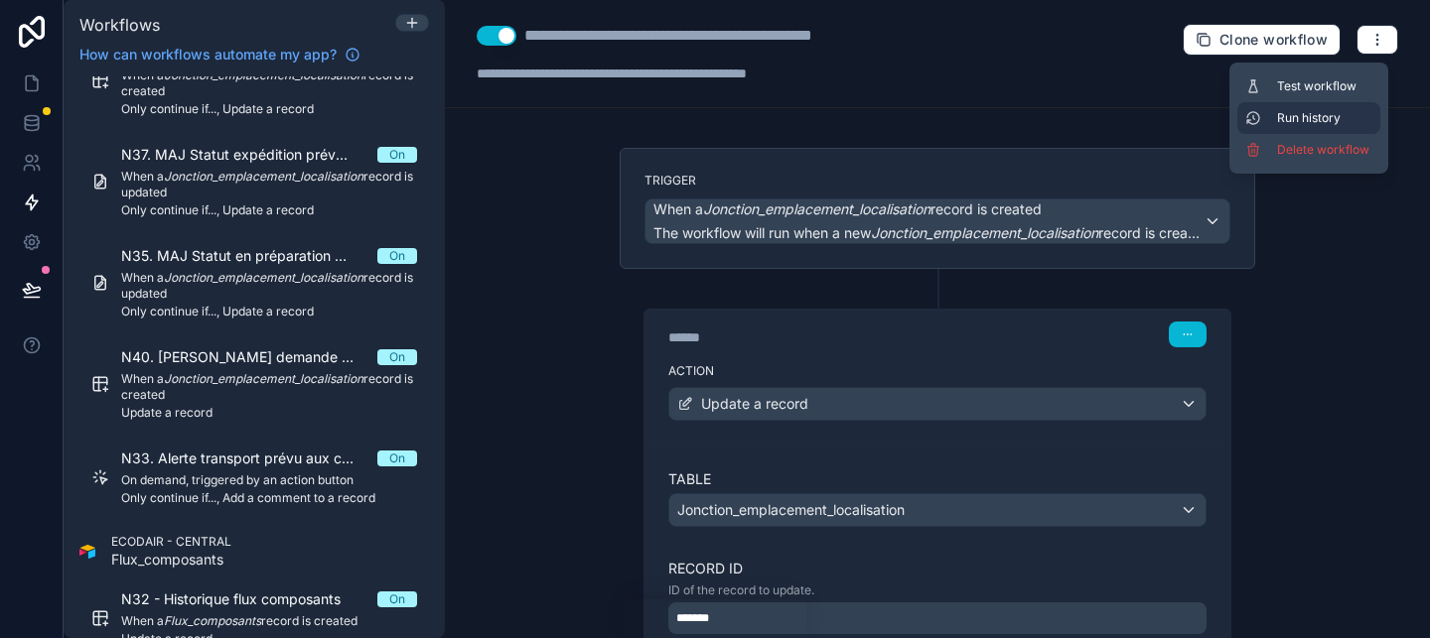
click at [1343, 128] on button "Run history" at bounding box center [1308, 118] width 143 height 32
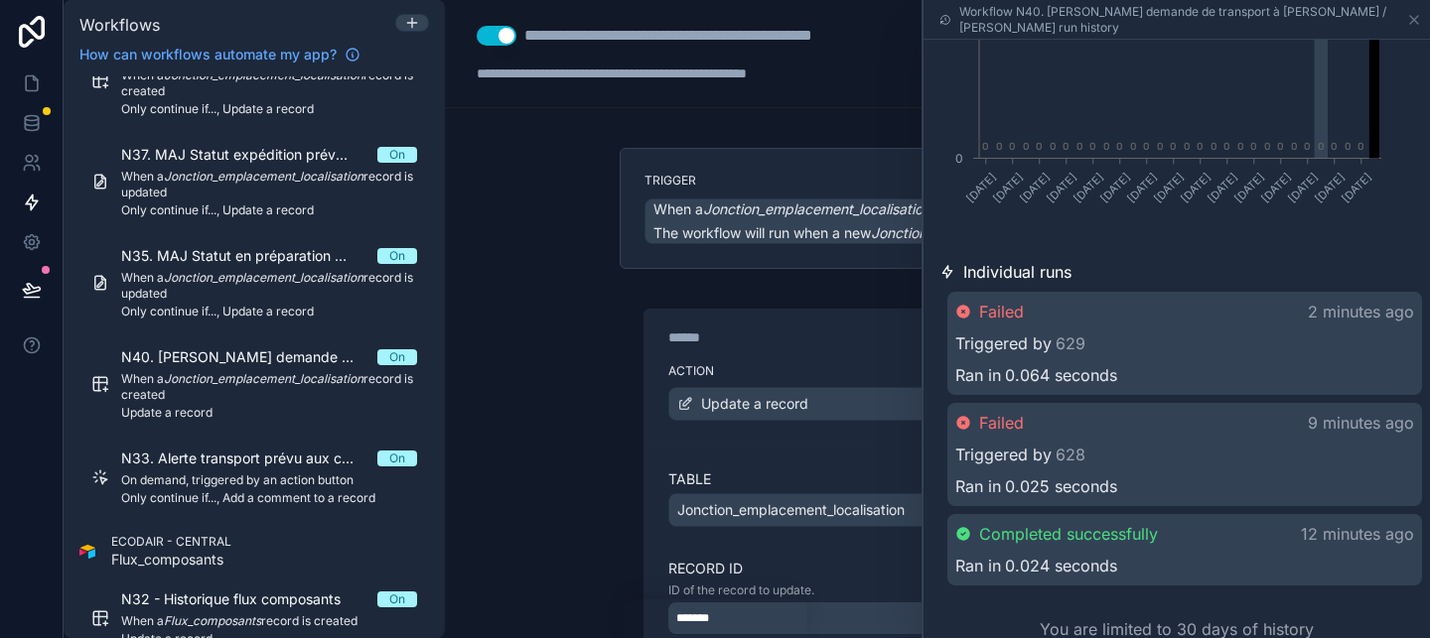
scroll to position [378, 0]
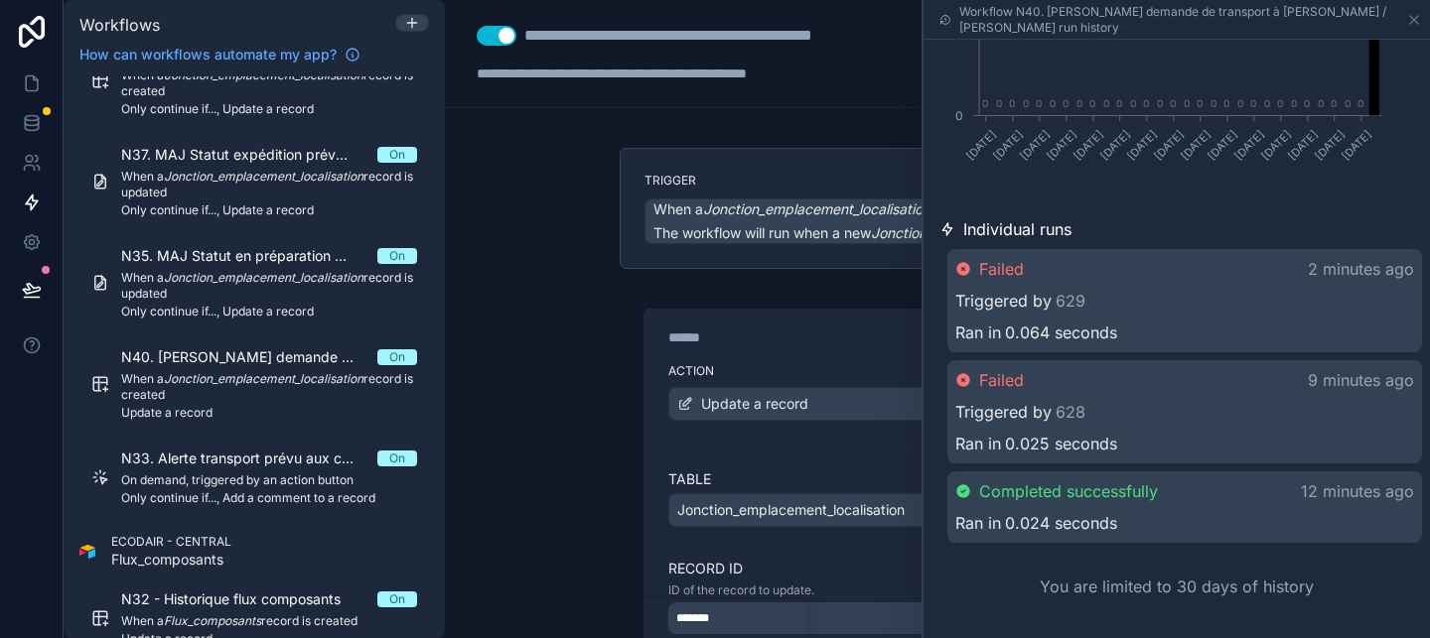
click at [1287, 531] on div "Ran in 0.024 seconds" at bounding box center [1184, 523] width 459 height 24
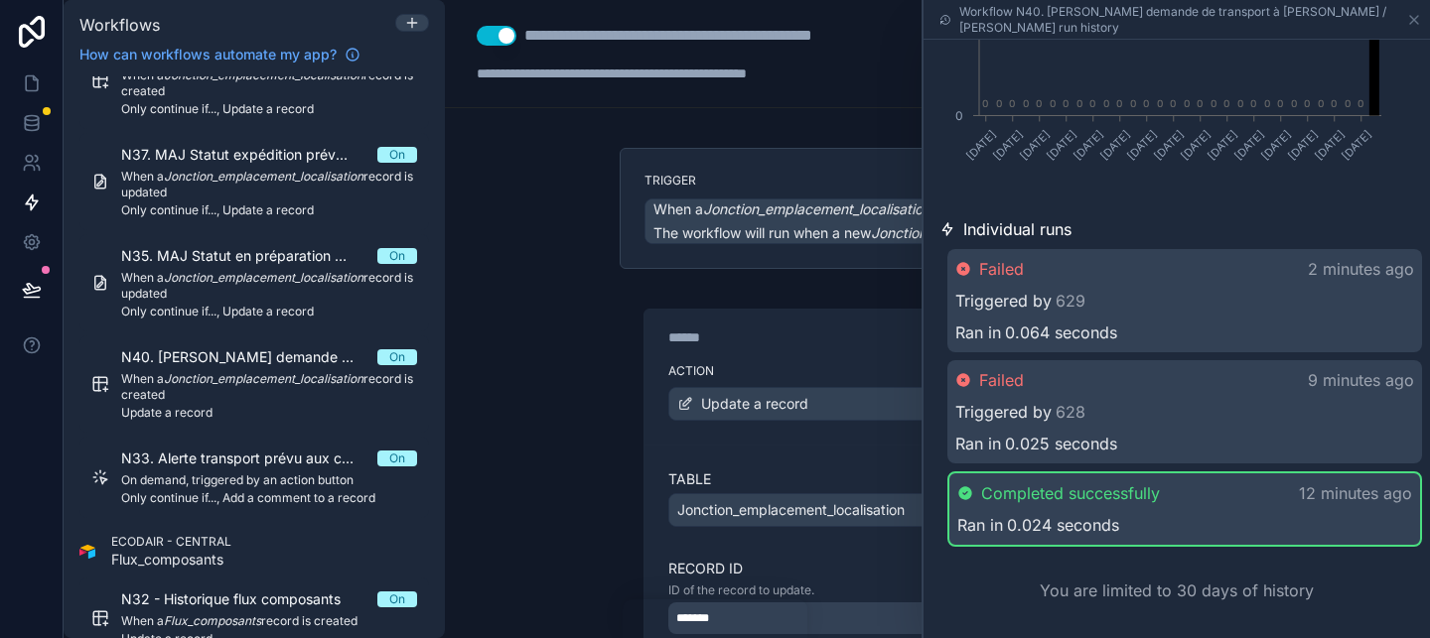
click at [1304, 325] on div "Ran in 0.064 seconds" at bounding box center [1184, 333] width 459 height 24
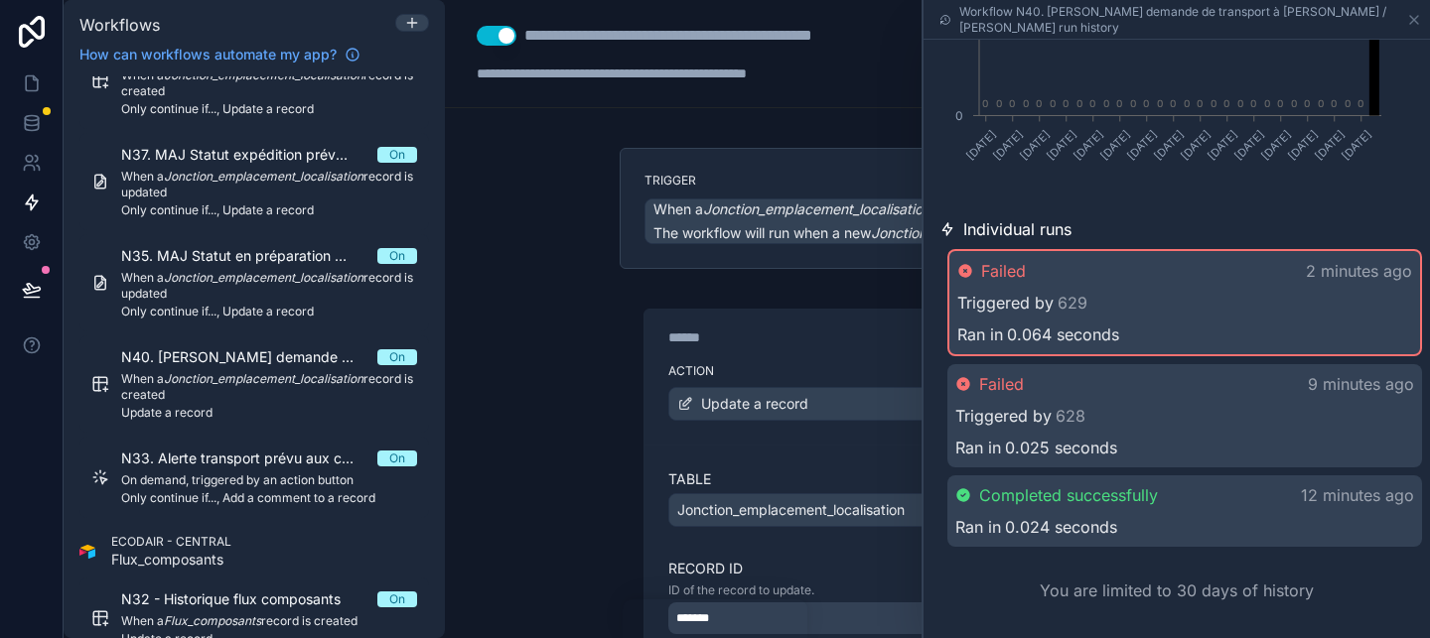
scroll to position [0, 0]
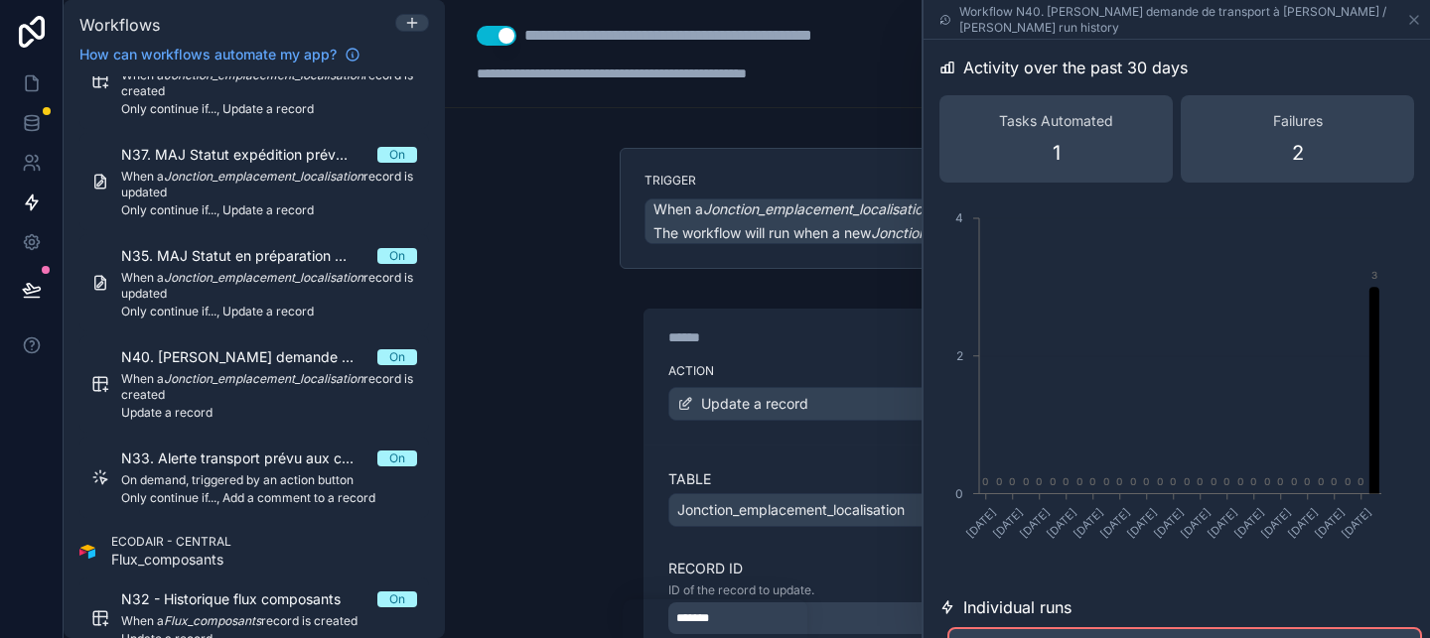
click at [1404, 18] on div "Workflow N40. Alerte demande de transport à Arnaud / Joël run history" at bounding box center [1176, 19] width 490 height 39
click at [1420, 18] on icon at bounding box center [1414, 20] width 16 height 16
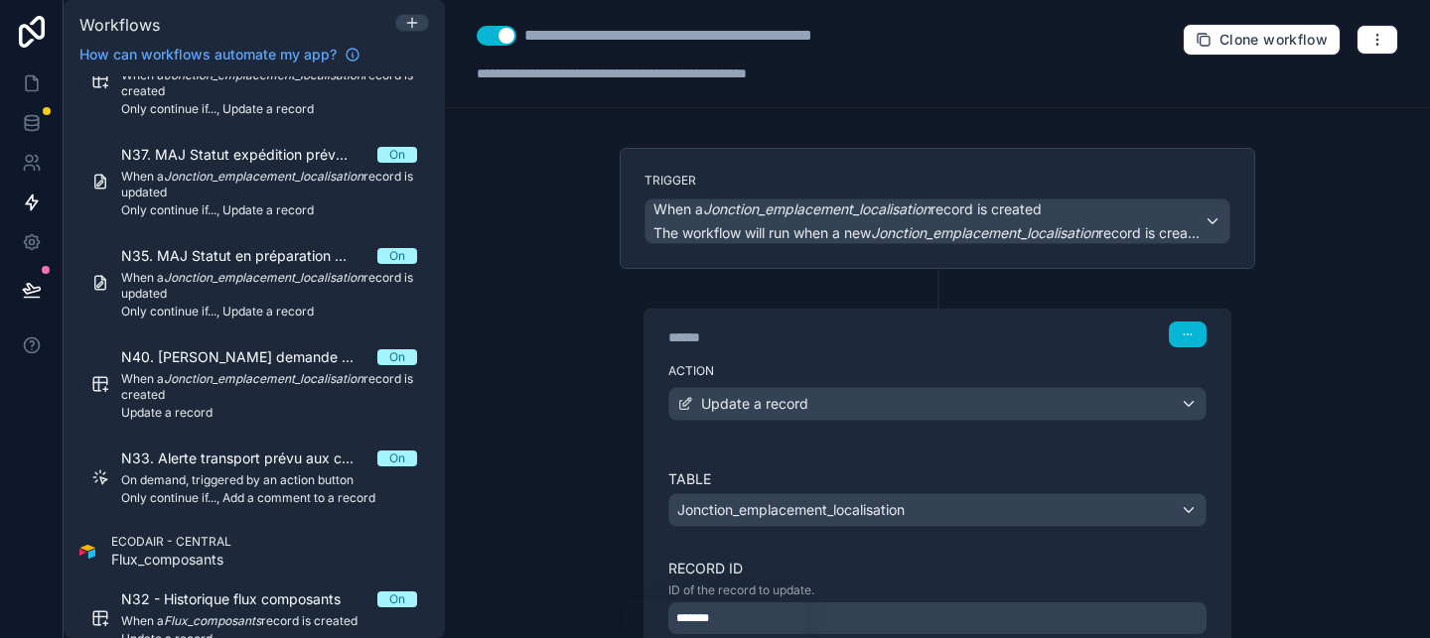
click at [1373, 55] on div "Clone workflow" at bounding box center [1289, 40] width 215 height 32
click at [1371, 31] on button "button" at bounding box center [1377, 40] width 42 height 30
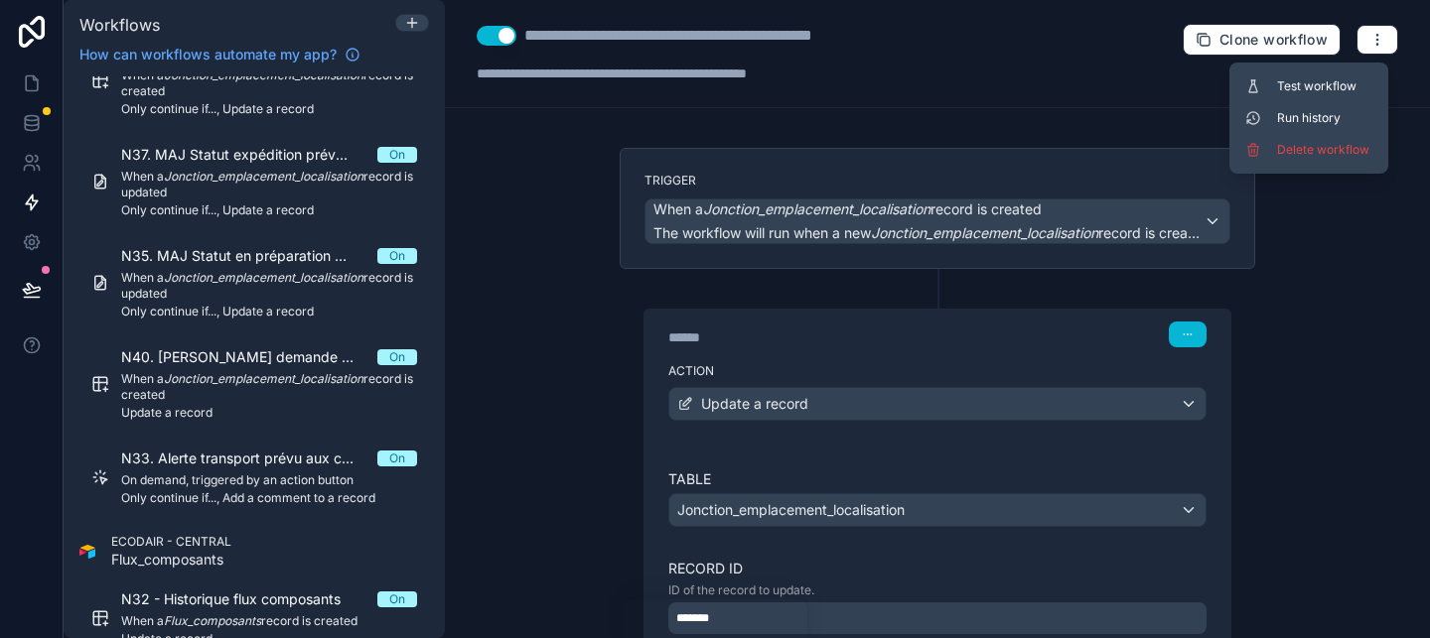
click at [1321, 447] on div "**********" at bounding box center [937, 319] width 985 height 638
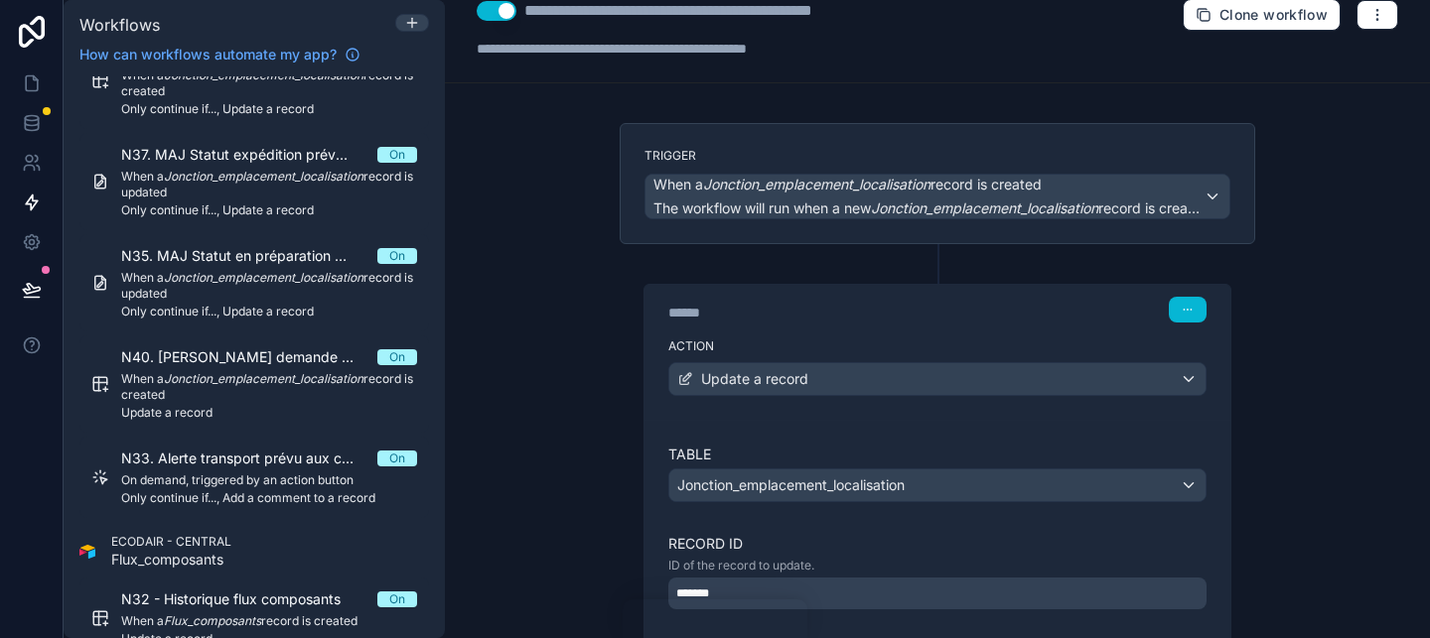
scroll to position [381, 0]
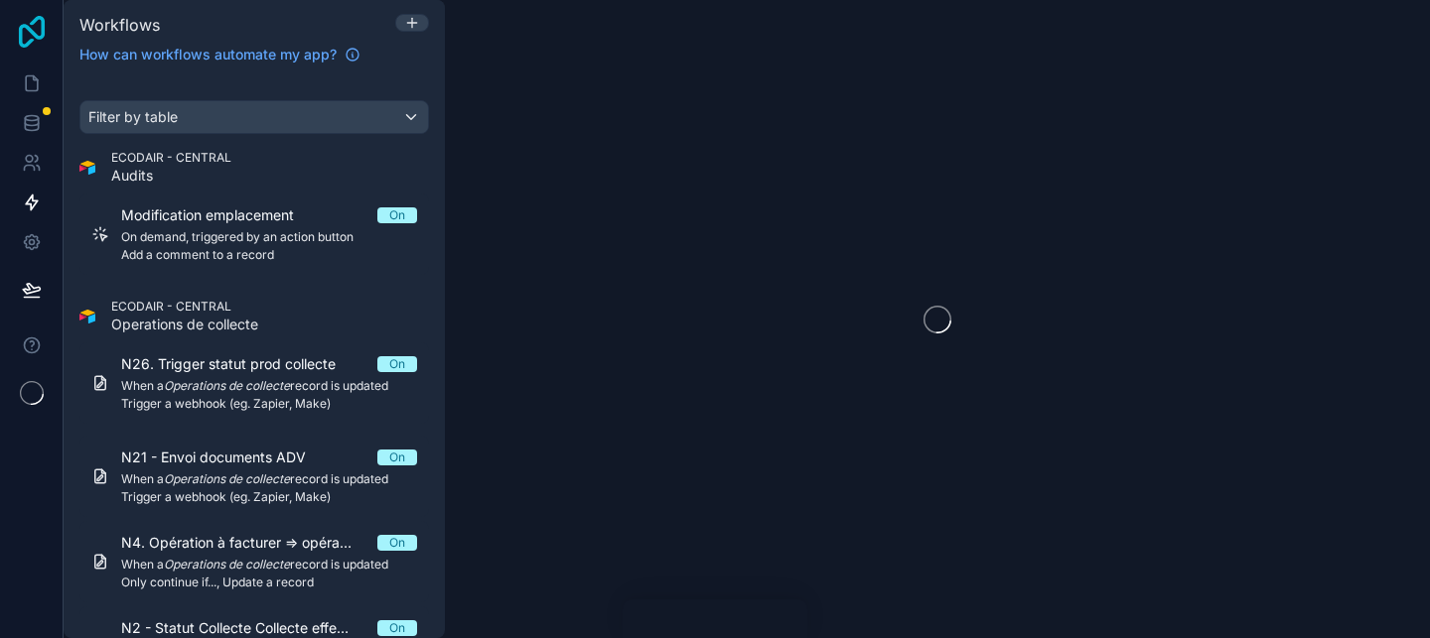
click at [34, 23] on icon at bounding box center [32, 32] width 40 height 32
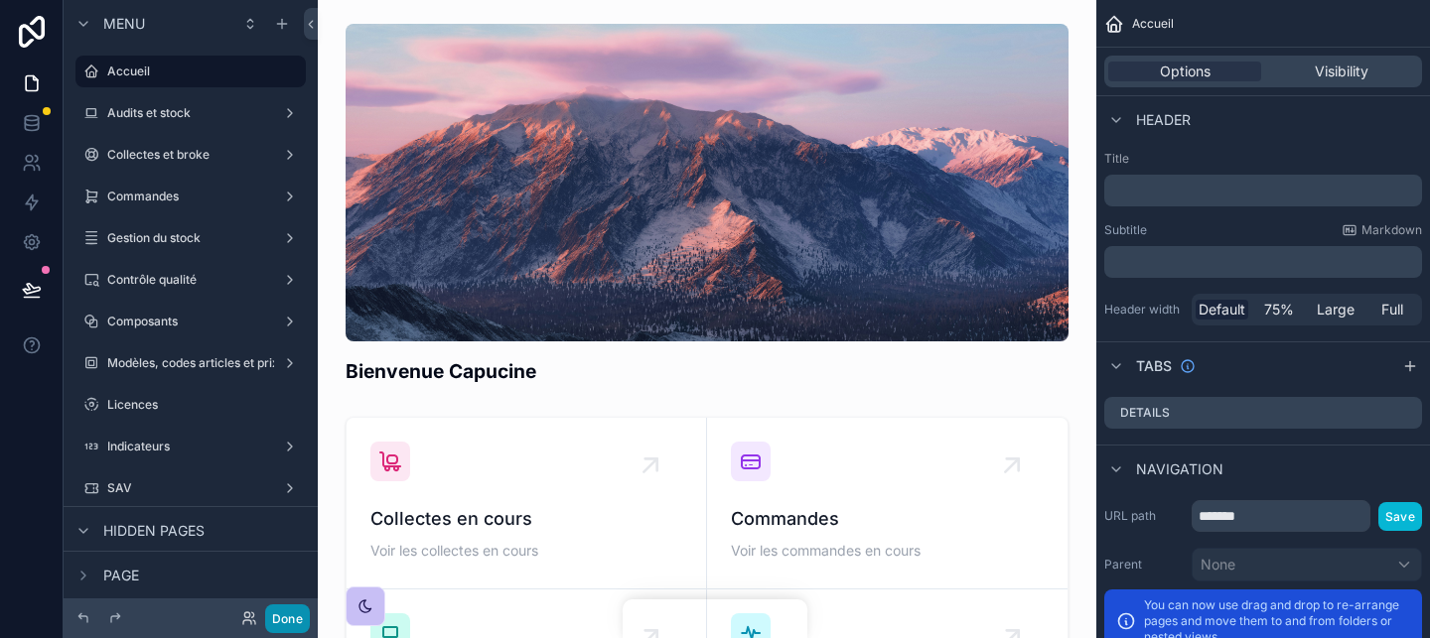
click at [292, 620] on button "Done" at bounding box center [287, 619] width 45 height 29
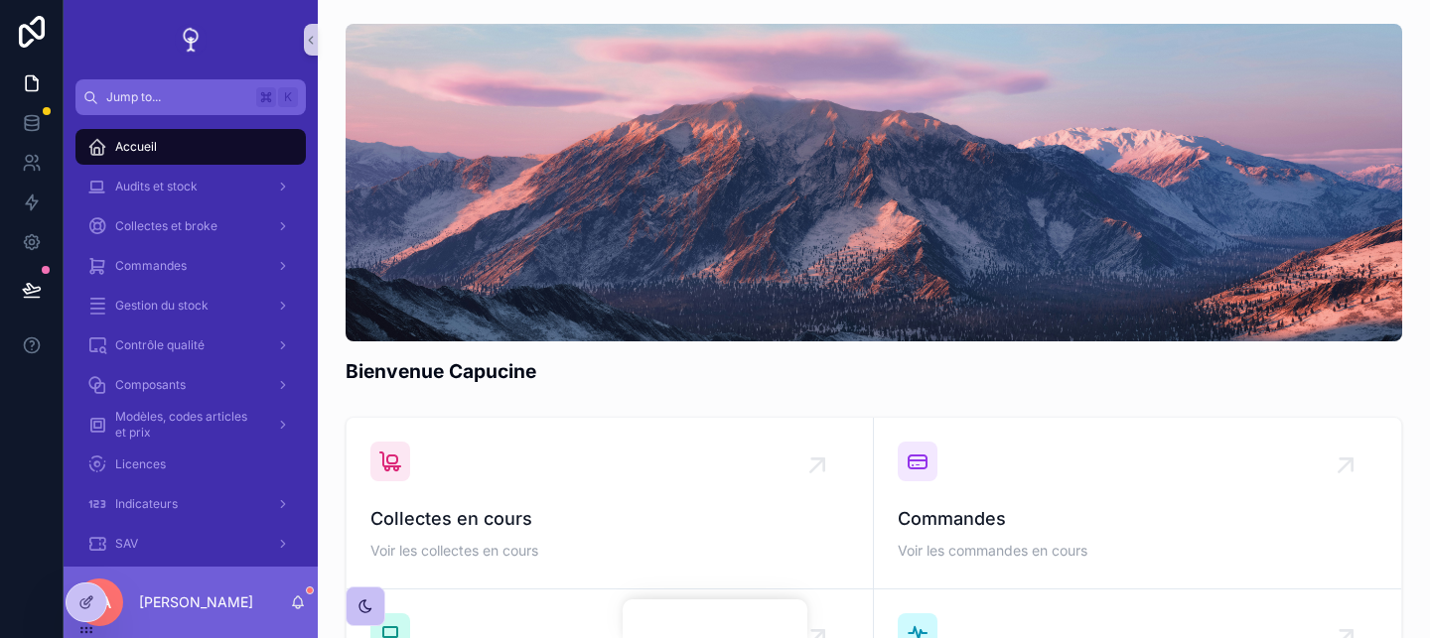
click at [593, 169] on div "scrollable content" at bounding box center [873, 183] width 1056 height 318
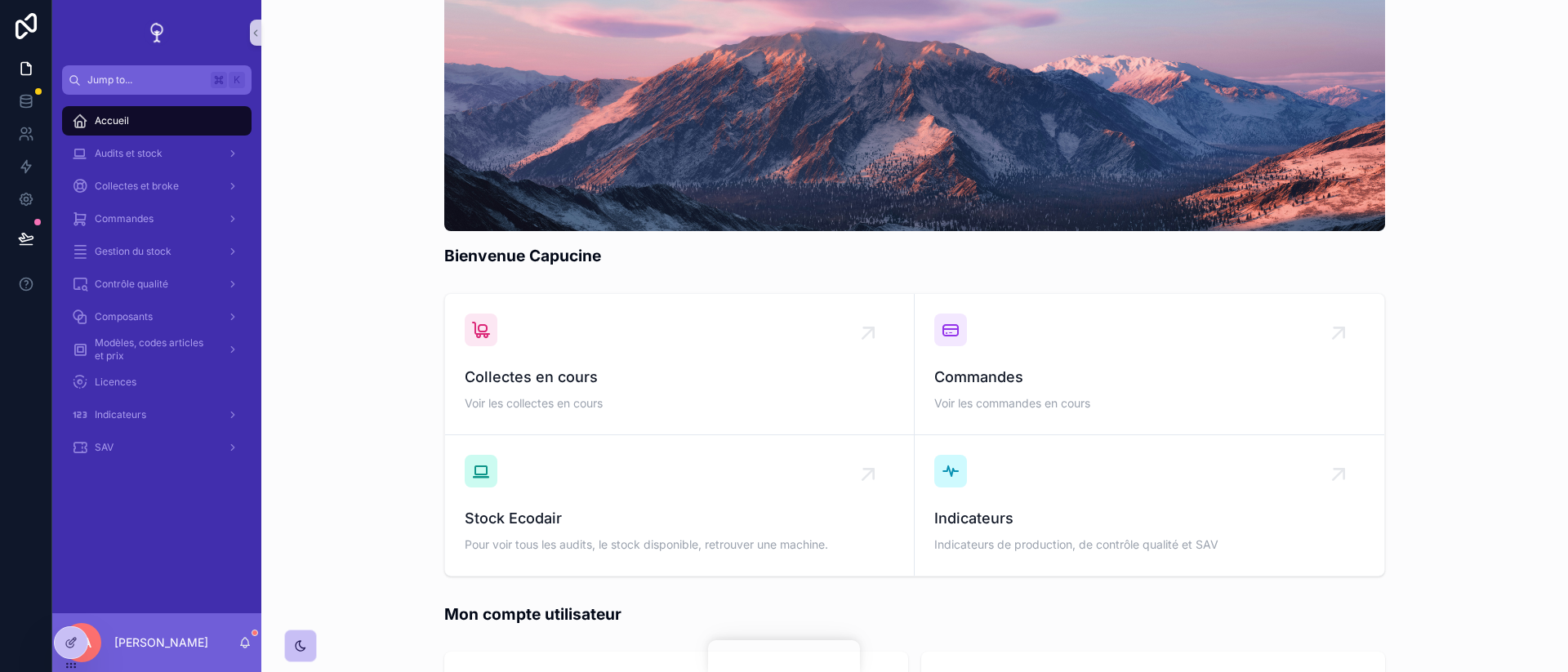
scroll to position [50, 0]
click at [1176, 253] on div "Bienvenue Capucine" at bounding box center [915, 118] width 1281 height 310
click at [129, 160] on span "Audits et stock" at bounding box center [128, 154] width 67 height 13
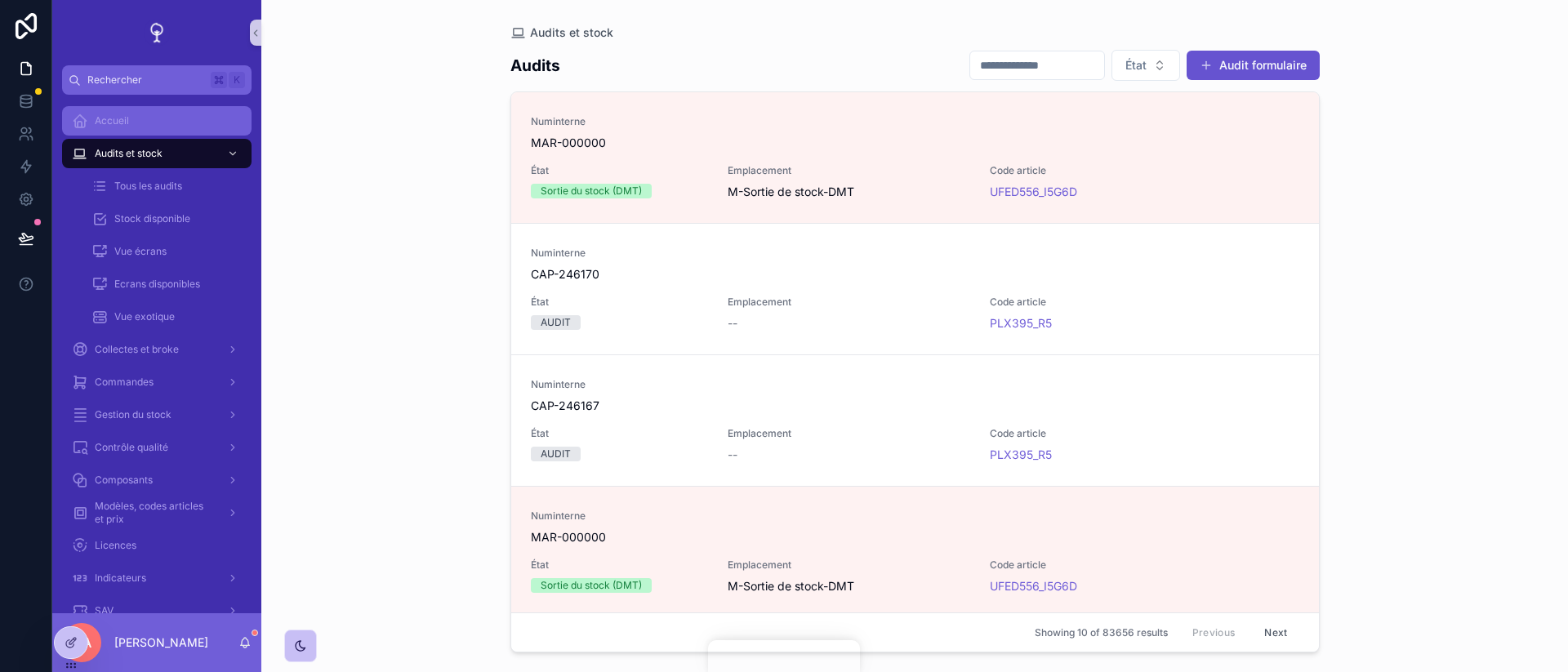
click at [153, 120] on div "Accueil" at bounding box center [156, 121] width 170 height 26
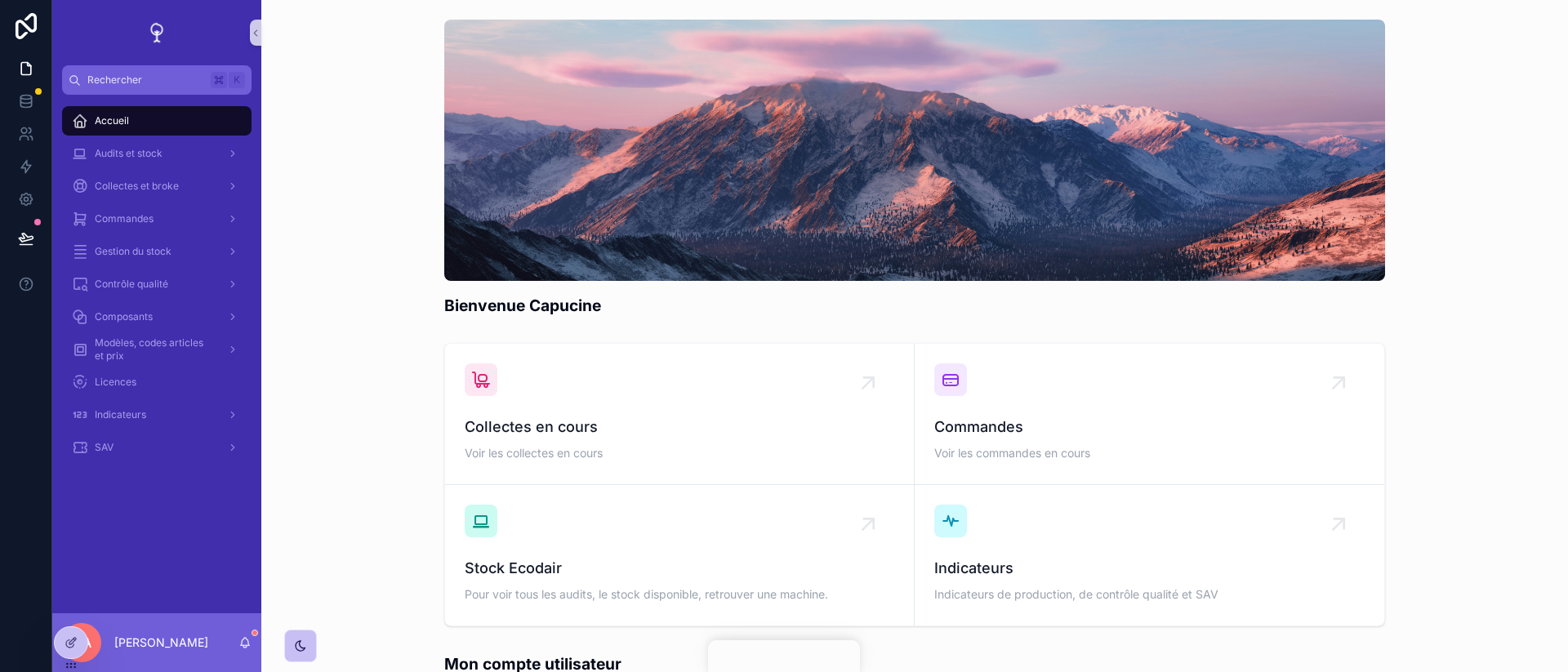
click at [362, 204] on div "Bienvenue Capucine" at bounding box center [915, 168] width 1281 height 310
click at [242, 170] on div "Collectes et broke" at bounding box center [157, 187] width 209 height 33
drag, startPoint x: 70, startPoint y: 644, endPoint x: 70, endPoint y: 554, distance: 90.0
click at [70, 524] on div "Rechercher K Accueil Audits et stock Collectes et broke Commandes Gestion du st…" at bounding box center [810, 336] width 1516 height 672
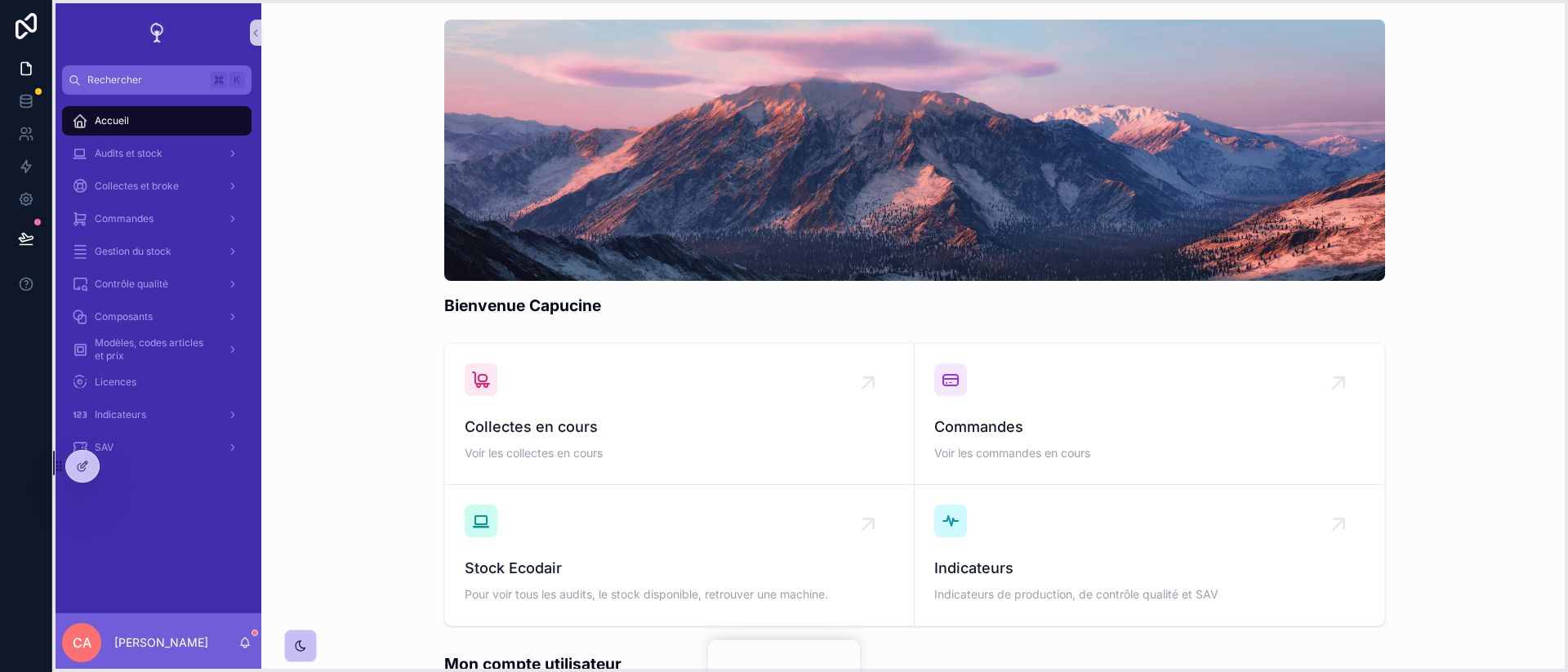
drag, startPoint x: 62, startPoint y: 660, endPoint x: 62, endPoint y: 547, distance: 113.0
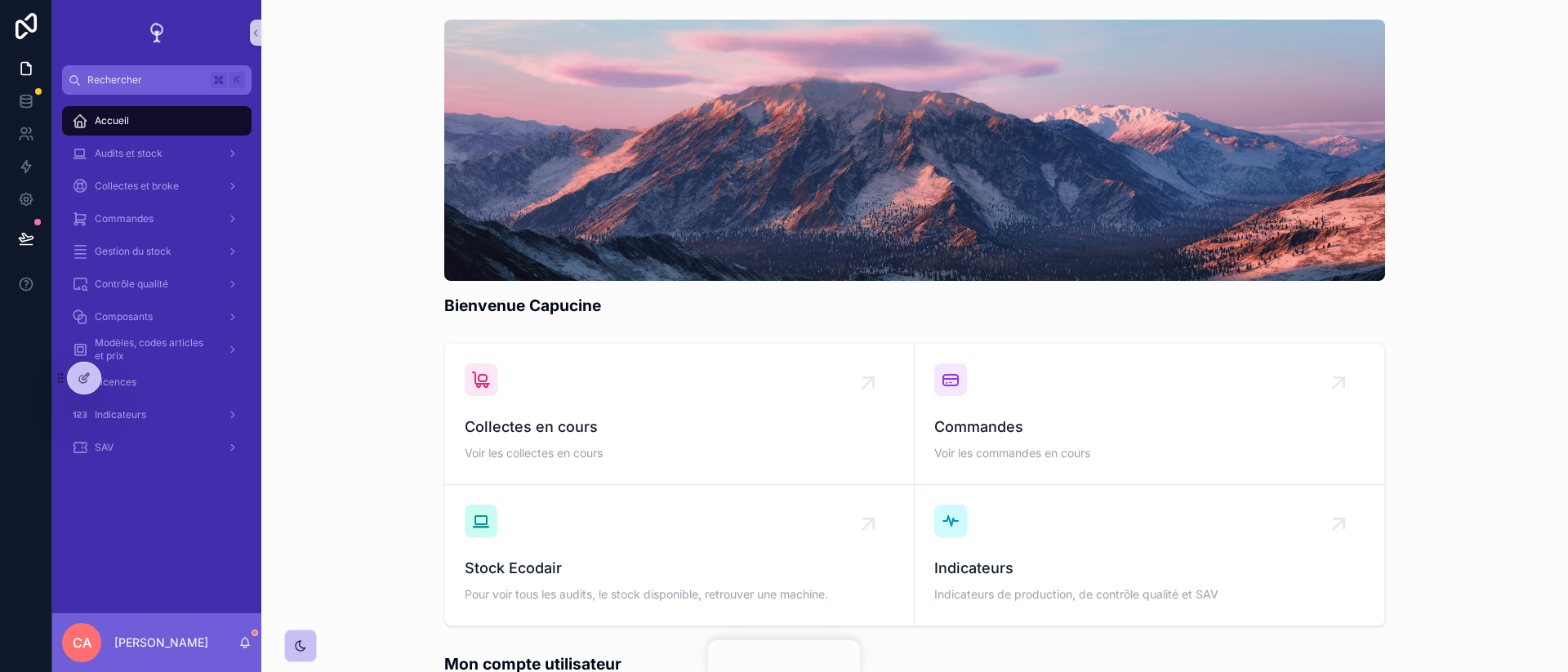
click at [139, 524] on div "Accueil Audits et stock Collectes et broke Commandes Gestion du stock Contrôle …" at bounding box center [157, 354] width 209 height 518
click at [77, 524] on span "CA" at bounding box center [81, 642] width 19 height 20
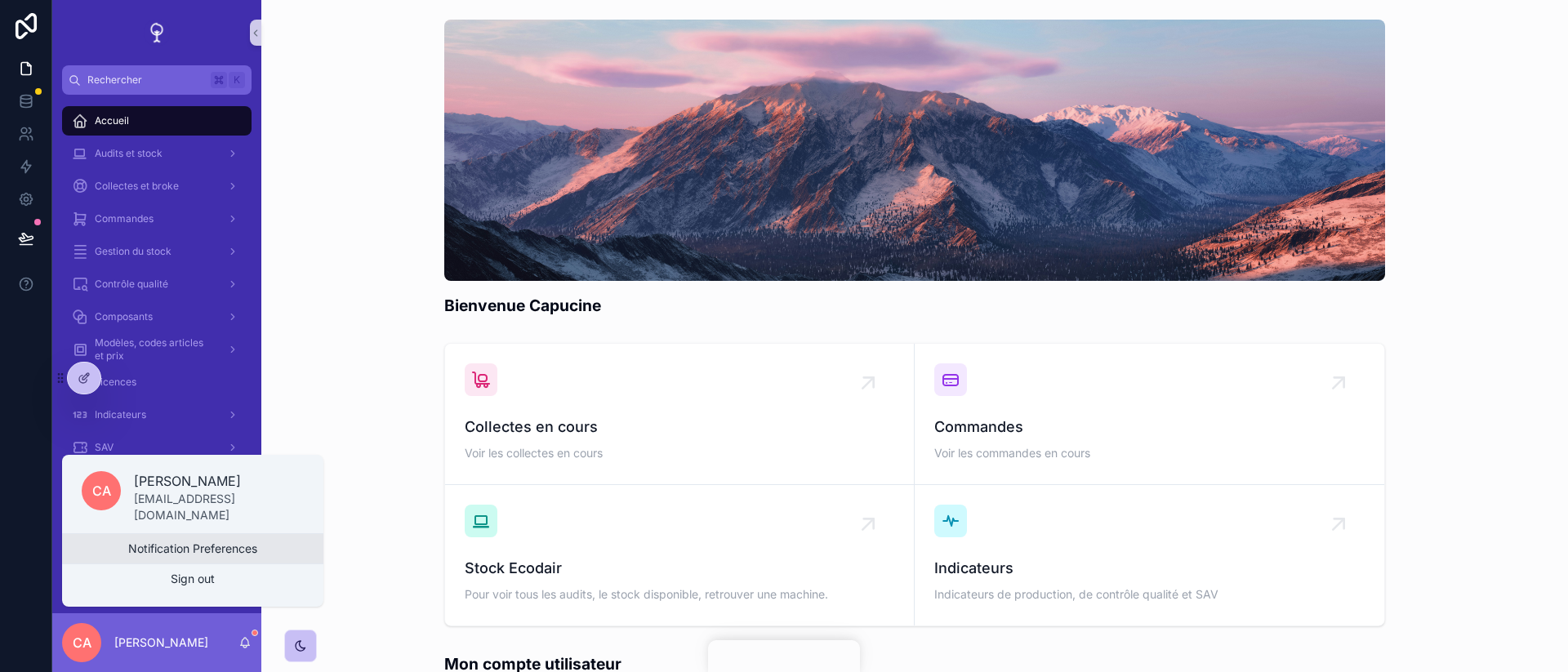
click at [157, 524] on button "Notification Preferences" at bounding box center [193, 549] width 262 height 30
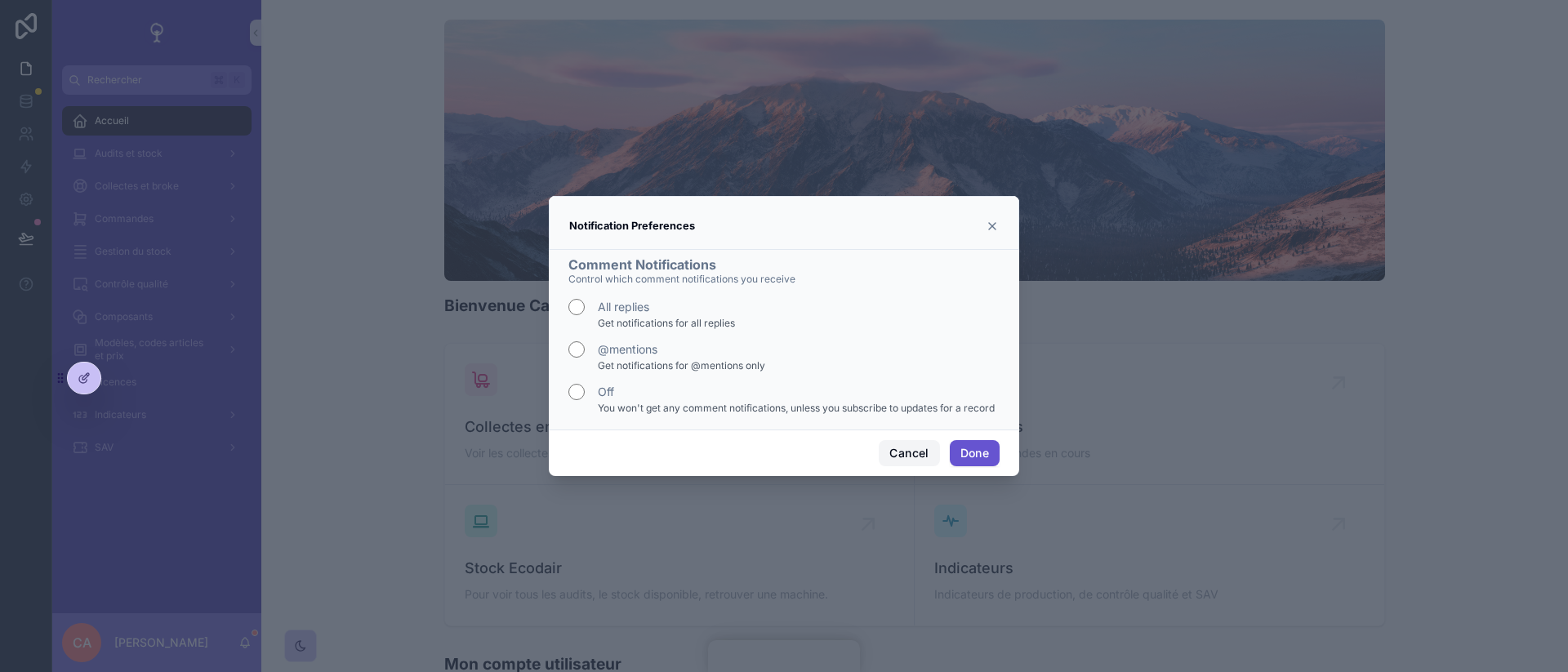
click at [930, 454] on button "Cancel" at bounding box center [908, 453] width 60 height 26
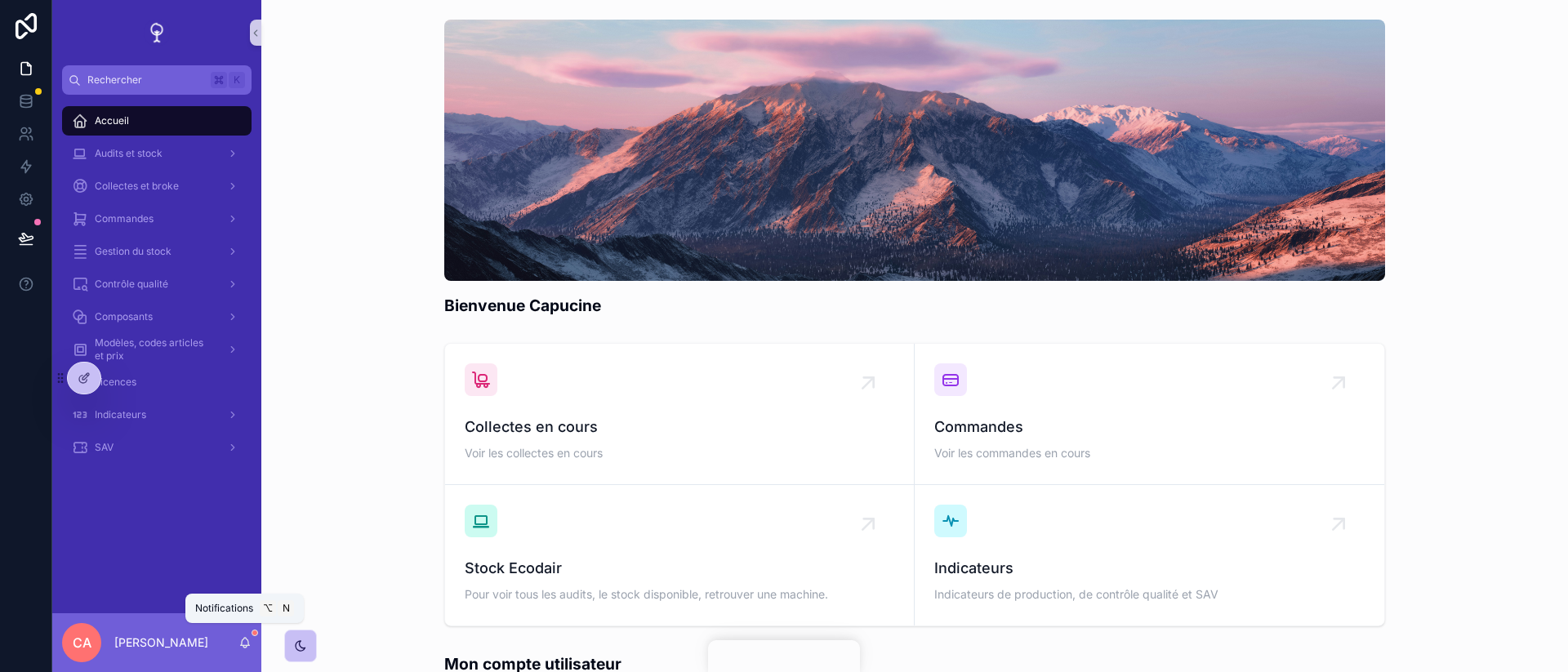
click at [244, 524] on icon "scrollable content" at bounding box center [245, 641] width 9 height 7
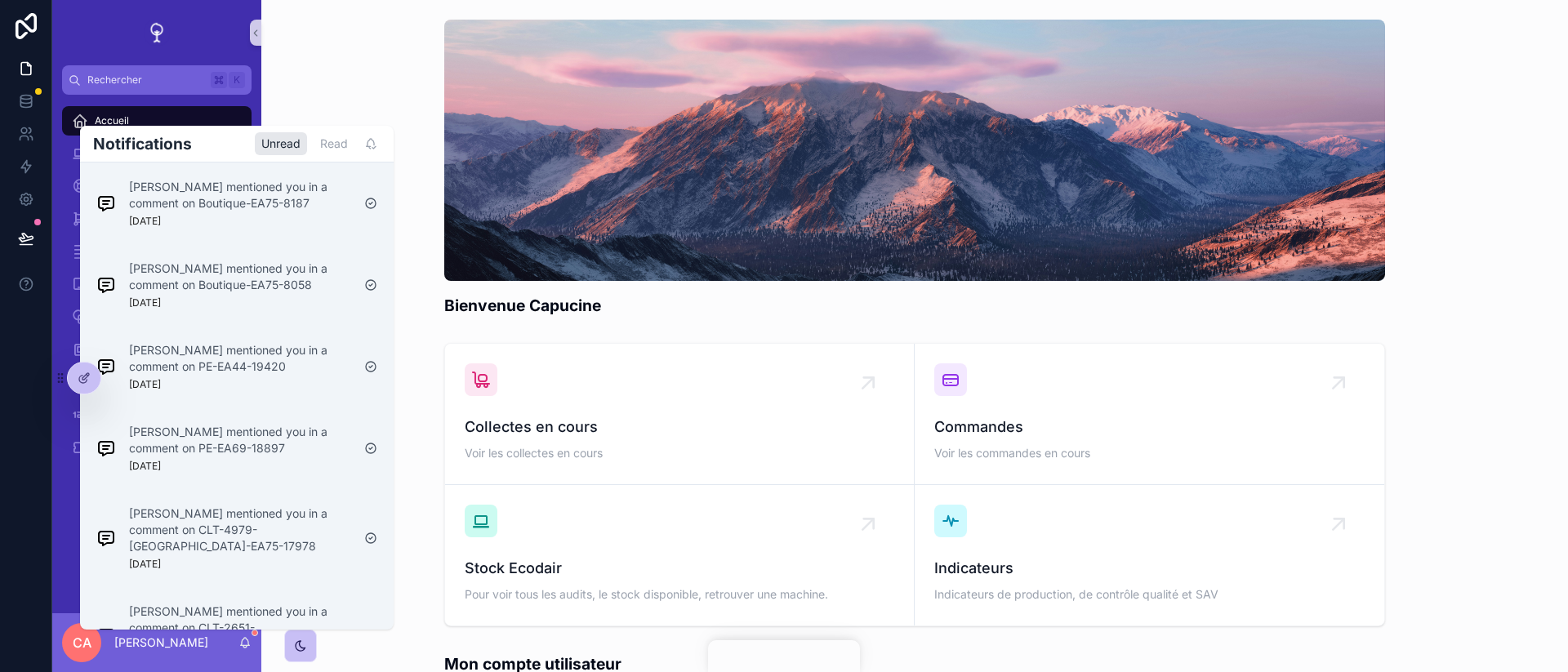
click at [77, 524] on span "CA" at bounding box center [81, 642] width 19 height 20
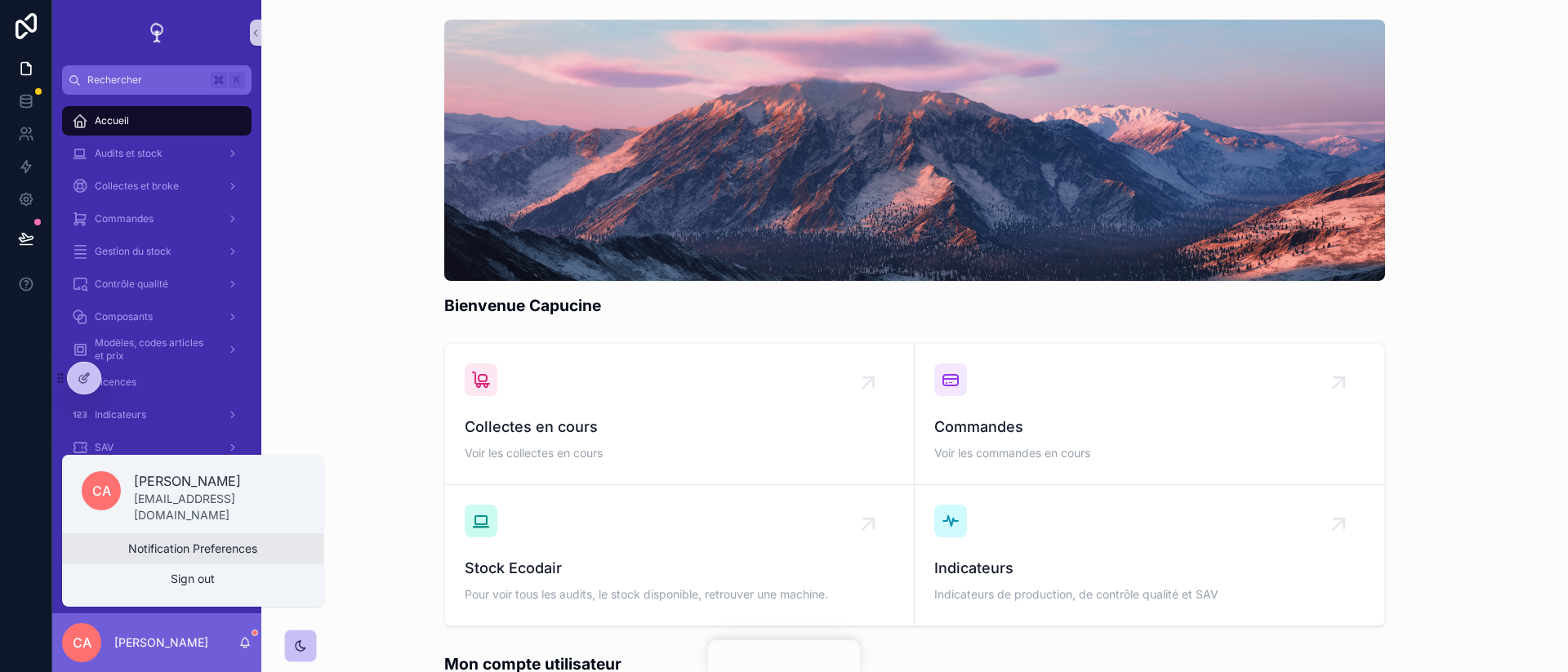
click at [146, 524] on button "Notification Preferences" at bounding box center [193, 549] width 262 height 30
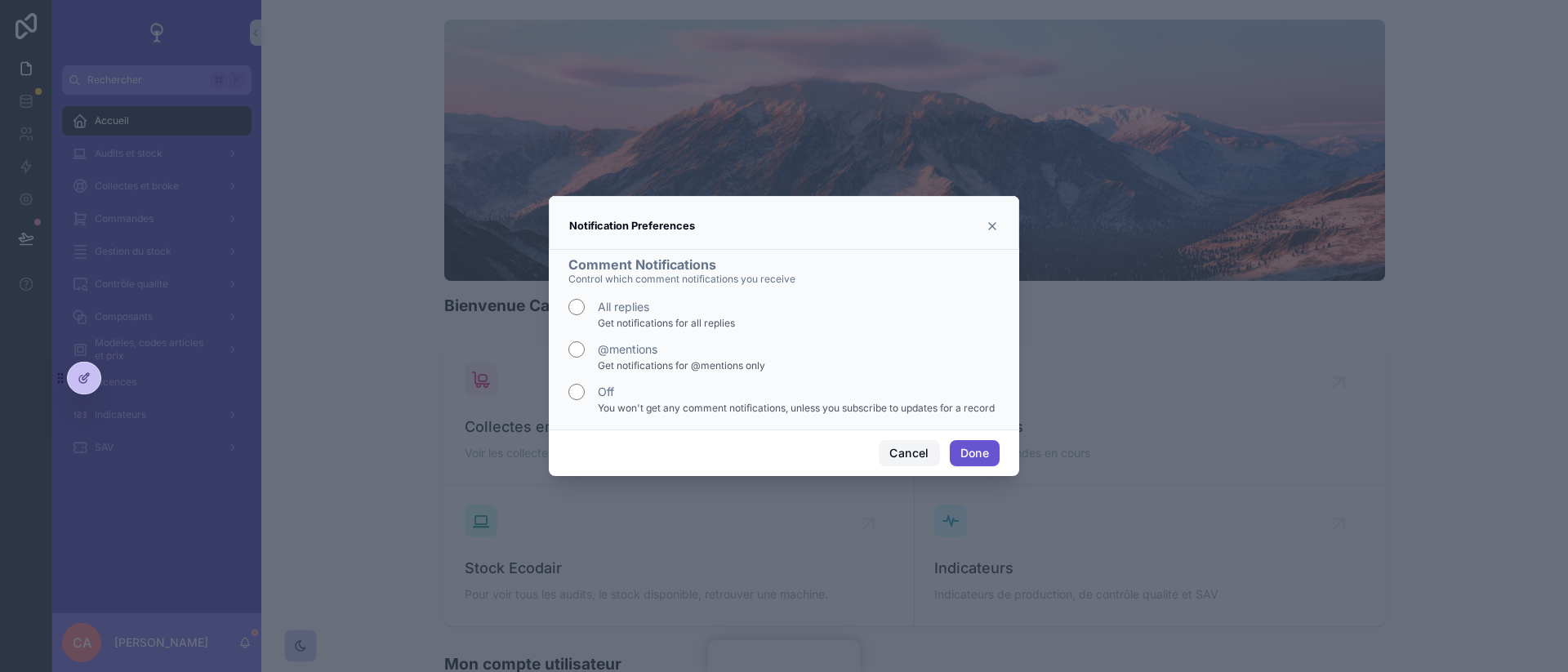
click at [925, 461] on button "Cancel" at bounding box center [908, 453] width 60 height 26
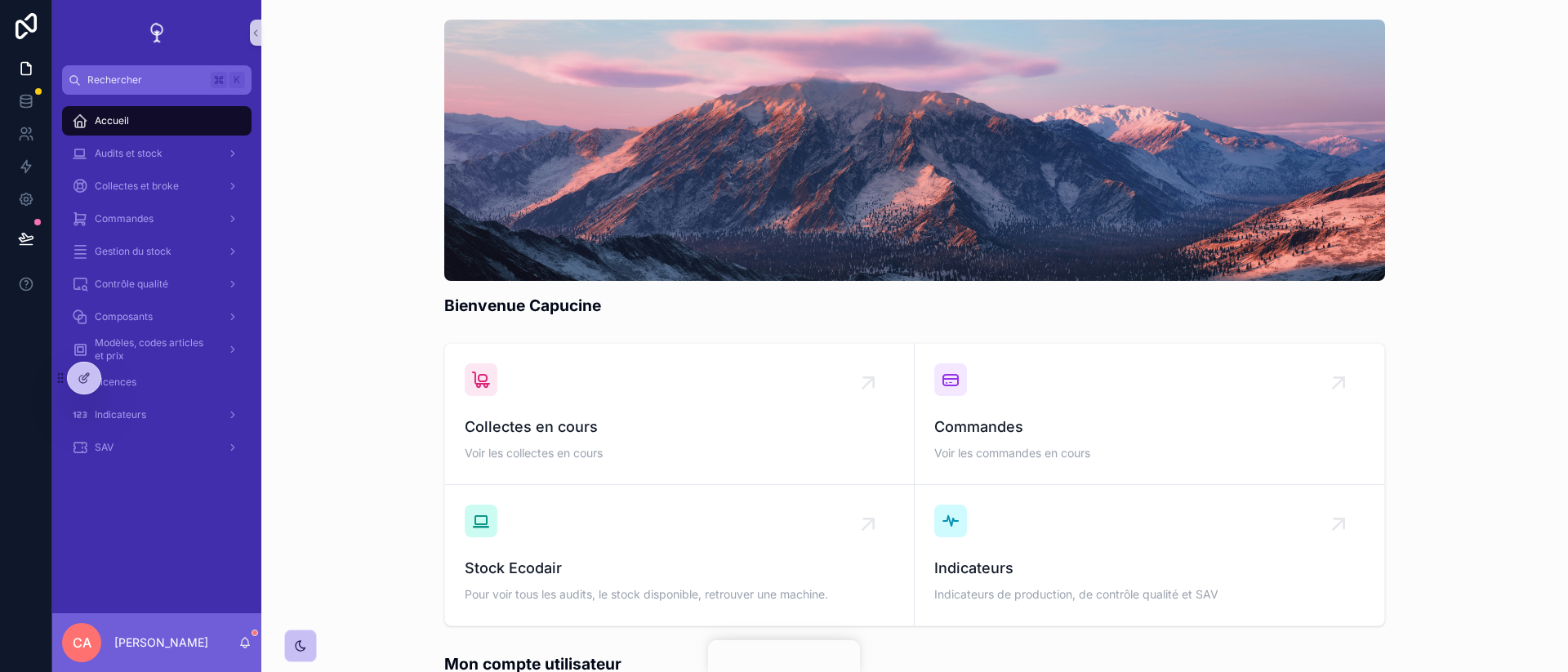
click at [242, 524] on div "CA [PERSON_NAME]" at bounding box center [157, 642] width 209 height 58
click at [242, 524] on icon "scrollable content" at bounding box center [245, 642] width 13 height 13
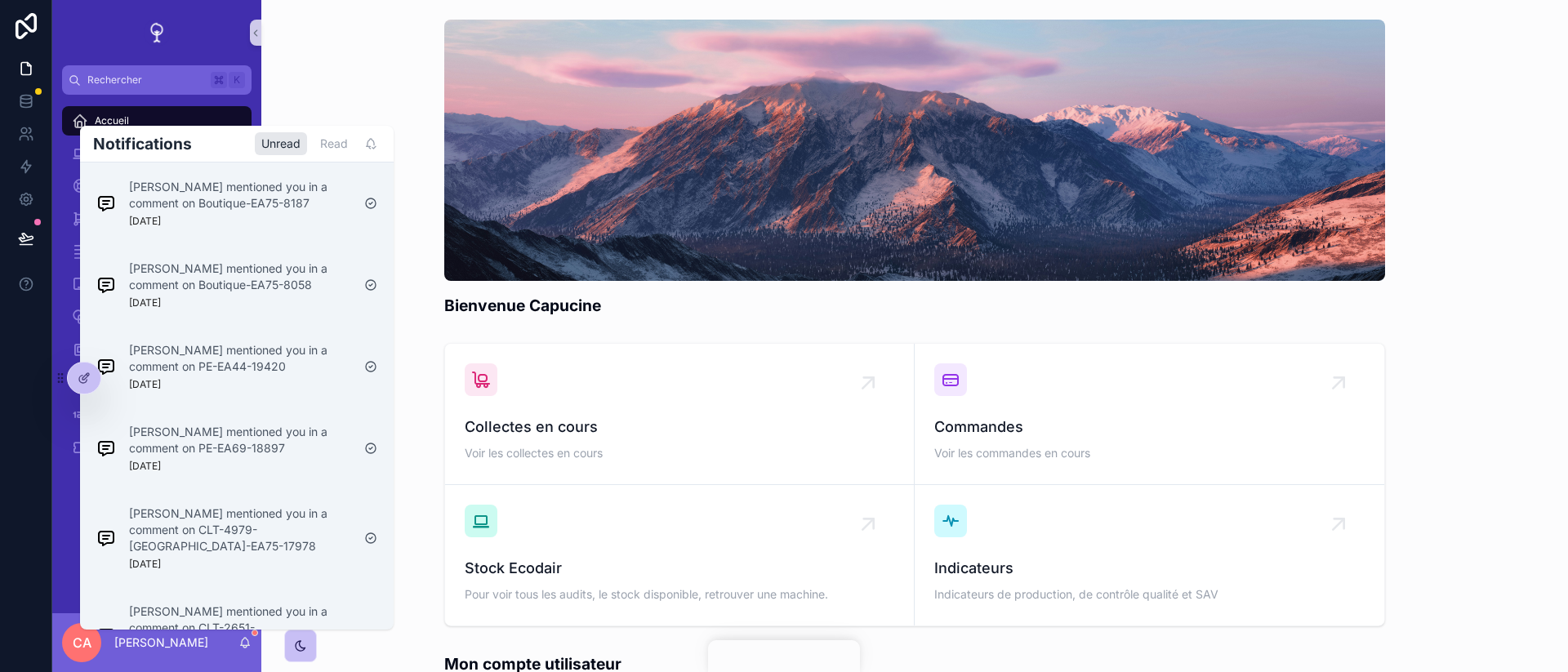
click at [339, 102] on div "Bienvenue Capucine" at bounding box center [915, 168] width 1281 height 310
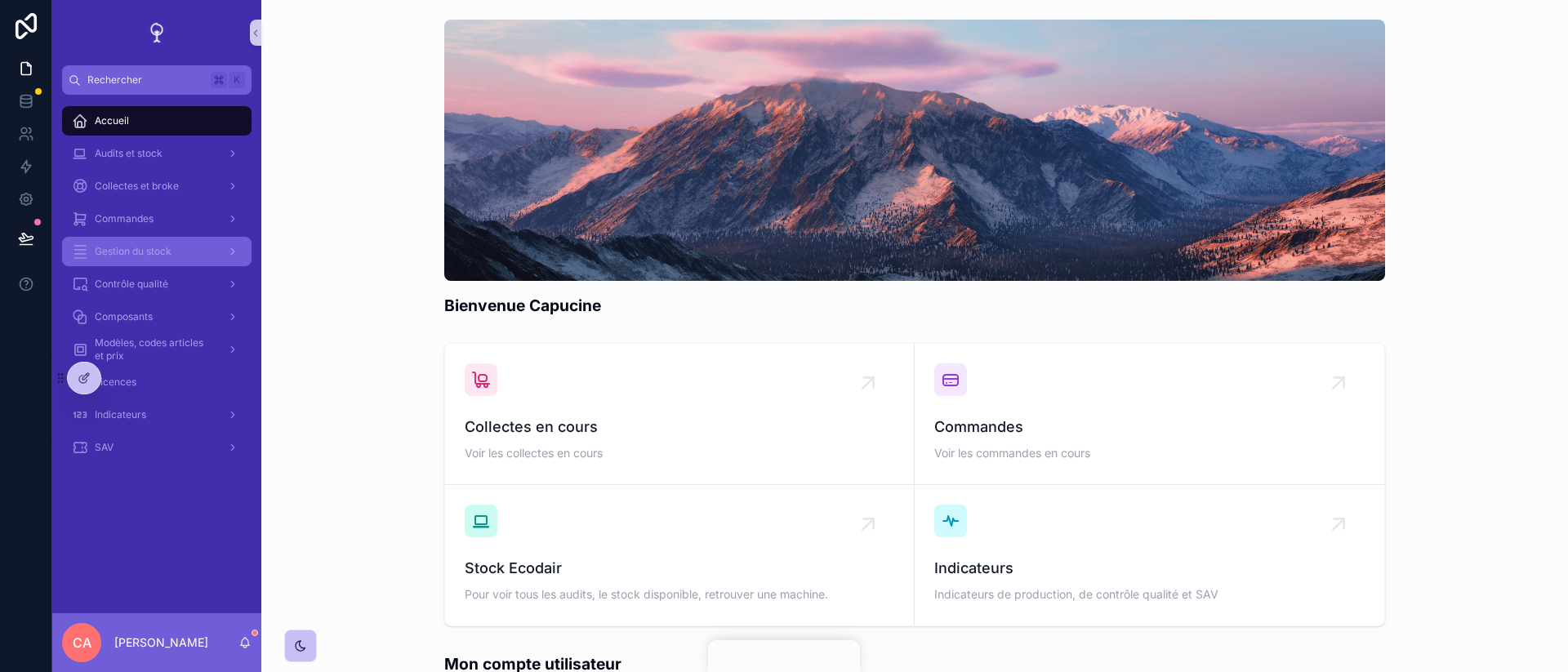
click at [164, 256] on span "Gestion du stock" at bounding box center [132, 252] width 77 height 13
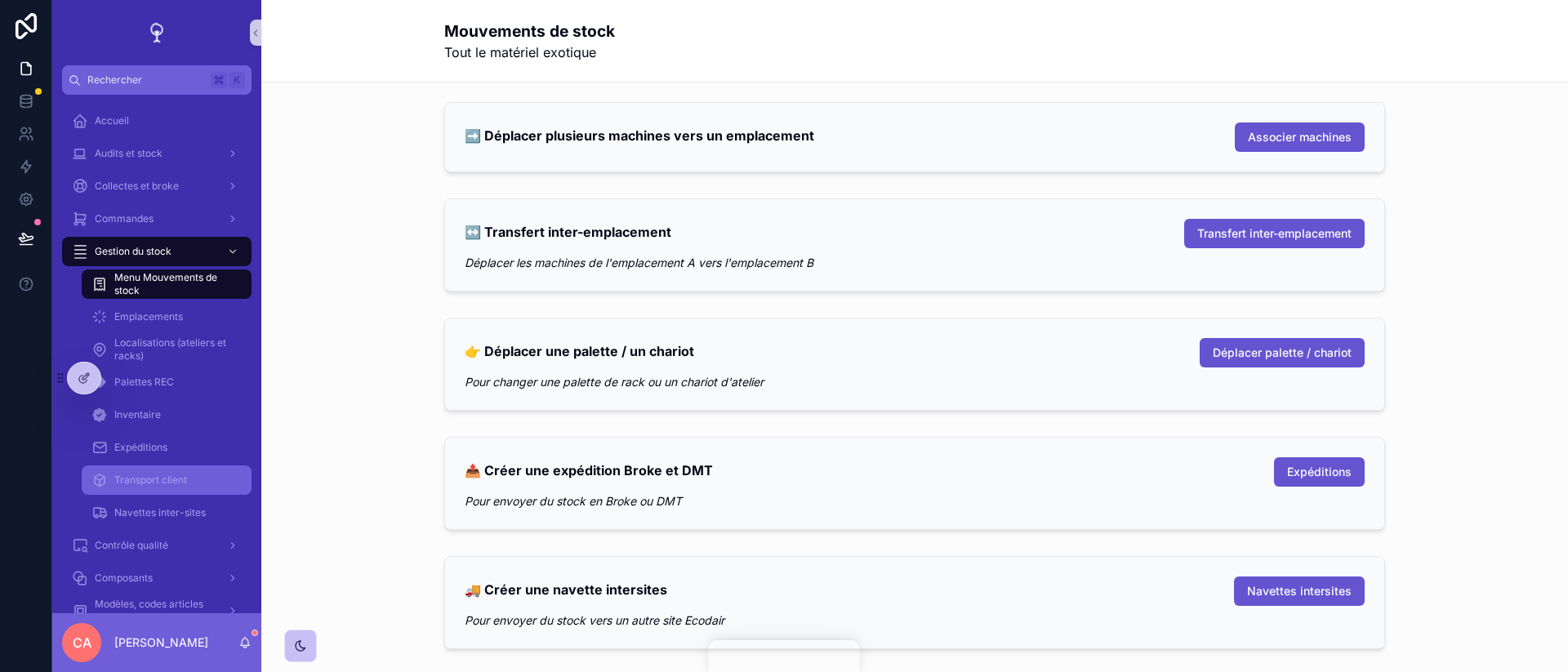
click at [206, 484] on div "Transport client" at bounding box center [166, 480] width 151 height 26
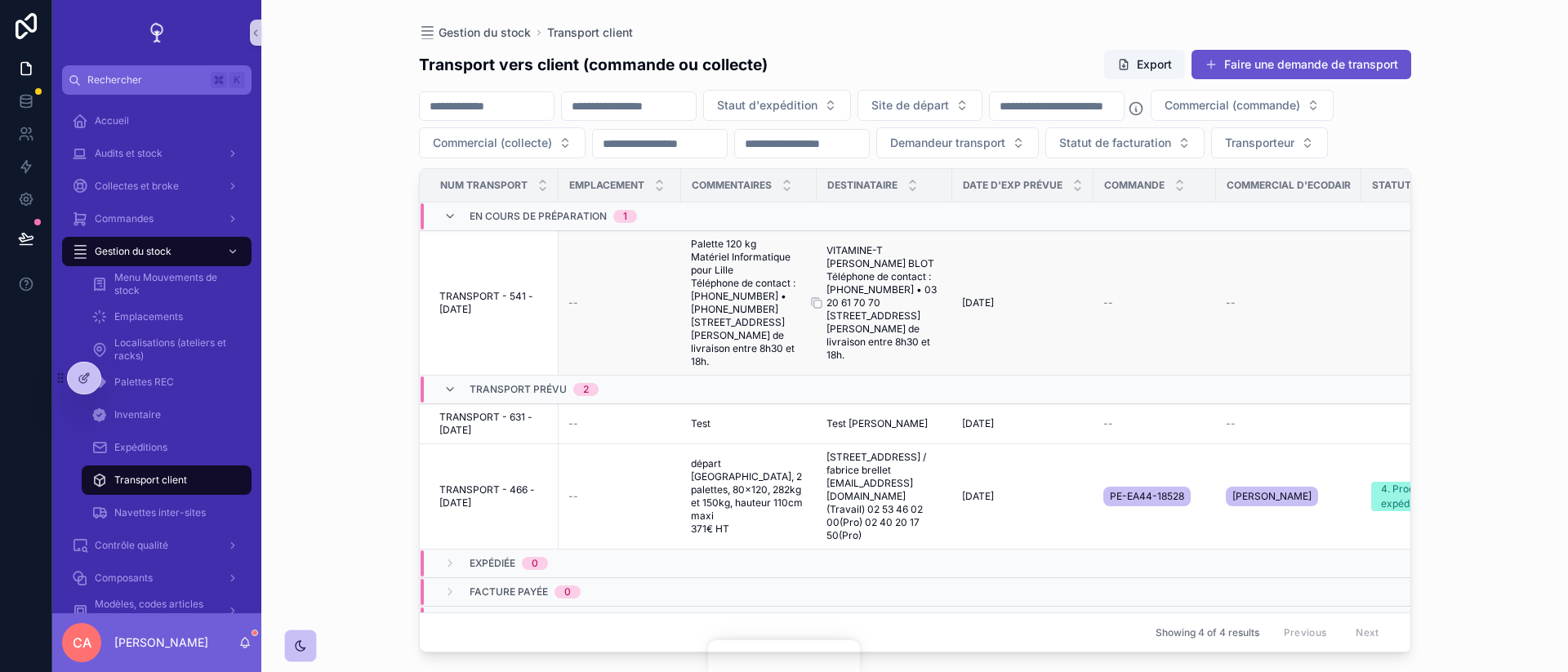
click at [847, 280] on span "VITAMINE-T [PERSON_NAME] BLOT Téléphone de contact : [PHONE_NUMBER] • 03 20 61 …" at bounding box center [884, 303] width 116 height 118
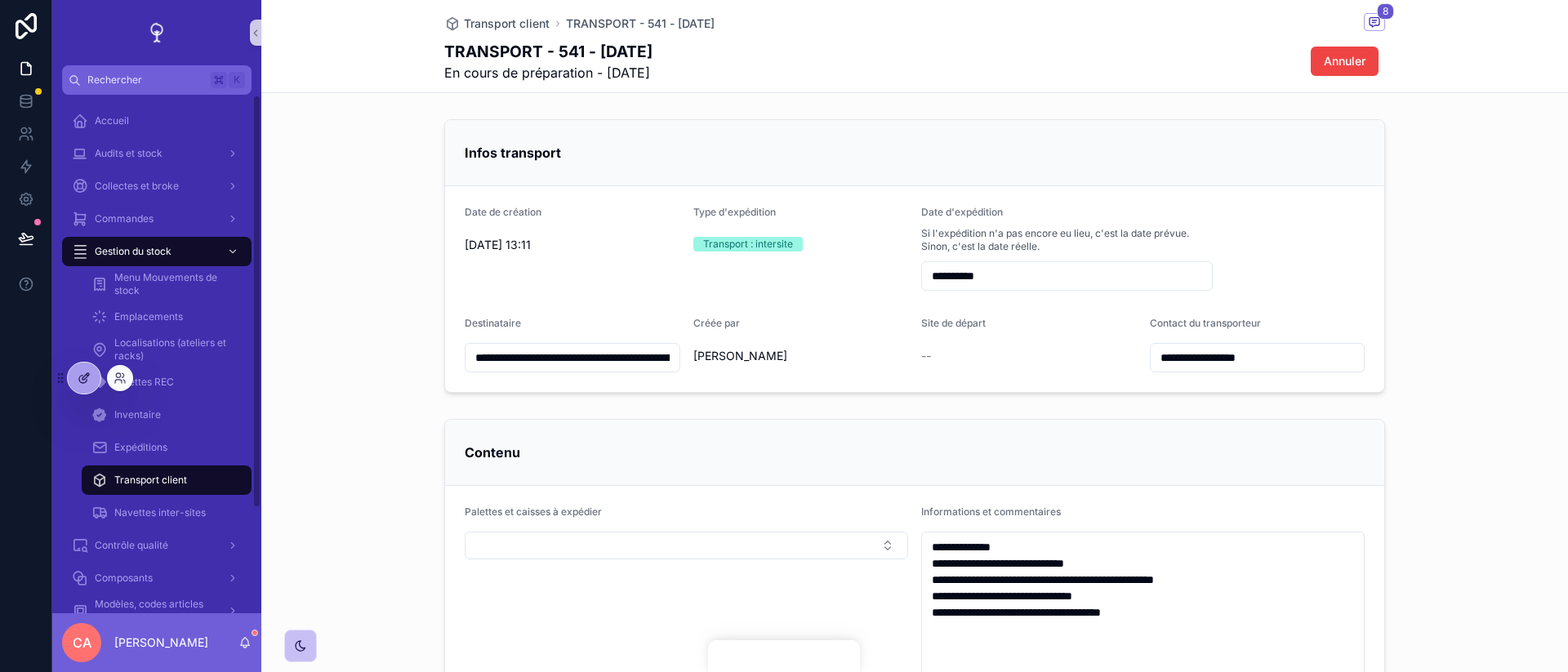
click at [85, 373] on icon at bounding box center [84, 378] width 13 height 13
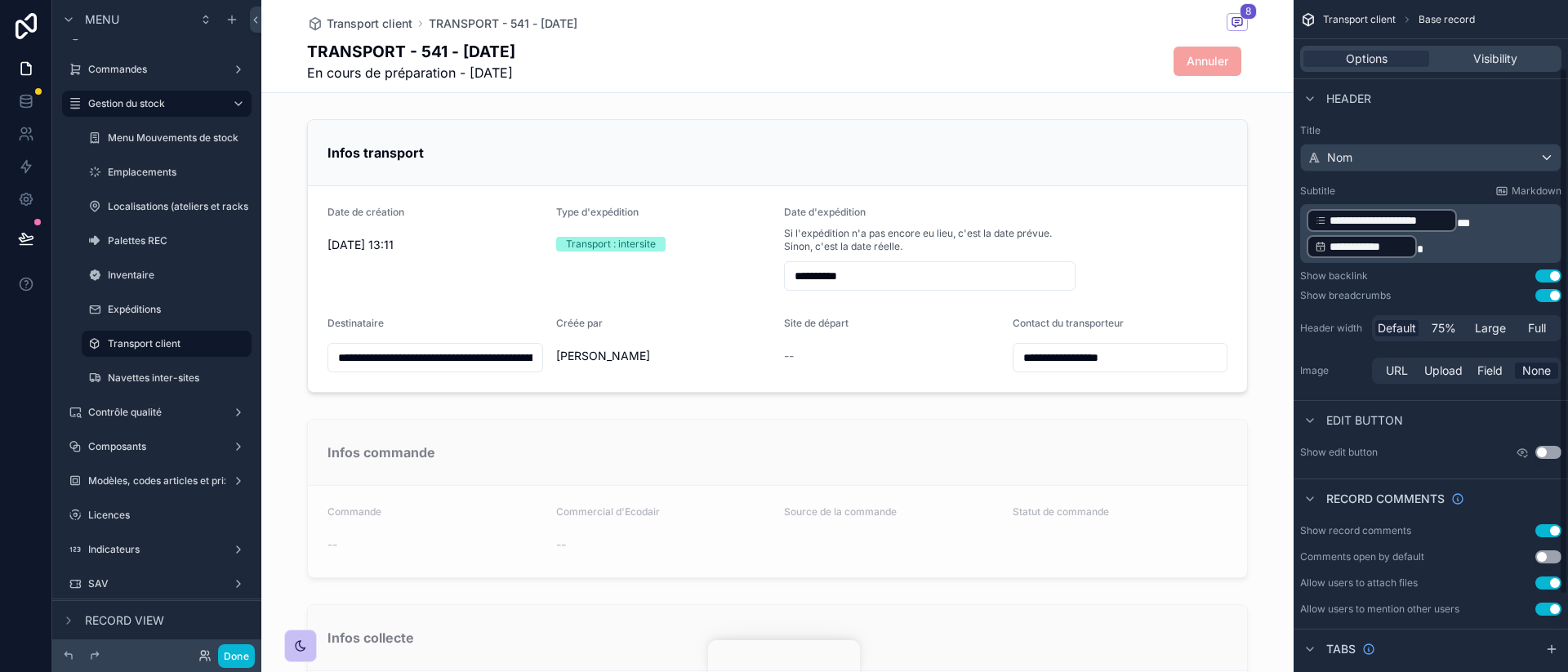
scroll to position [185, 0]
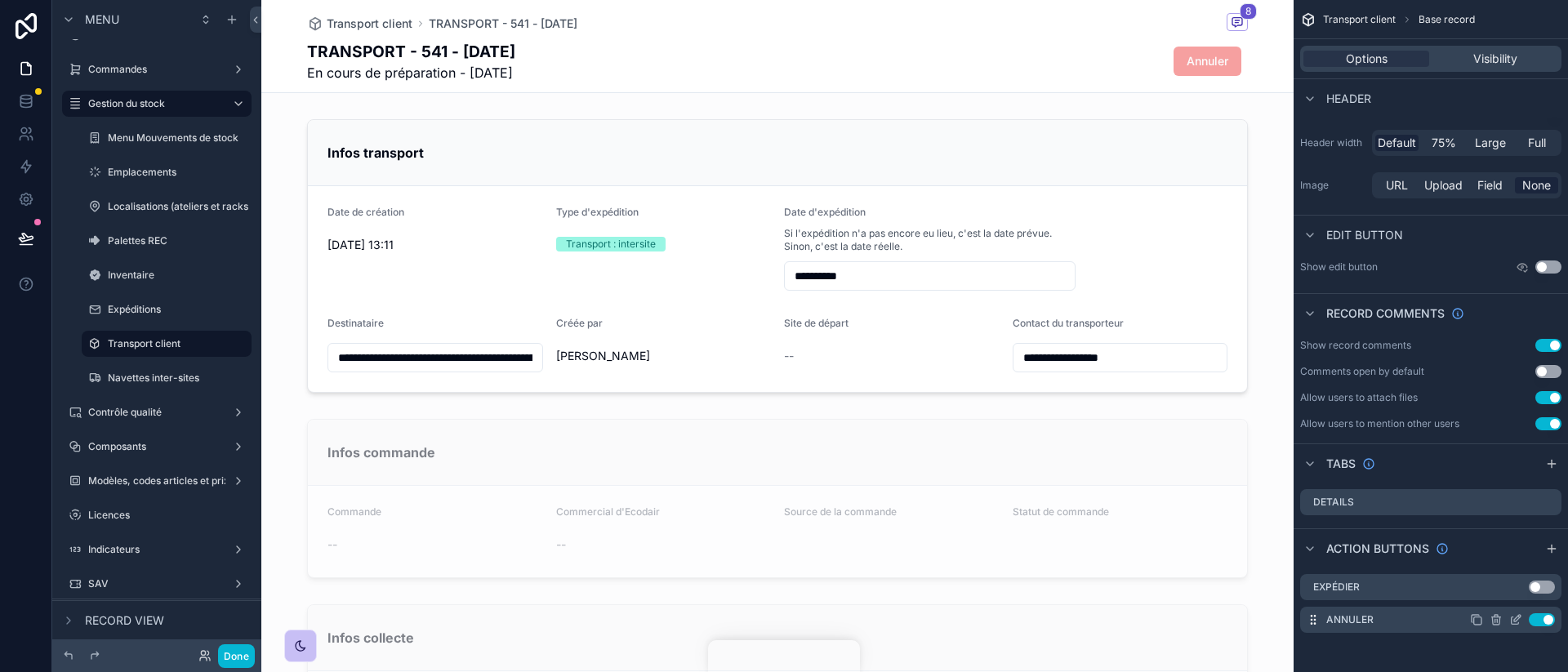
click at [1176, 524] on icon "scrollable content" at bounding box center [1516, 620] width 13 height 13
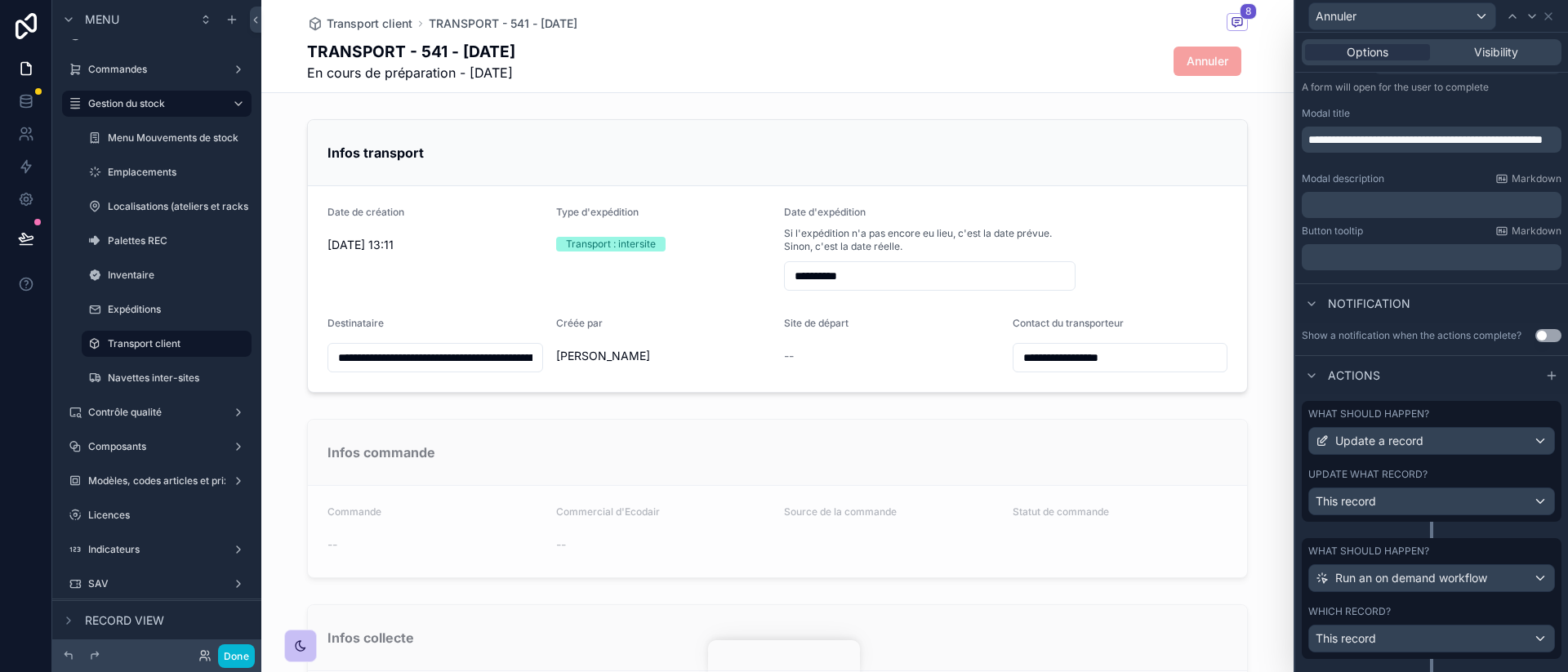
scroll to position [0, 0]
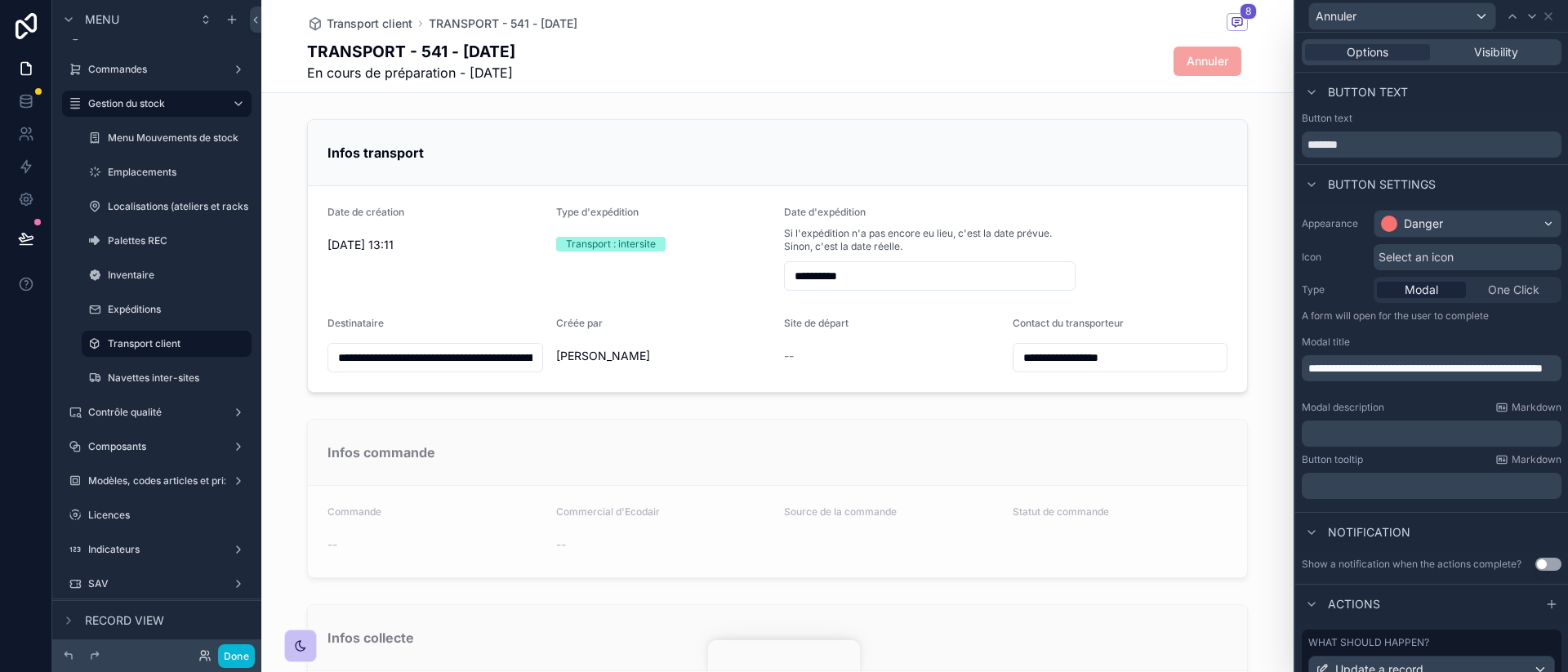
click at [1176, 42] on div "Options Visibility" at bounding box center [1432, 53] width 260 height 26
click at [1176, 58] on span "Visibility" at bounding box center [1496, 53] width 44 height 16
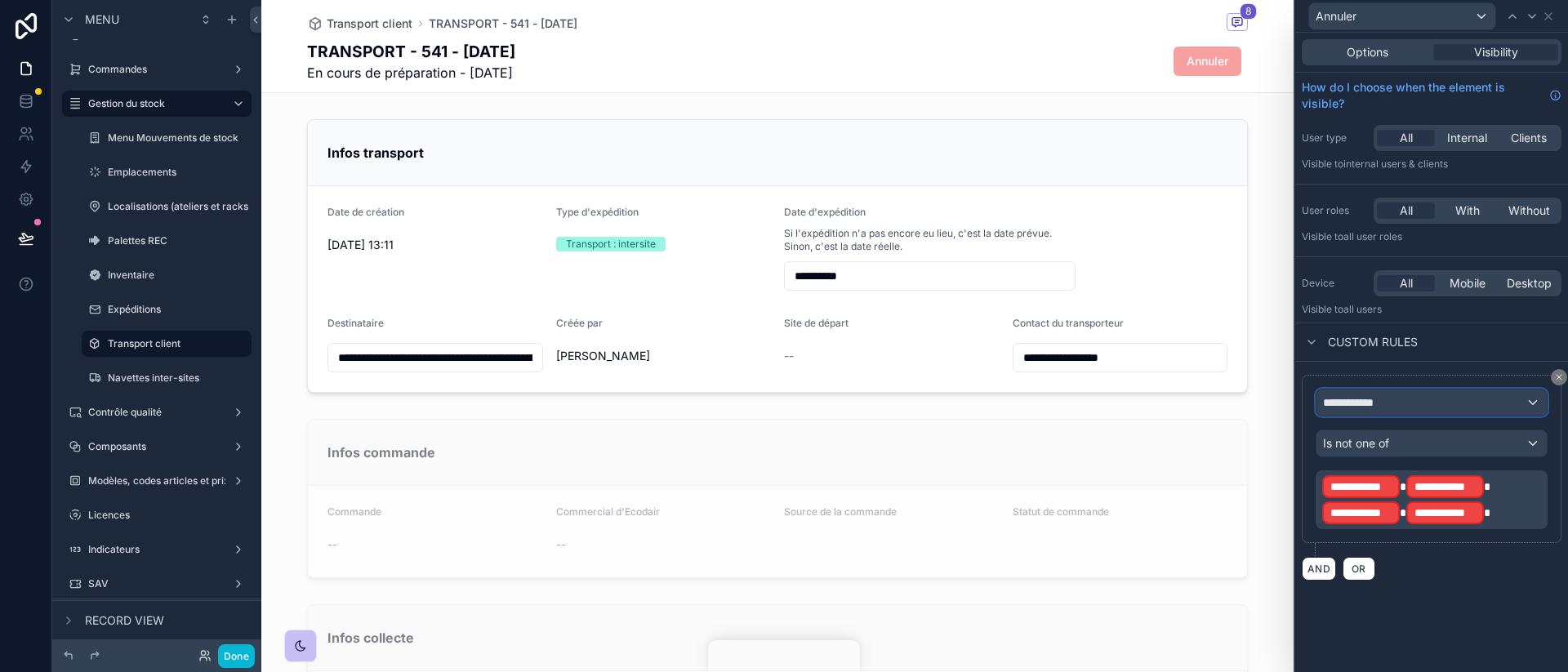
click at [1176, 408] on div "**********" at bounding box center [1431, 403] width 230 height 26
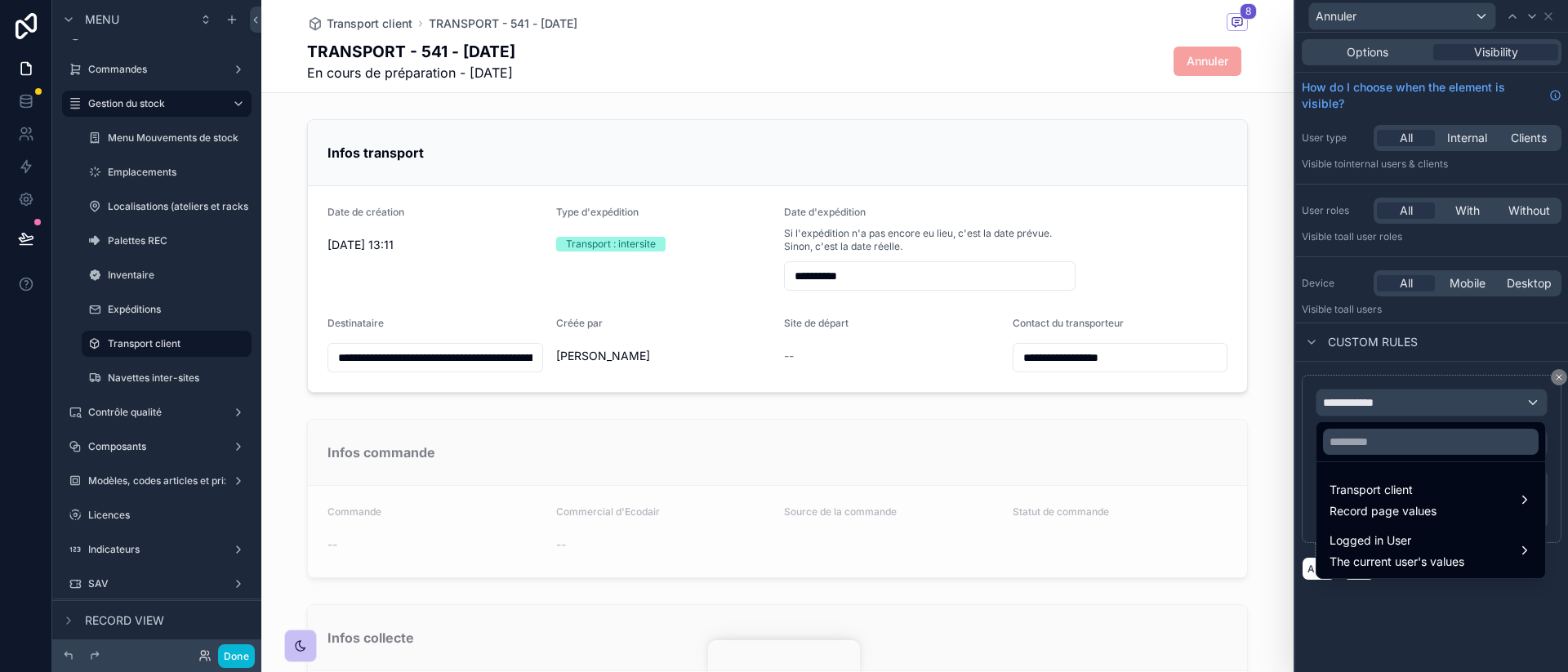
click at [1176, 408] on div at bounding box center [1432, 336] width 273 height 672
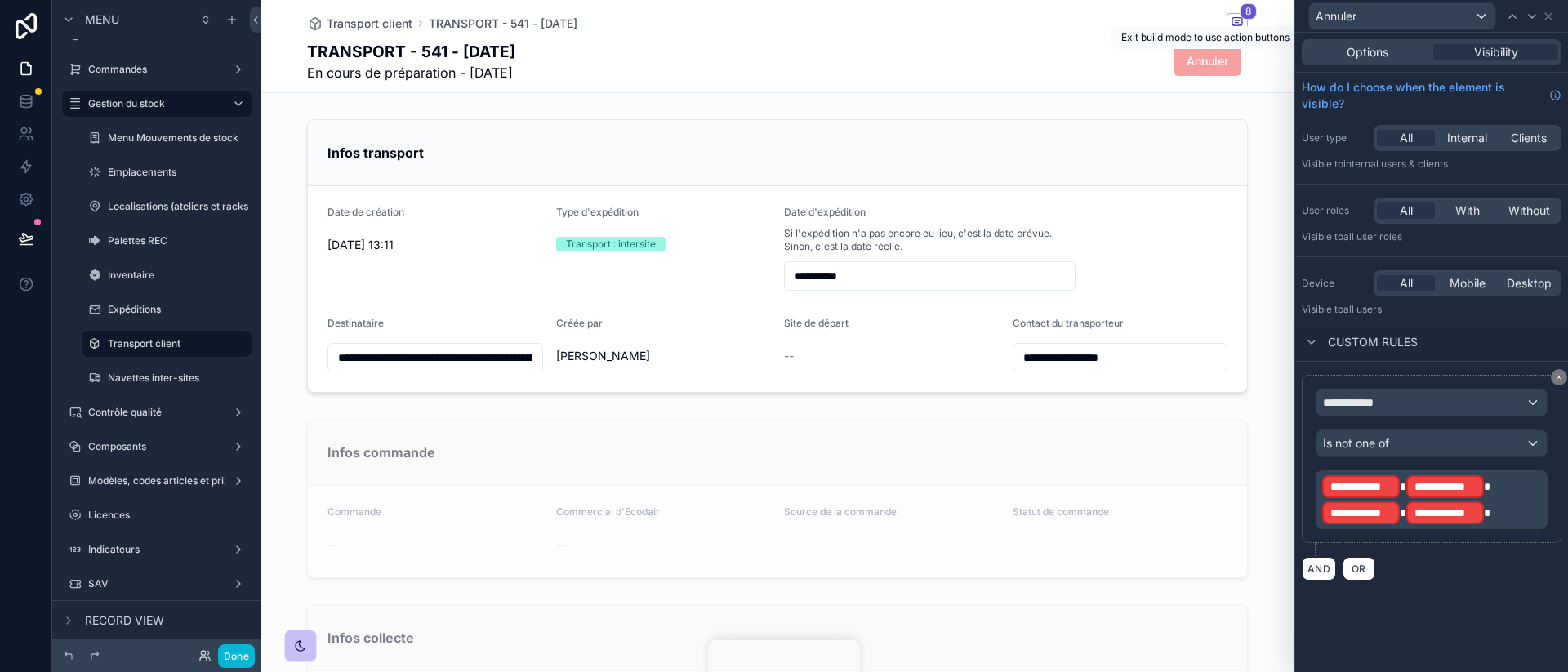
click at [1176, 60] on span "Annuler" at bounding box center [1208, 61] width 67 height 16
click at [1176, 502] on p "**********" at bounding box center [1433, 500] width 222 height 53
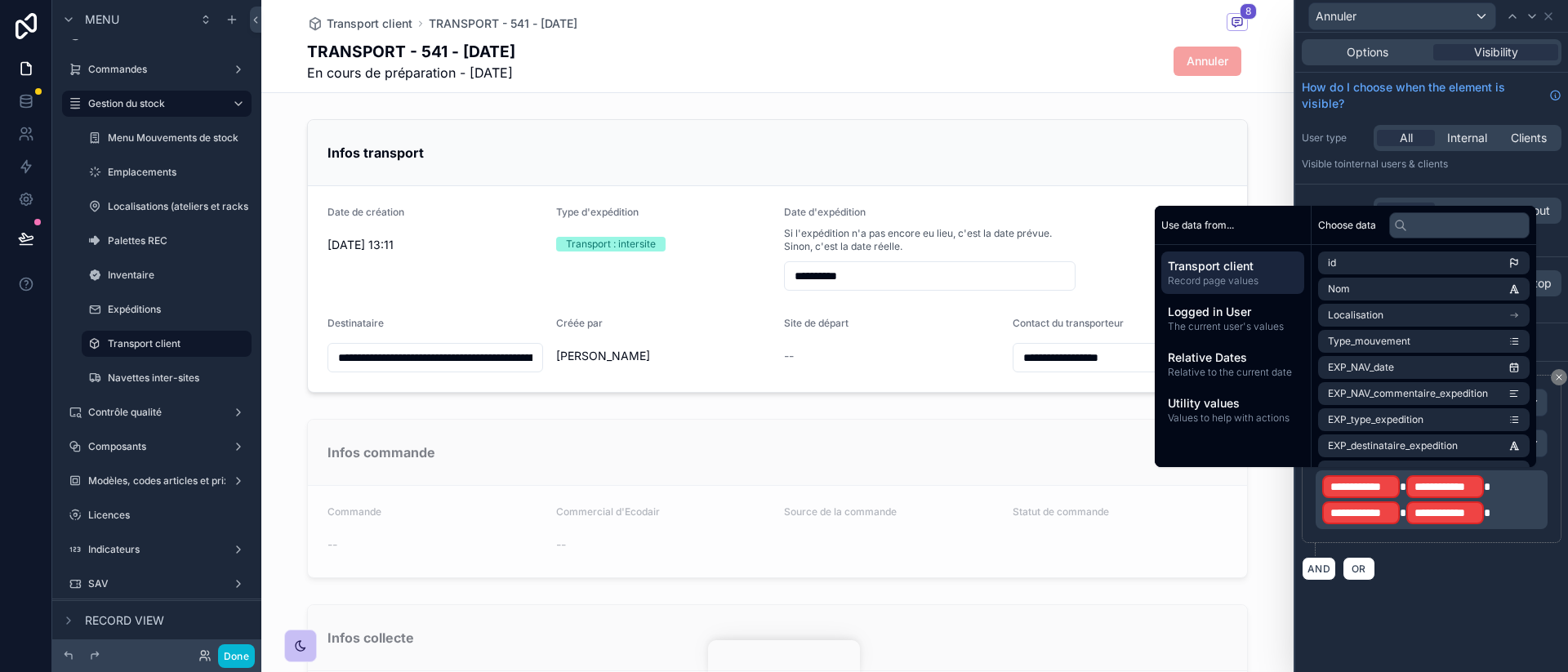
click at [1176, 524] on div "**********" at bounding box center [1432, 352] width 273 height 639
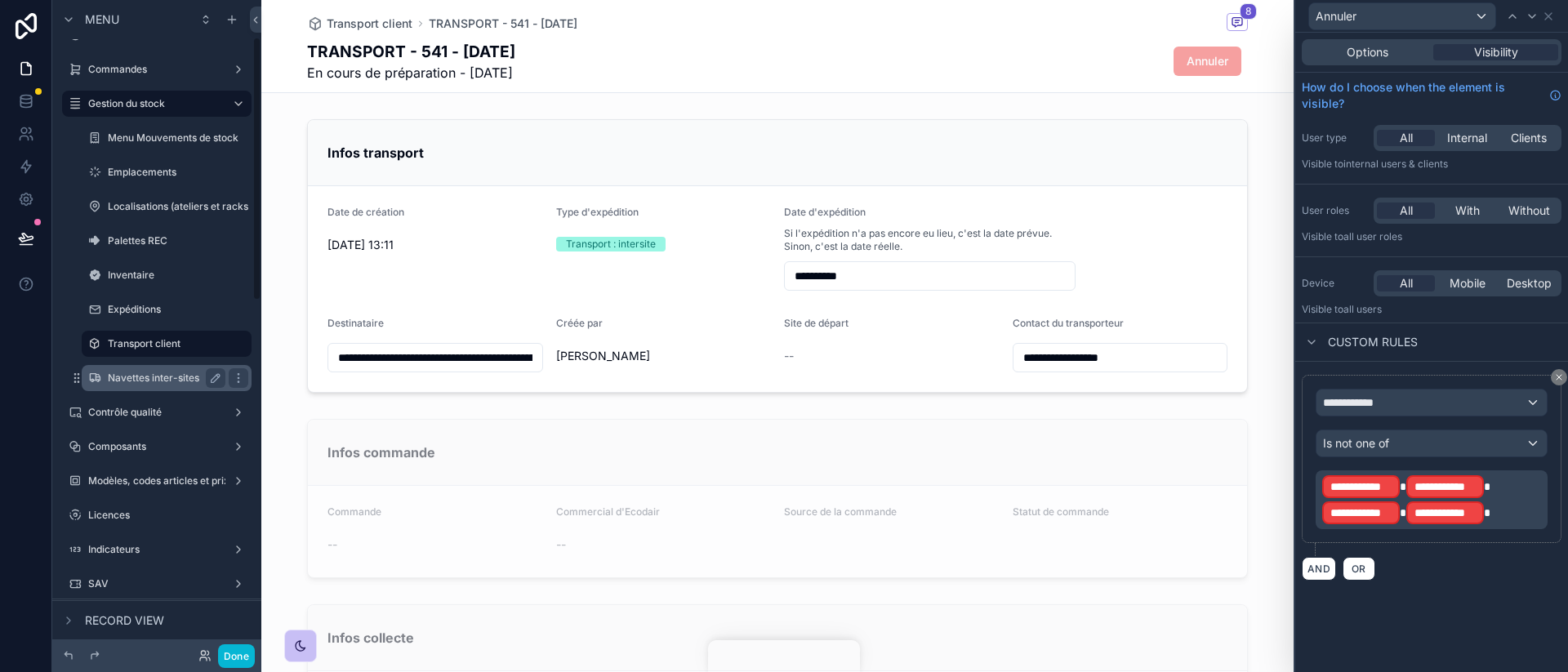
click at [153, 384] on label "Navettes inter-sites" at bounding box center [163, 378] width 111 height 13
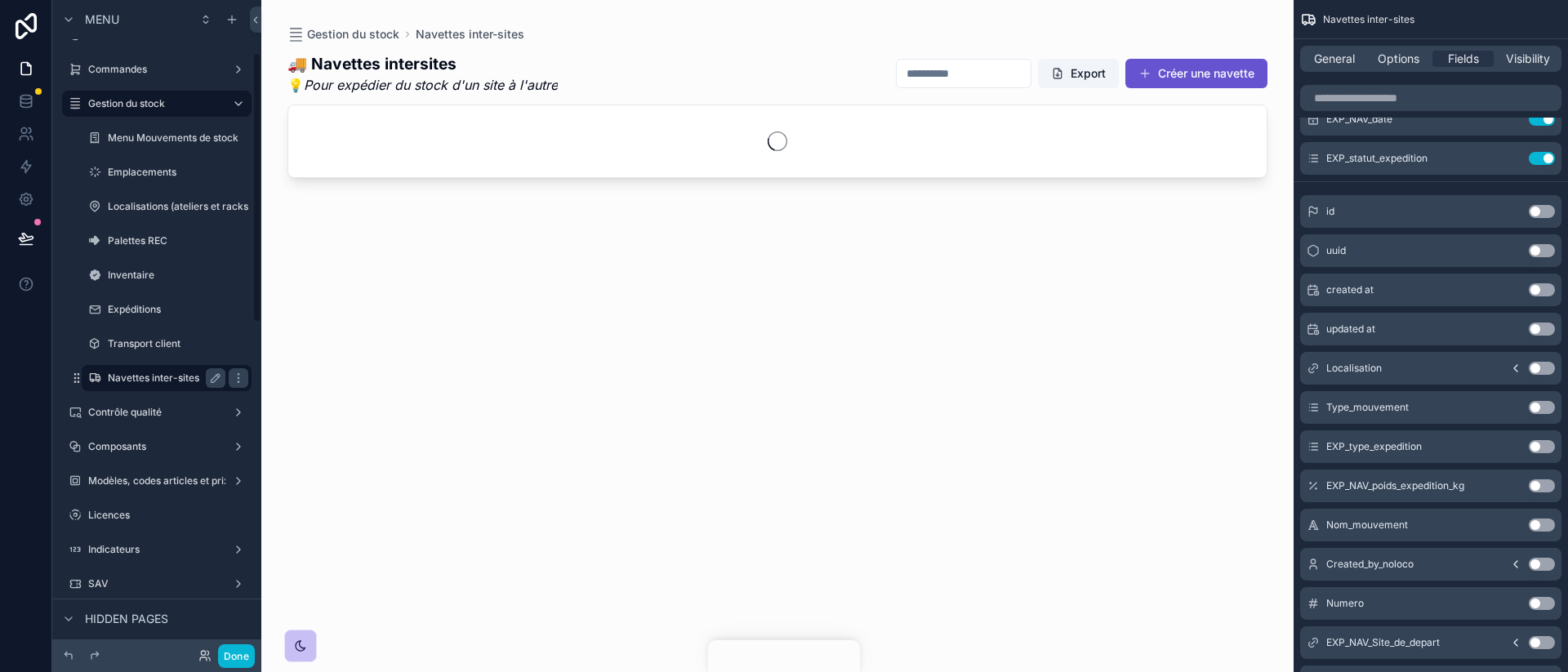
scroll to position [127, 0]
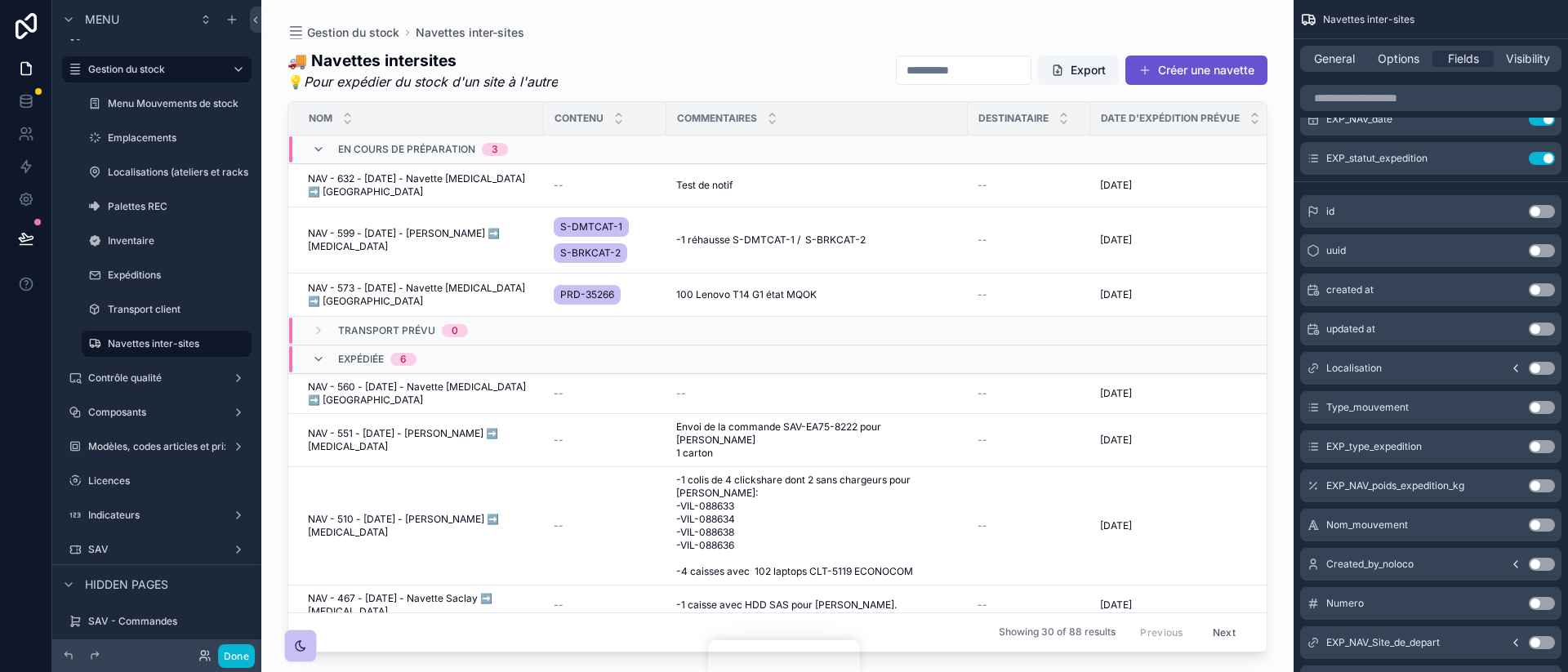
click at [651, 74] on div "scrollable content" at bounding box center [777, 326] width 1032 height 652
click at [452, 230] on span "NAV - 599 - [DATE] - [PERSON_NAME] ➡️ [MEDICAL_DATA]" at bounding box center [420, 240] width 226 height 26
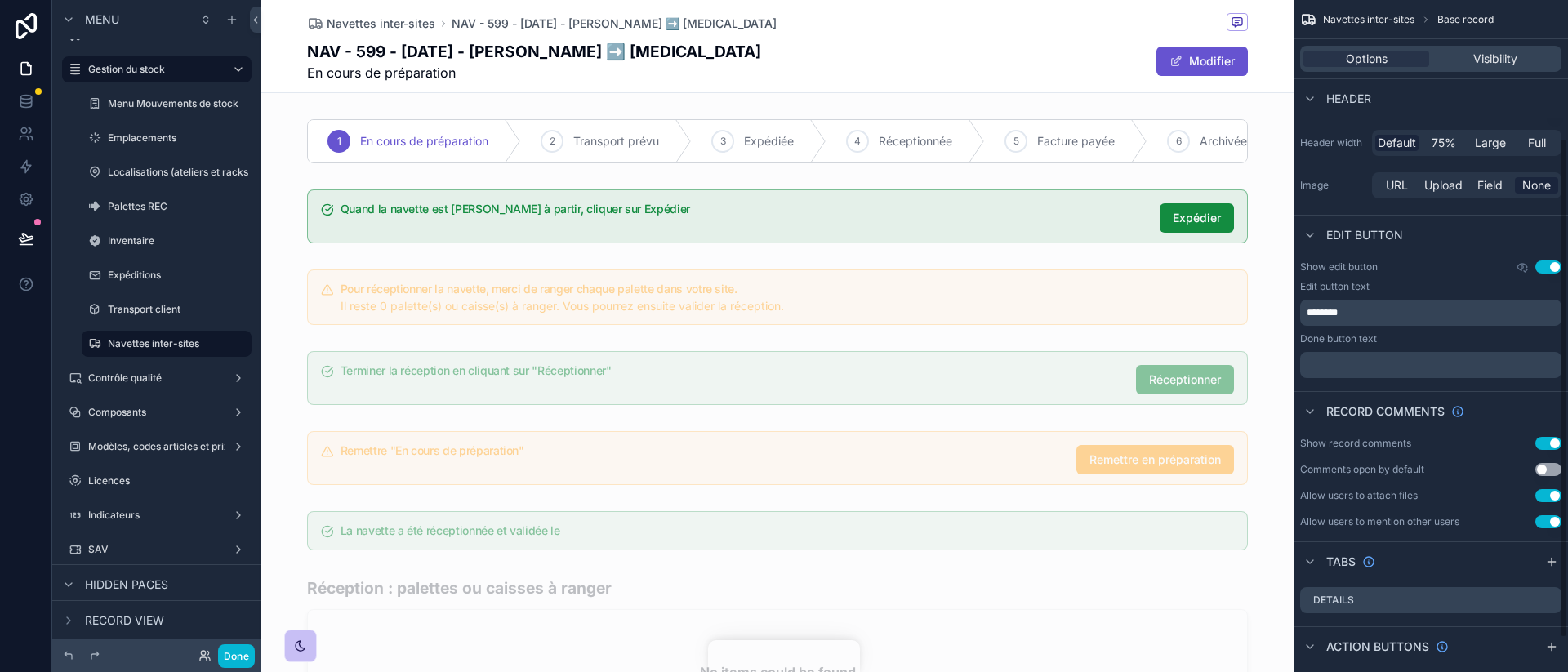
click at [1176, 73] on div "Options Visibility" at bounding box center [1431, 59] width 275 height 39
click at [1176, 53] on span "Visibility" at bounding box center [1496, 59] width 44 height 16
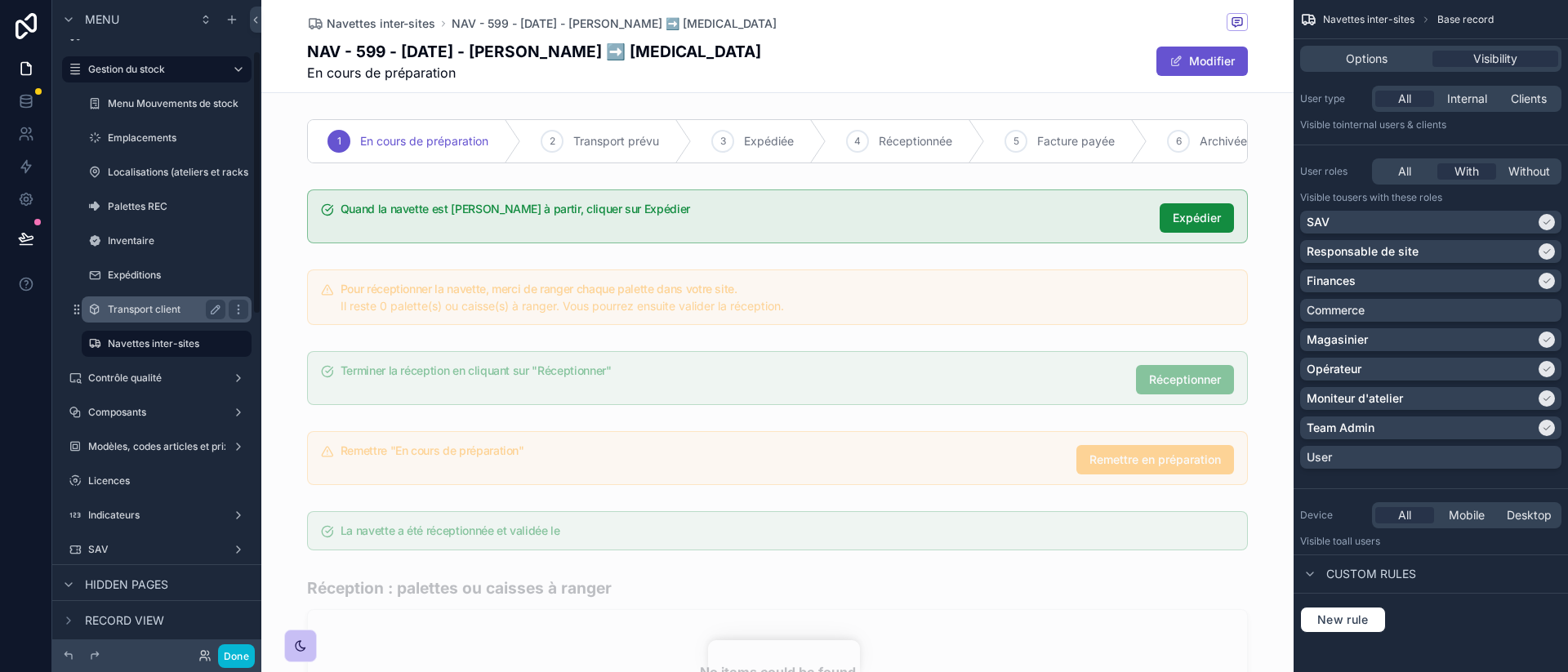
click at [181, 317] on div "Transport client" at bounding box center [166, 309] width 118 height 20
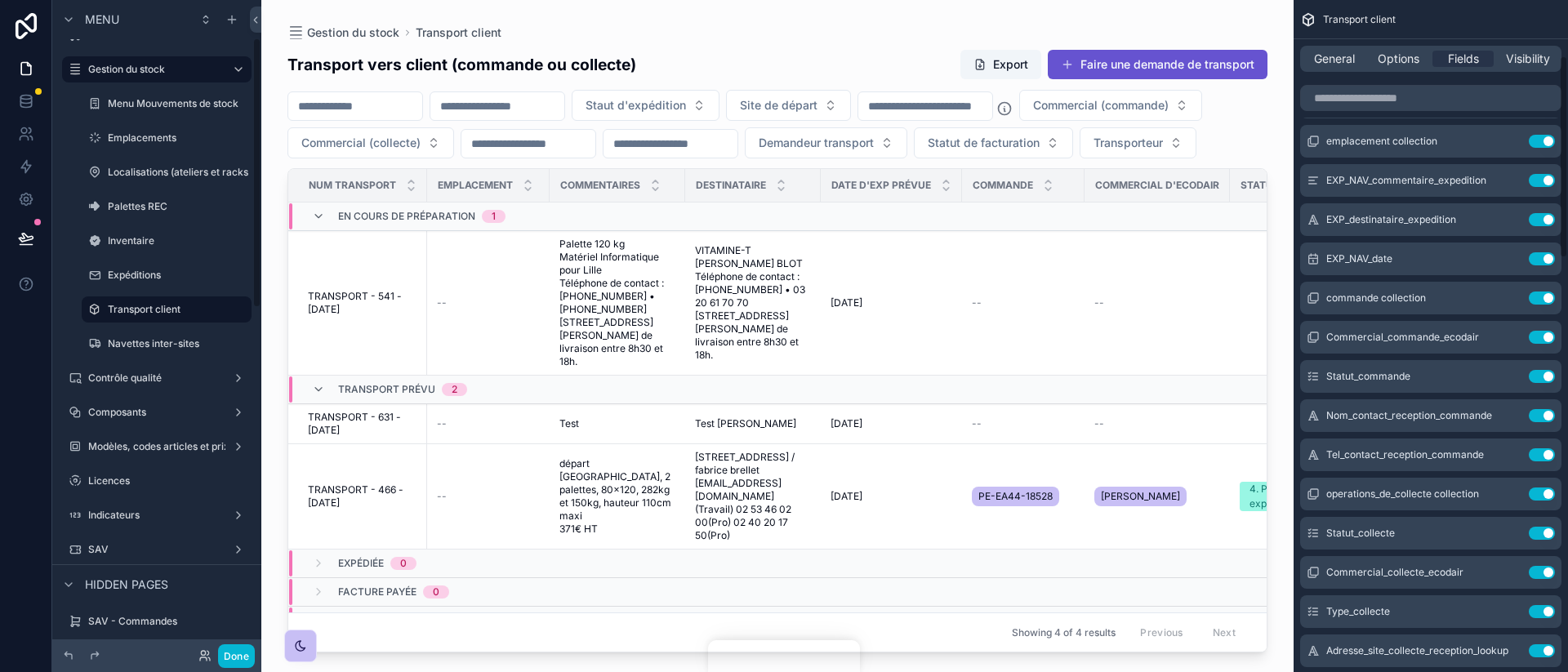
scroll to position [185, 0]
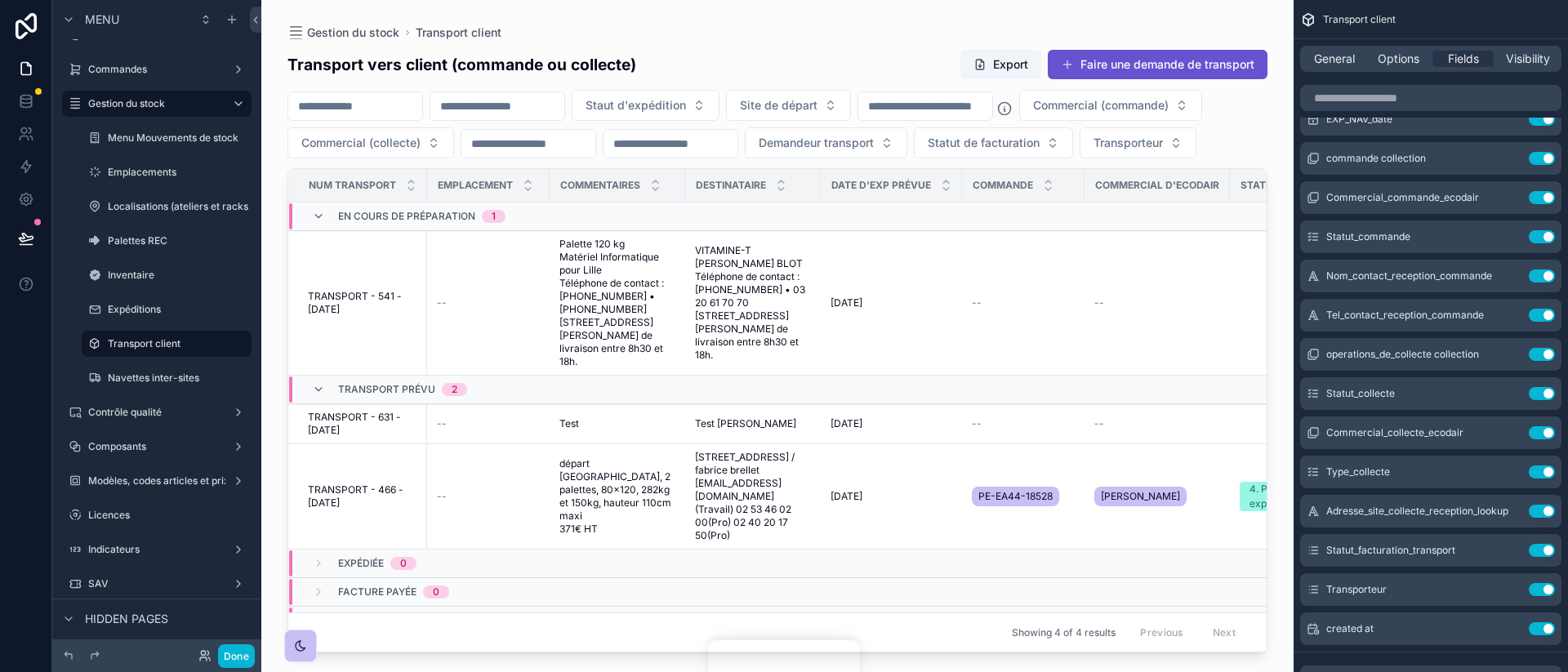
click at [982, 266] on div "scrollable content" at bounding box center [777, 326] width 1032 height 652
click at [990, 240] on td "--" at bounding box center [1023, 304] width 123 height 145
click at [1176, 61] on div "General" at bounding box center [1334, 59] width 61 height 16
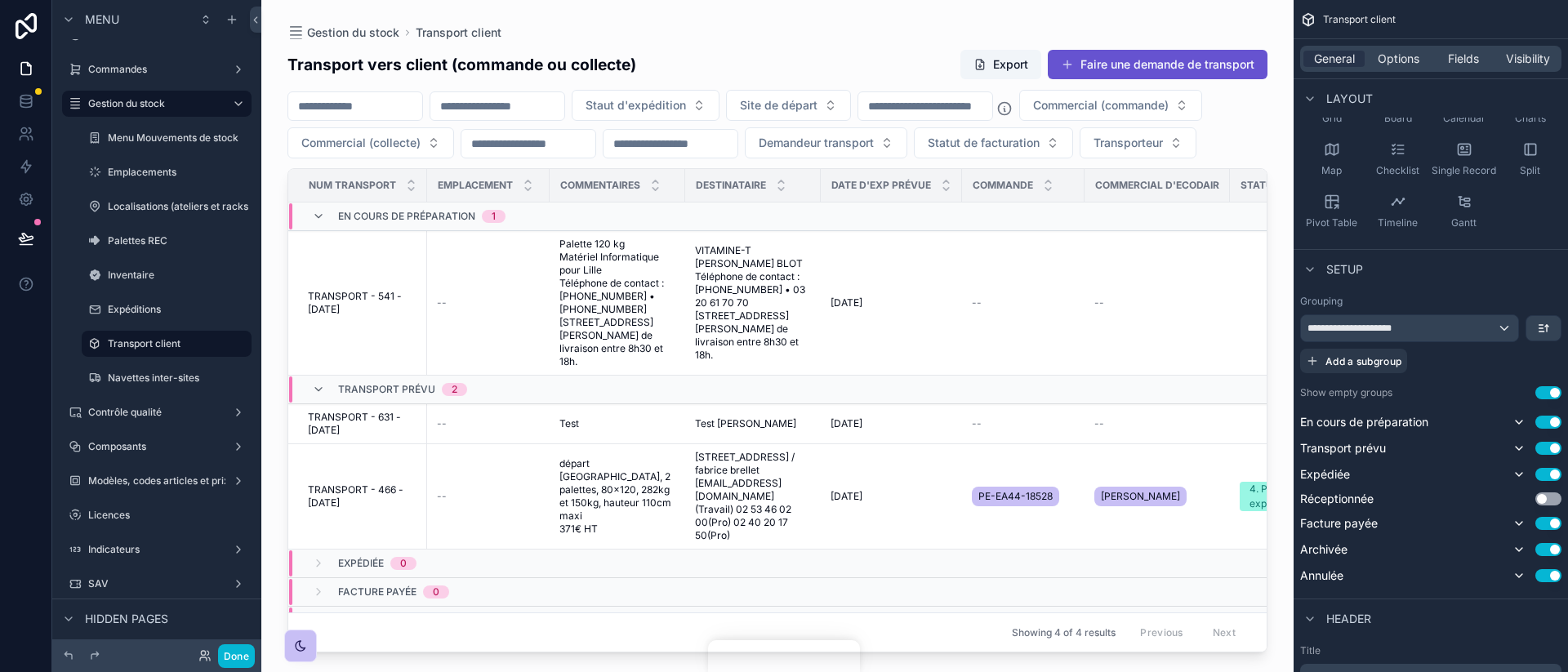
click at [1176, 76] on div "General Options Fields Visibility" at bounding box center [1431, 59] width 275 height 39
click at [1176, 70] on div "General Options Fields Visibility" at bounding box center [1431, 59] width 262 height 26
click at [1176, 63] on span "Options" at bounding box center [1399, 59] width 42 height 16
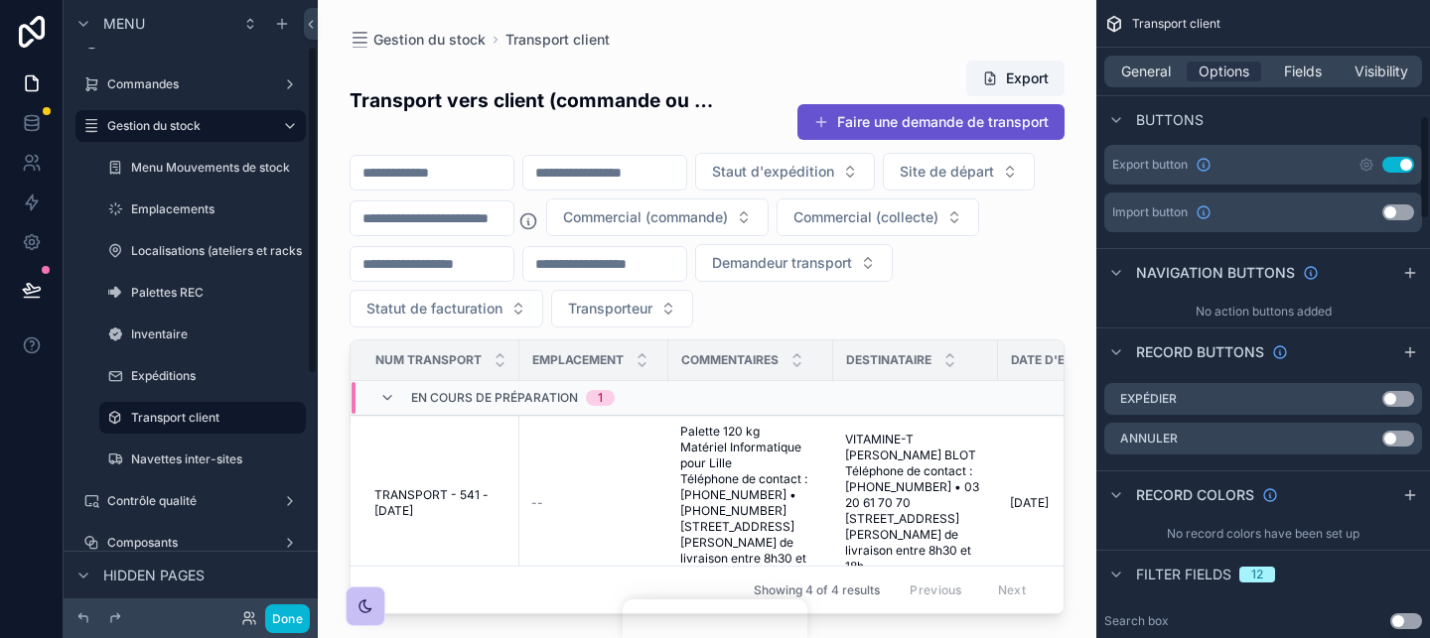
scroll to position [709, 0]
